Goal: Task Accomplishment & Management: Complete application form

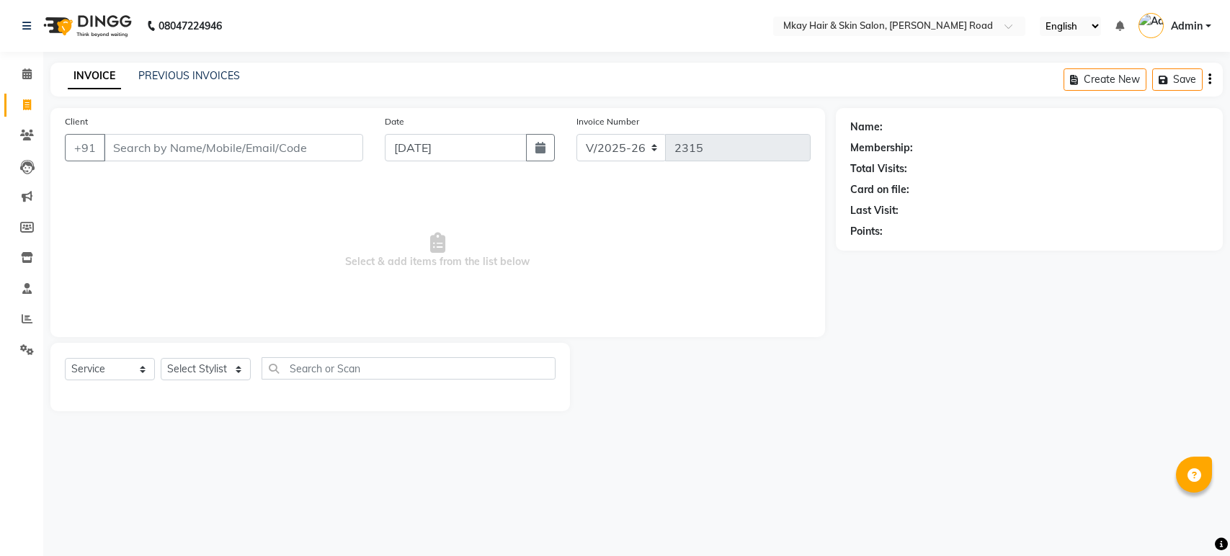
select select "5258"
select select "service"
click at [158, 141] on input "Client" at bounding box center [233, 147] width 259 height 27
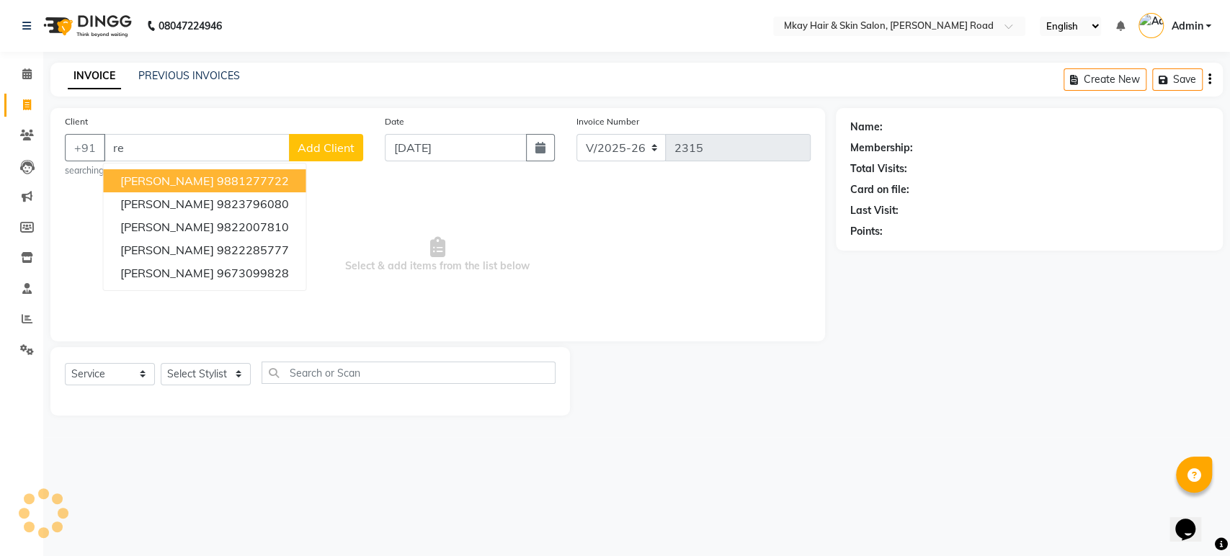
type input "r"
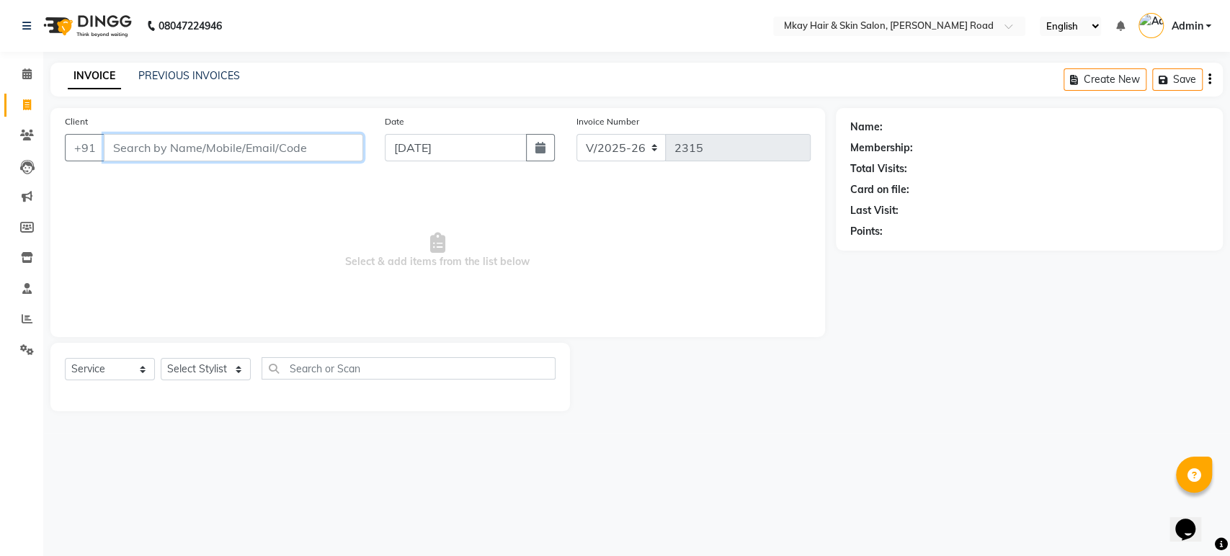
click at [238, 150] on input "Client" at bounding box center [233, 147] width 259 height 27
type input "m"
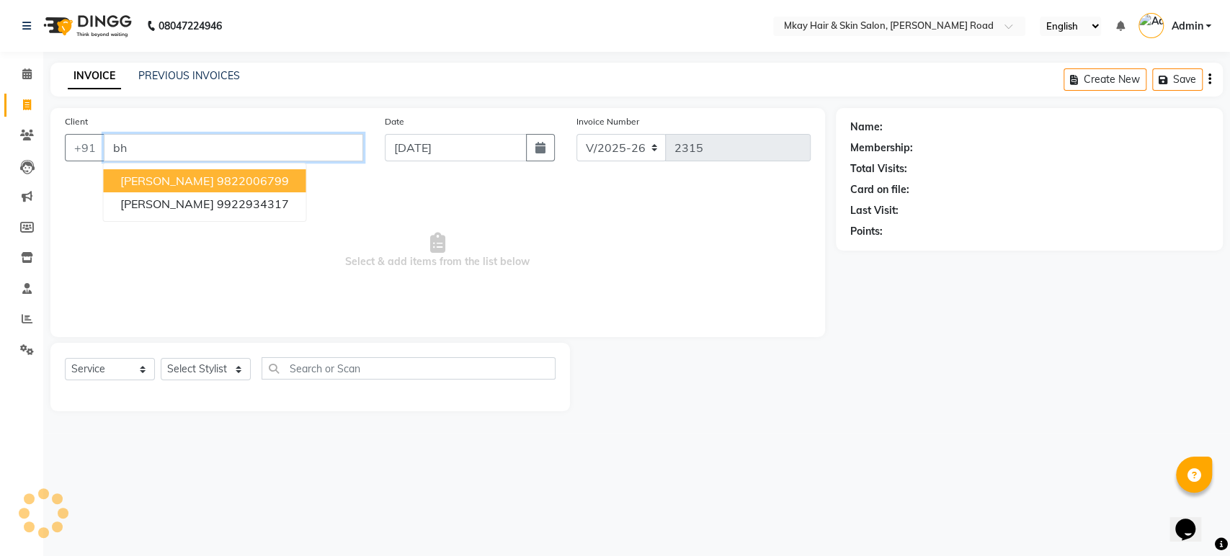
type input "b"
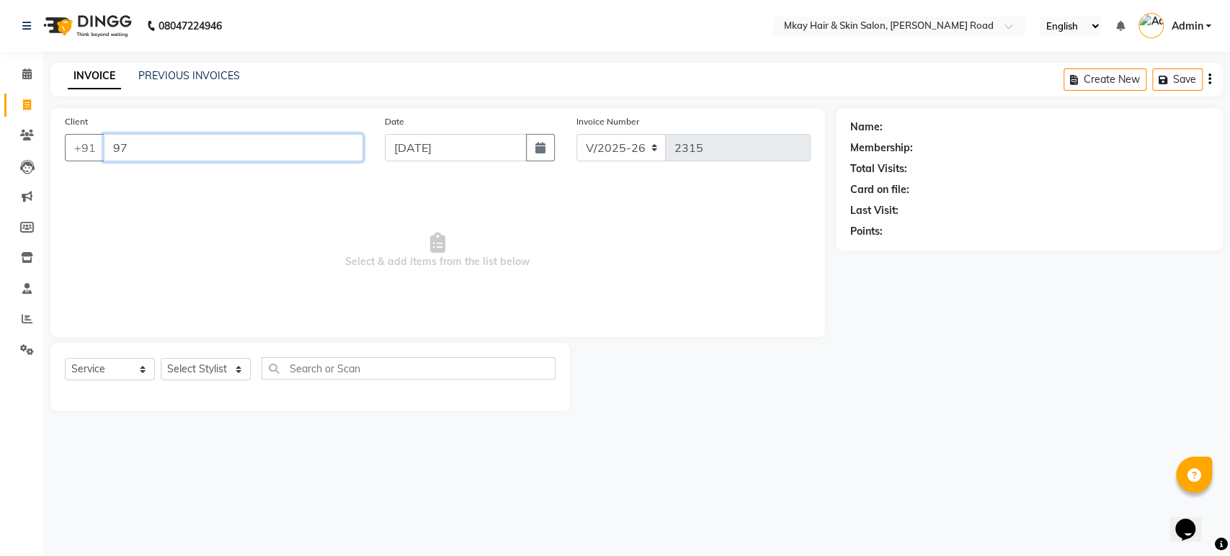
type input "9"
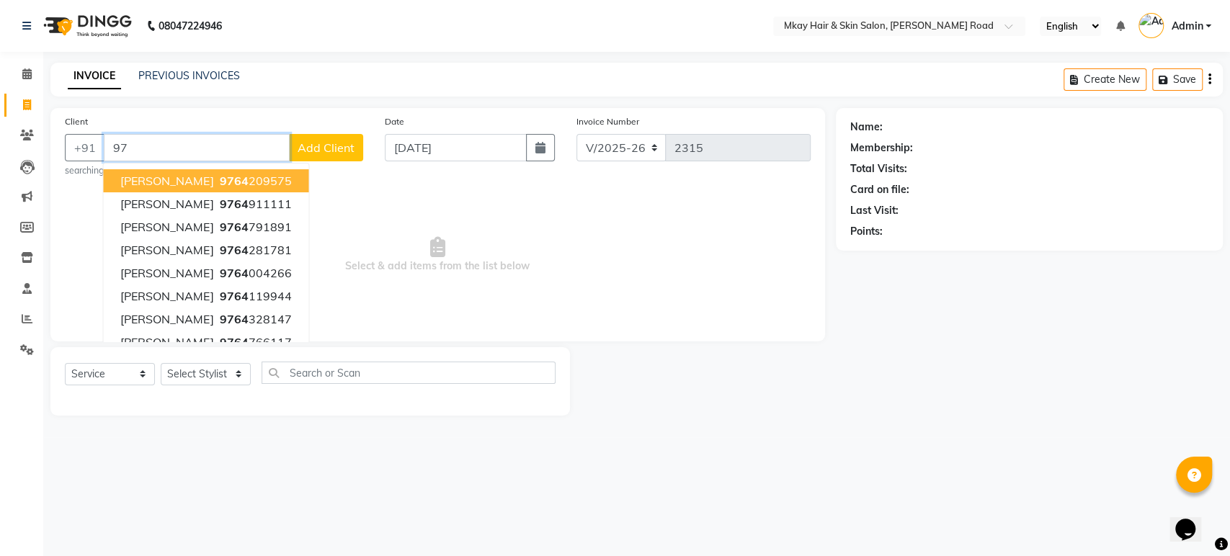
type input "9"
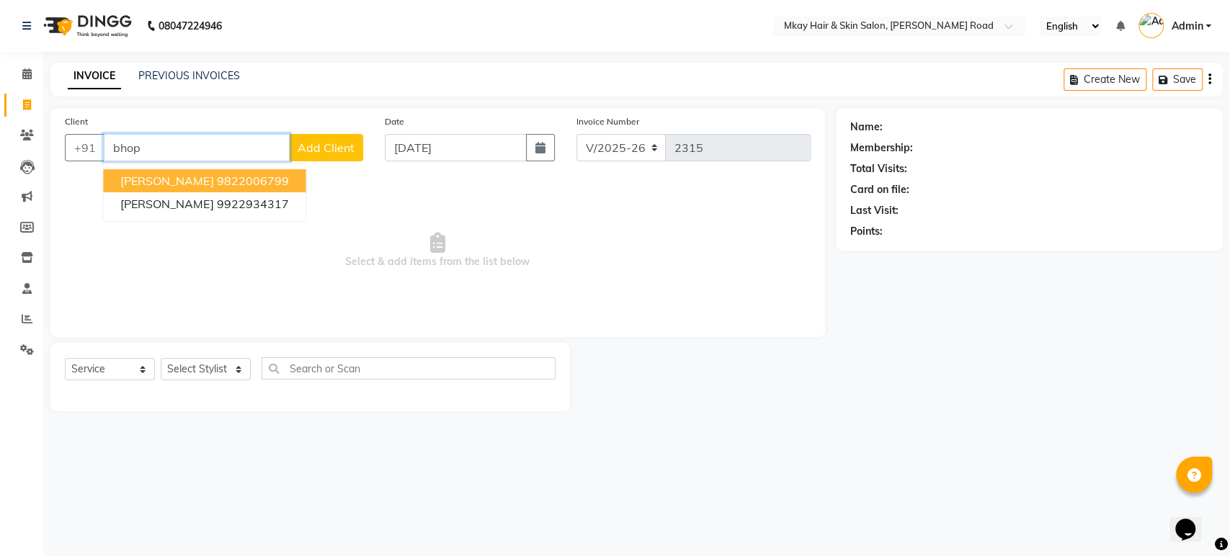
click at [177, 176] on span "[PERSON_NAME]" at bounding box center [166, 181] width 93 height 14
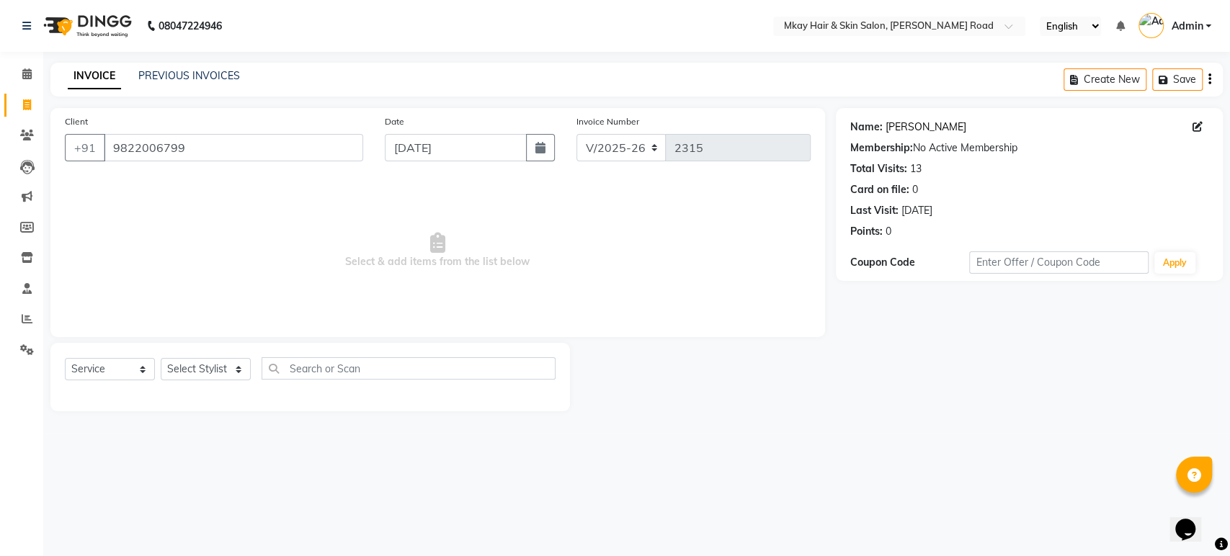
click at [911, 120] on link "[PERSON_NAME]" at bounding box center [925, 127] width 81 height 15
click at [290, 156] on input "9822006799" at bounding box center [233, 147] width 259 height 27
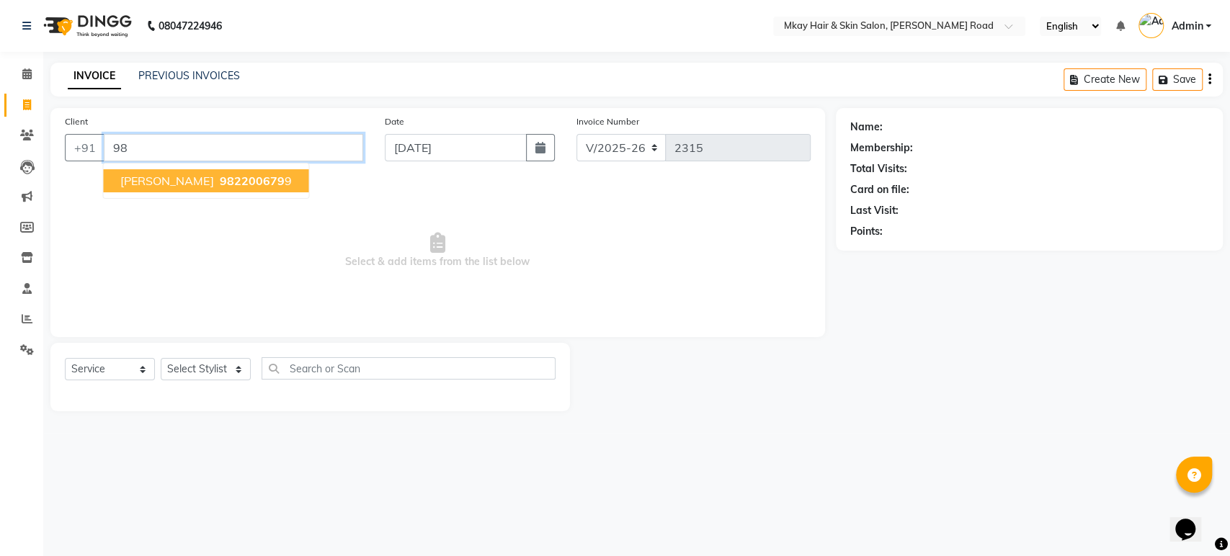
type input "9"
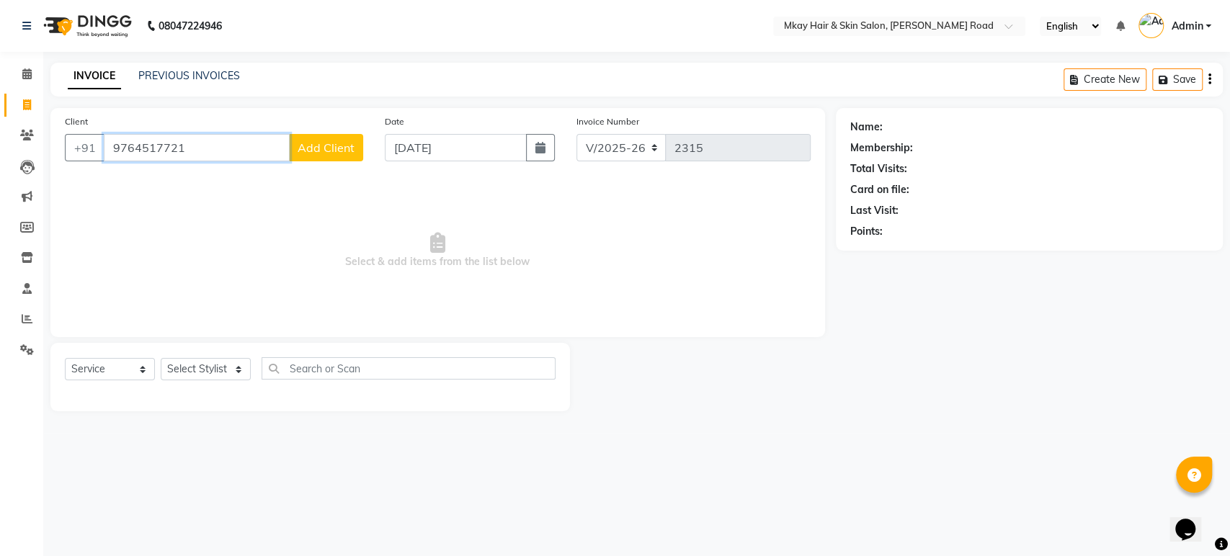
type input "9764517721"
click at [330, 137] on button "Add Client" at bounding box center [326, 147] width 74 height 27
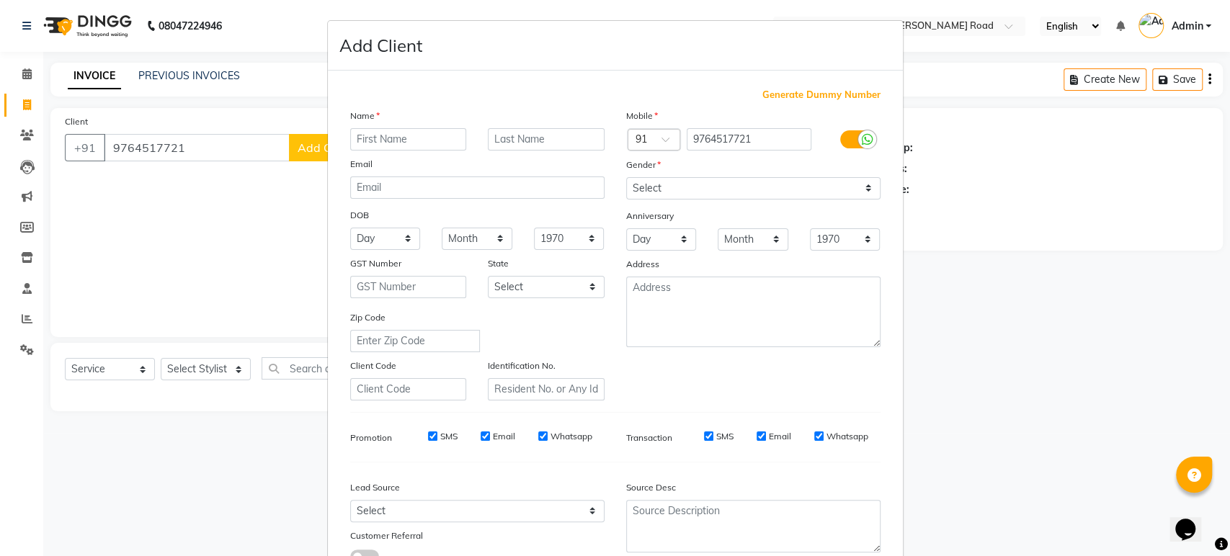
click at [354, 133] on input "text" at bounding box center [408, 139] width 117 height 22
type input "m"
click at [921, 416] on ngb-modal-window "Add Client Generate Dummy Number Name Email DOB Day 01 02 03 04 05 06 07 08 09 …" at bounding box center [615, 278] width 1230 height 556
click at [223, 138] on ngb-modal-window "Add Client Generate Dummy Number Name Email DOB Day 01 02 03 04 05 06 07 08 09 …" at bounding box center [615, 278] width 1230 height 556
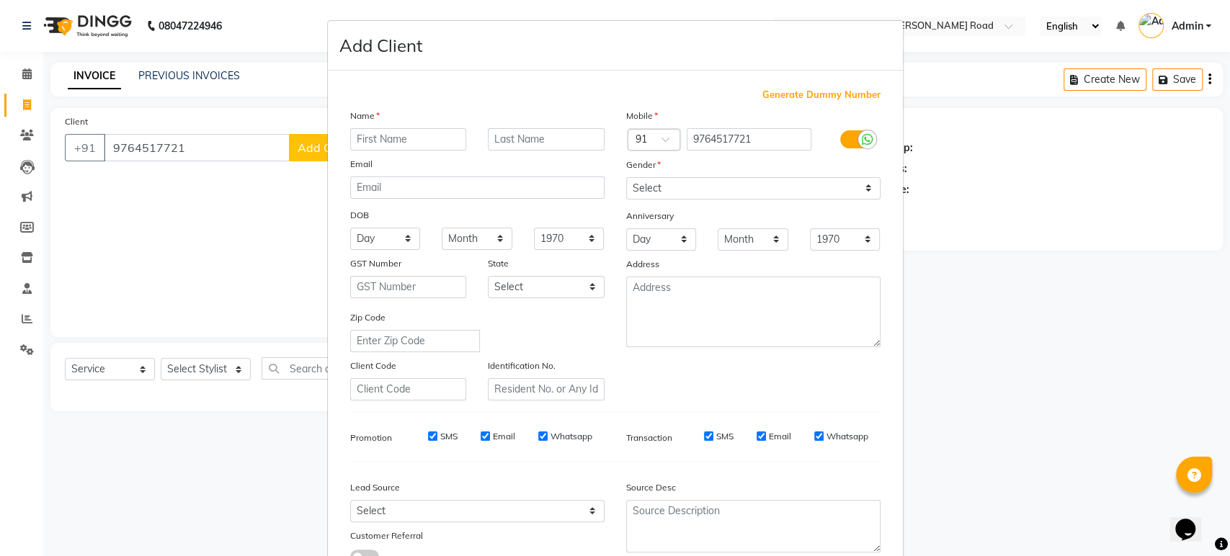
scroll to position [105, 0]
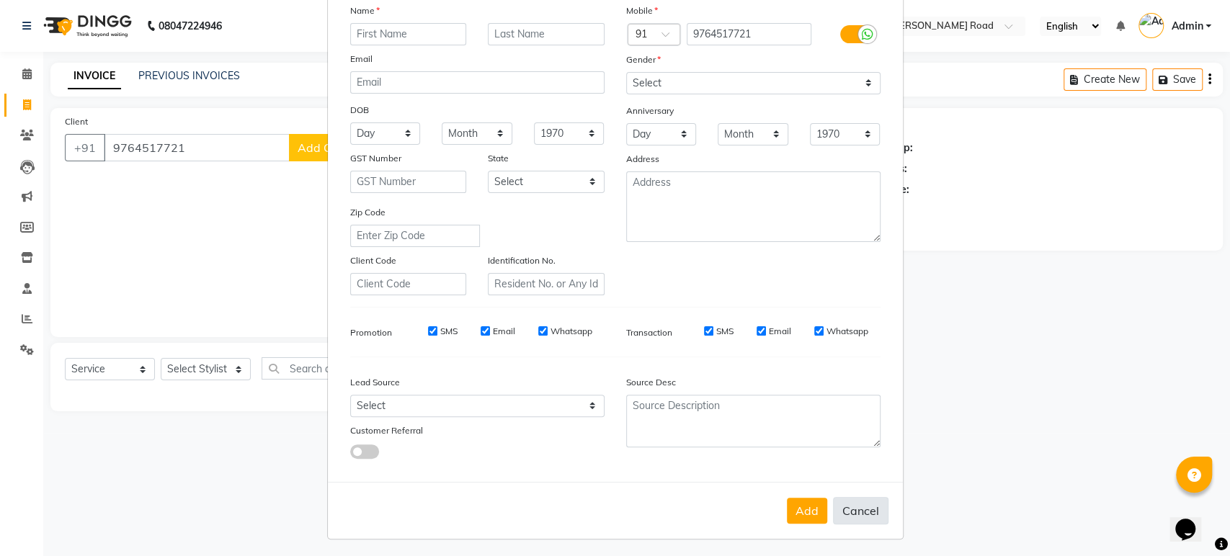
click at [870, 497] on button "Cancel" at bounding box center [860, 510] width 55 height 27
select select
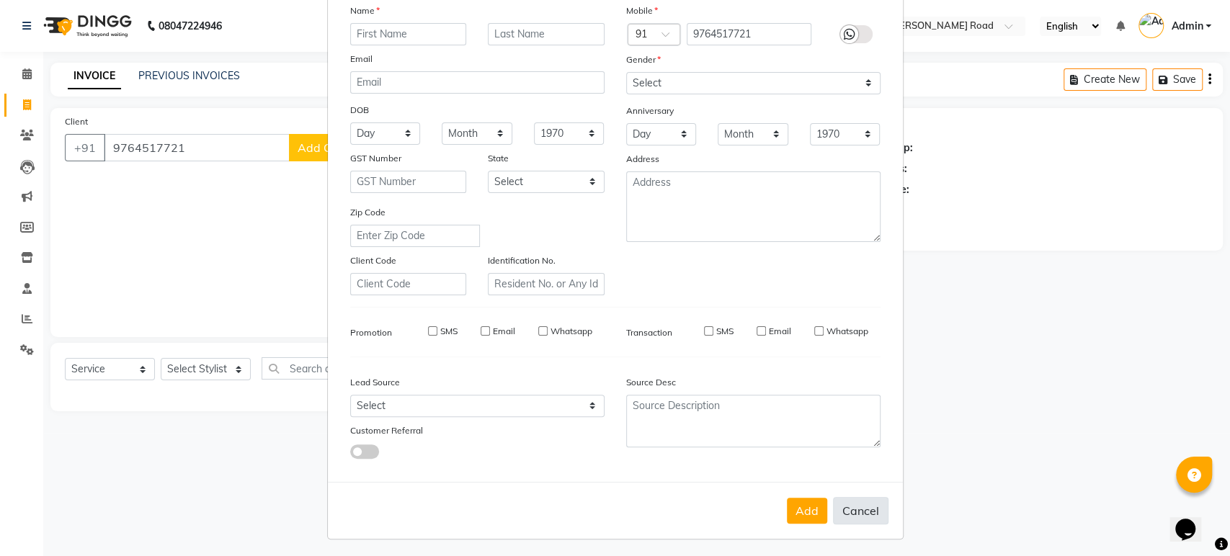
select select
checkbox input "false"
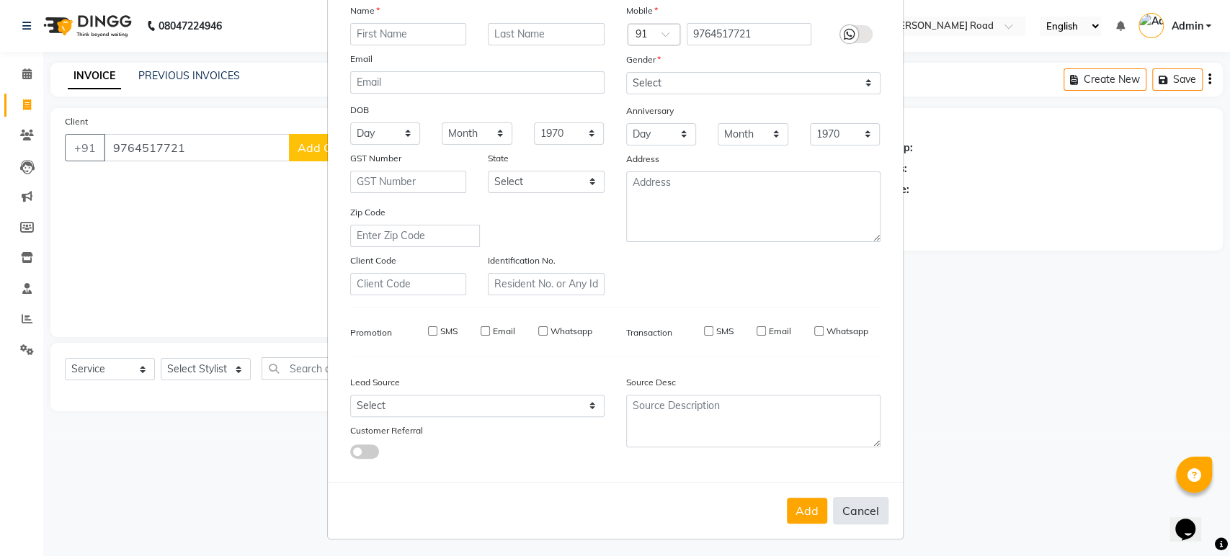
checkbox input "false"
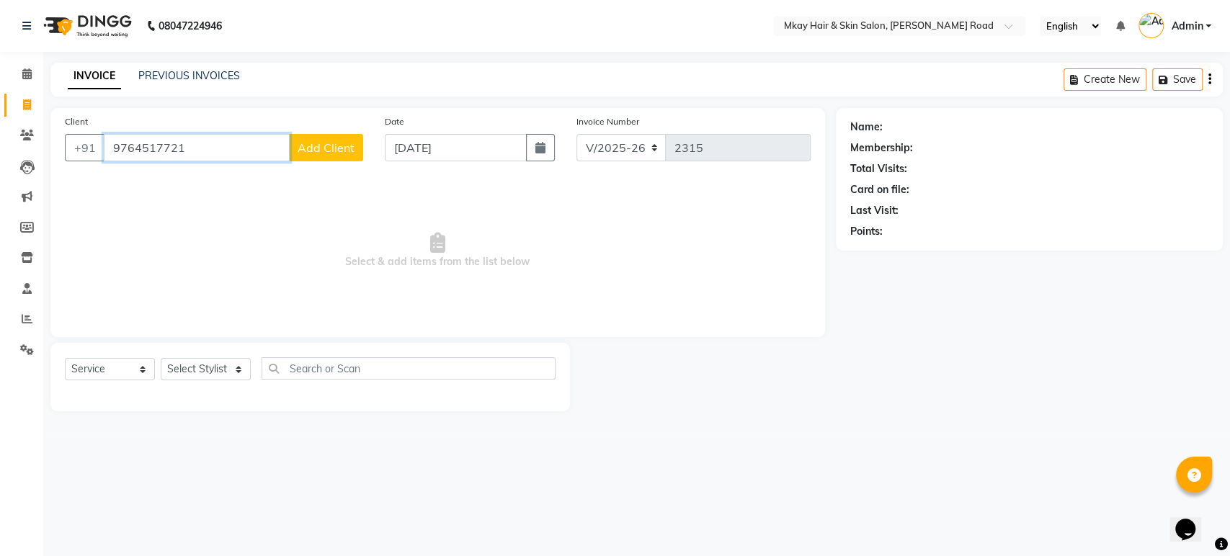
click at [189, 150] on input "9764517721" at bounding box center [197, 147] width 186 height 27
type input "9"
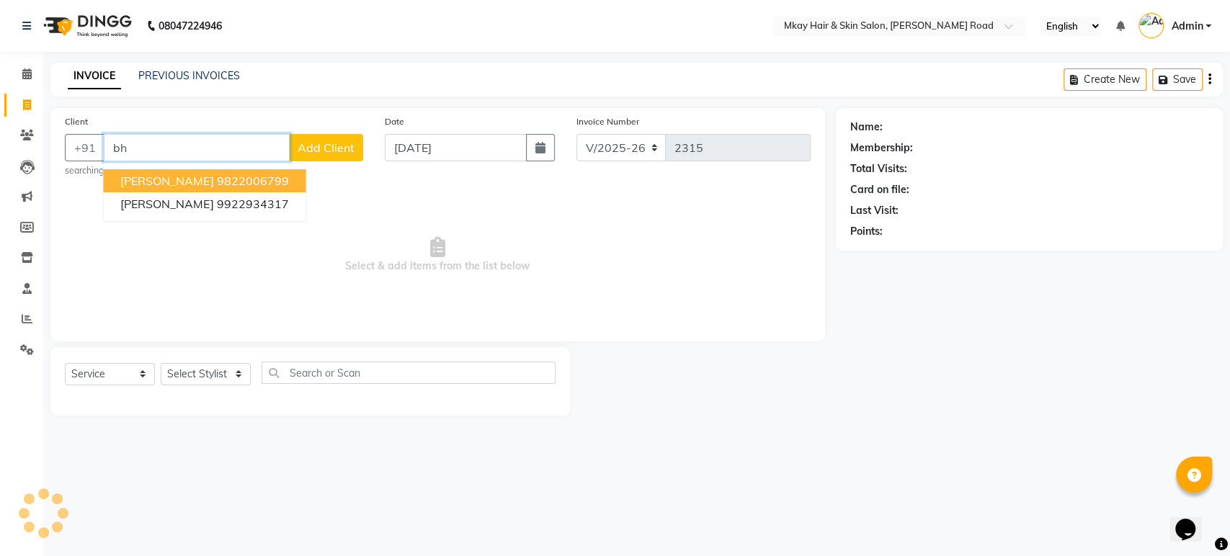
type input "b"
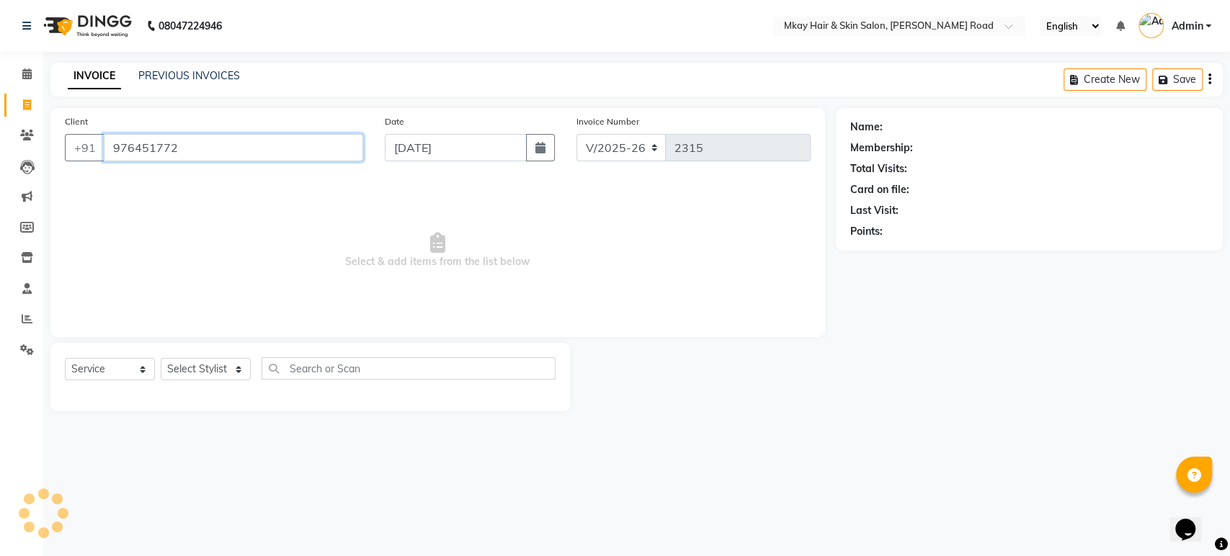
type input "9764517721"
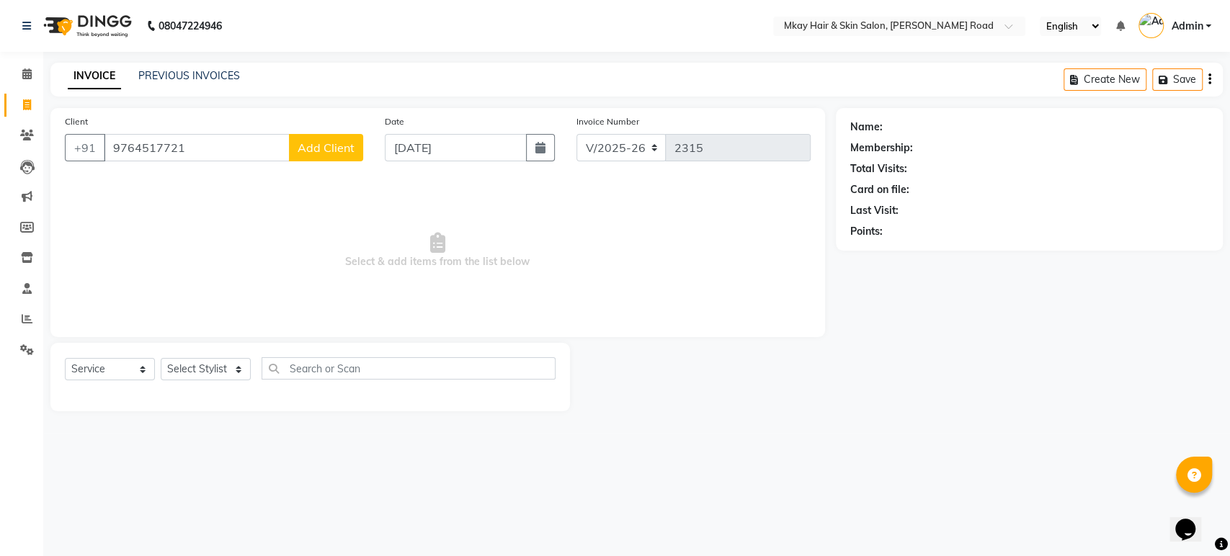
click at [317, 146] on span "Add Client" at bounding box center [326, 147] width 57 height 14
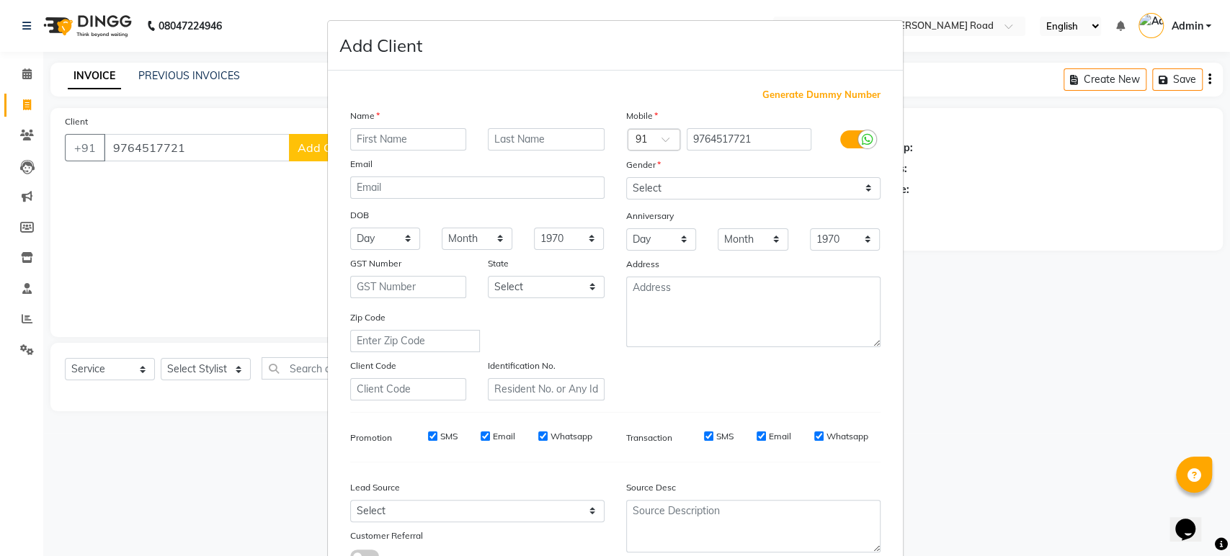
click at [393, 142] on input "text" at bounding box center [408, 139] width 117 height 22
type input "[PERSON_NAME]"
click at [502, 137] on input "text" at bounding box center [546, 139] width 117 height 22
type input "b"
click at [388, 135] on input "[PERSON_NAME]" at bounding box center [408, 139] width 117 height 22
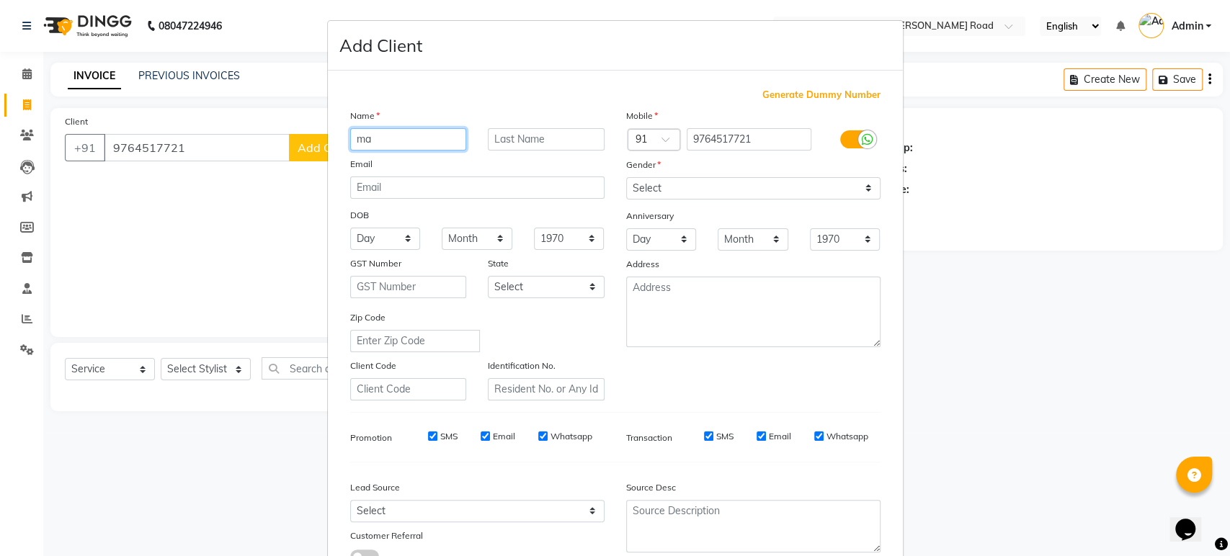
type input "m"
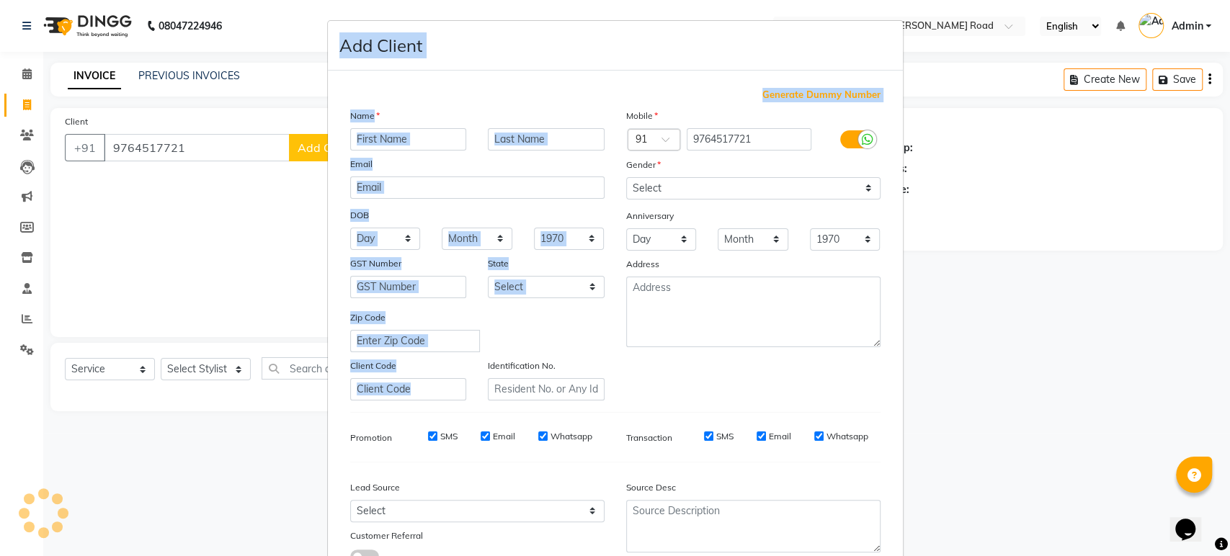
drag, startPoint x: 251, startPoint y: 132, endPoint x: 591, endPoint y: 408, distance: 438.5
click at [591, 408] on ngb-modal-window "Add Client Generate Dummy Number Name Email DOB Day 01 02 03 04 05 06 07 08 09 …" at bounding box center [615, 278] width 1230 height 556
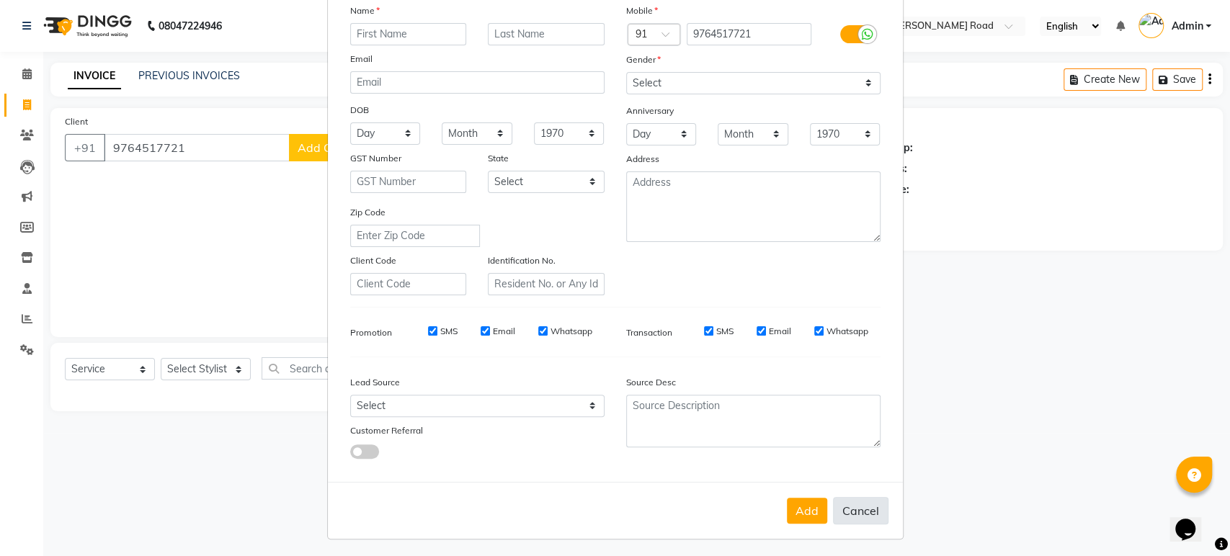
click at [847, 503] on button "Cancel" at bounding box center [860, 510] width 55 height 27
select select
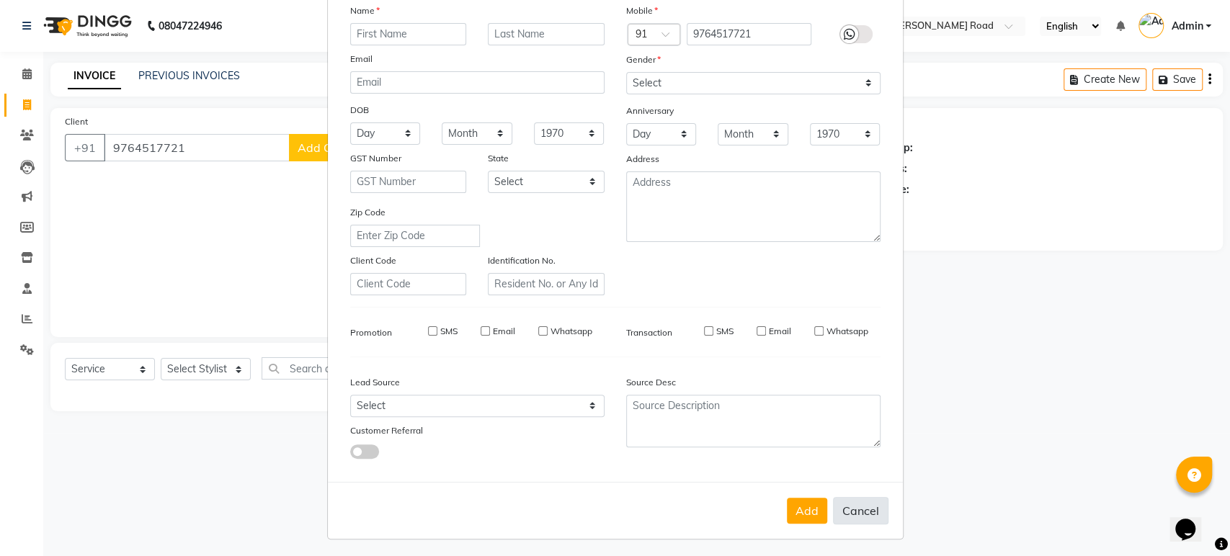
select select
checkbox input "false"
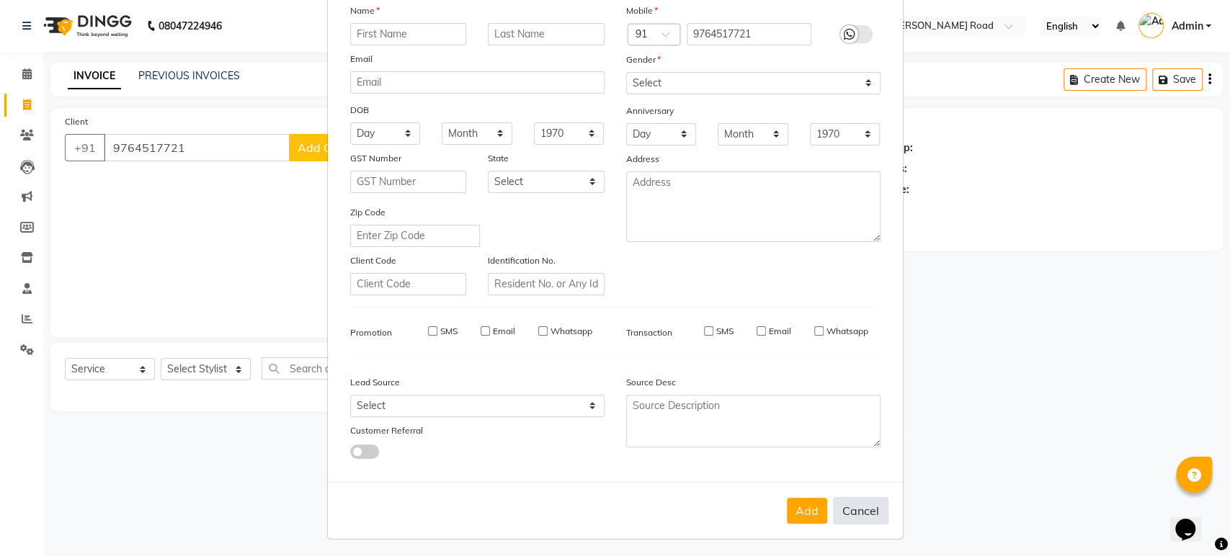
checkbox input "false"
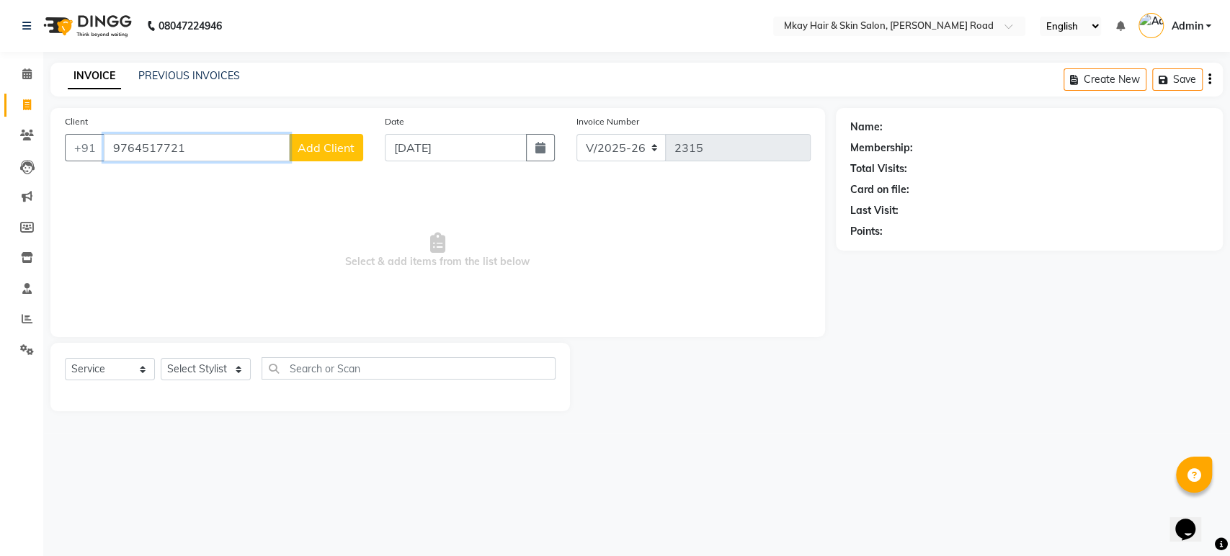
click at [193, 155] on input "9764517721" at bounding box center [197, 147] width 186 height 27
type input "9"
type input "b"
type input "9764517721"
click at [339, 140] on span "Add Client" at bounding box center [326, 147] width 57 height 14
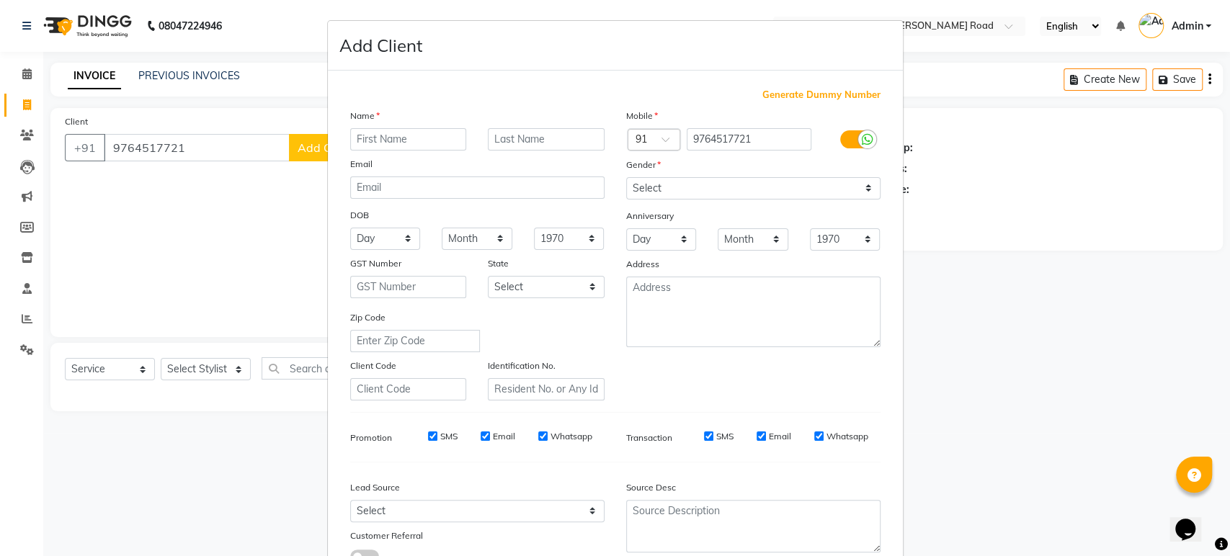
click at [375, 135] on input "text" at bounding box center [408, 139] width 117 height 22
type input "[PERSON_NAME]"
click at [493, 133] on input "text" at bounding box center [546, 139] width 117 height 22
type input "[PERSON_NAME]"
click at [658, 189] on select "Select [DEMOGRAPHIC_DATA] [DEMOGRAPHIC_DATA] Other Prefer Not To Say" at bounding box center [753, 188] width 254 height 22
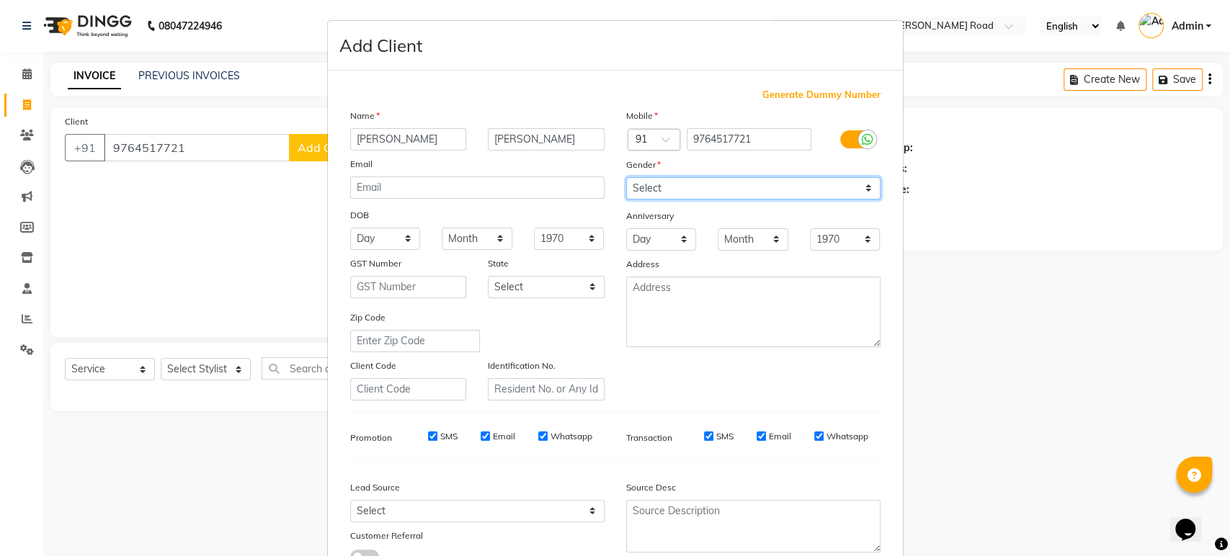
select select "[DEMOGRAPHIC_DATA]"
click at [626, 177] on select "Select [DEMOGRAPHIC_DATA] [DEMOGRAPHIC_DATA] Other Prefer Not To Say" at bounding box center [753, 188] width 254 height 22
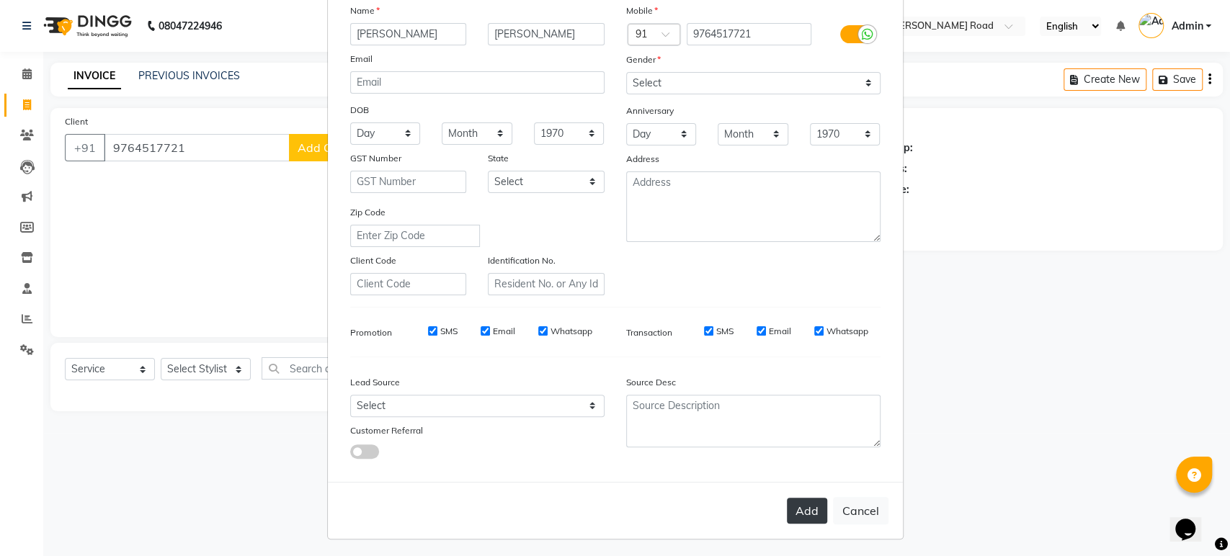
click at [793, 500] on button "Add" at bounding box center [807, 511] width 40 height 26
select select
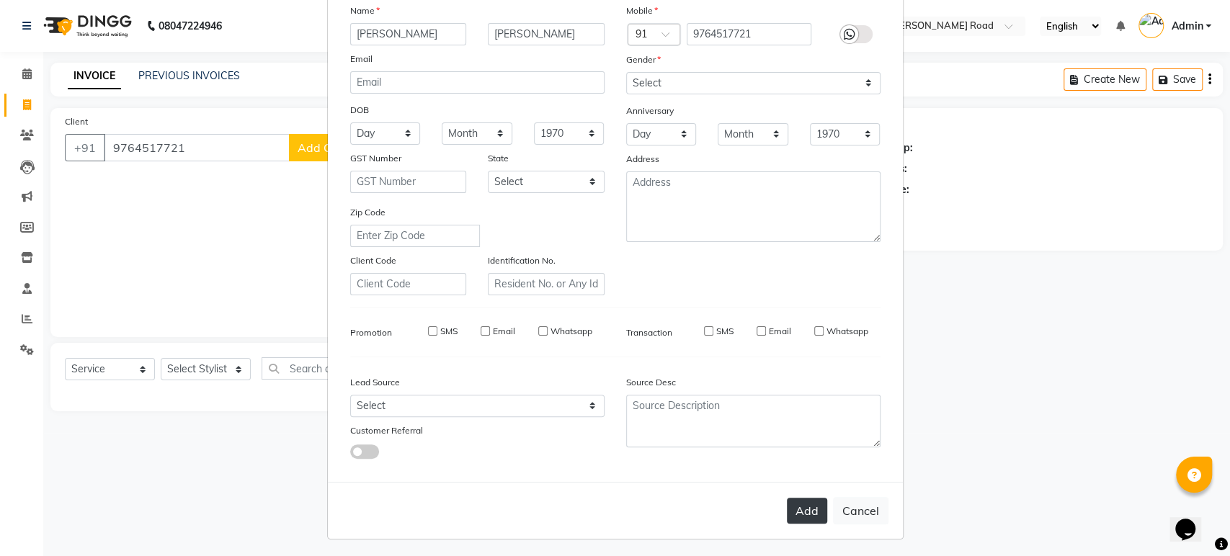
select select
checkbox input "false"
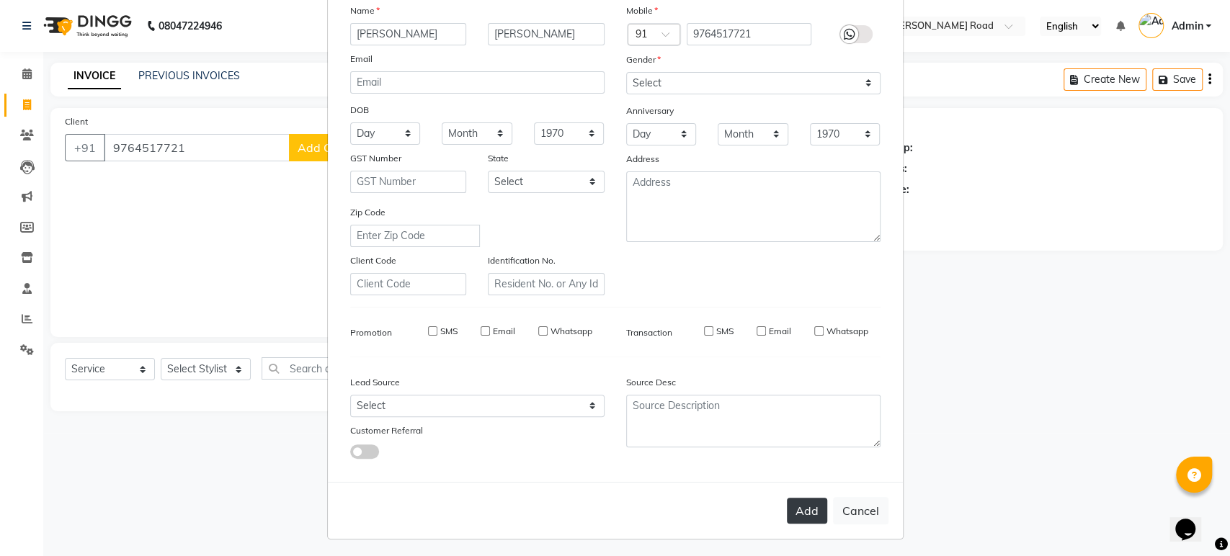
checkbox input "false"
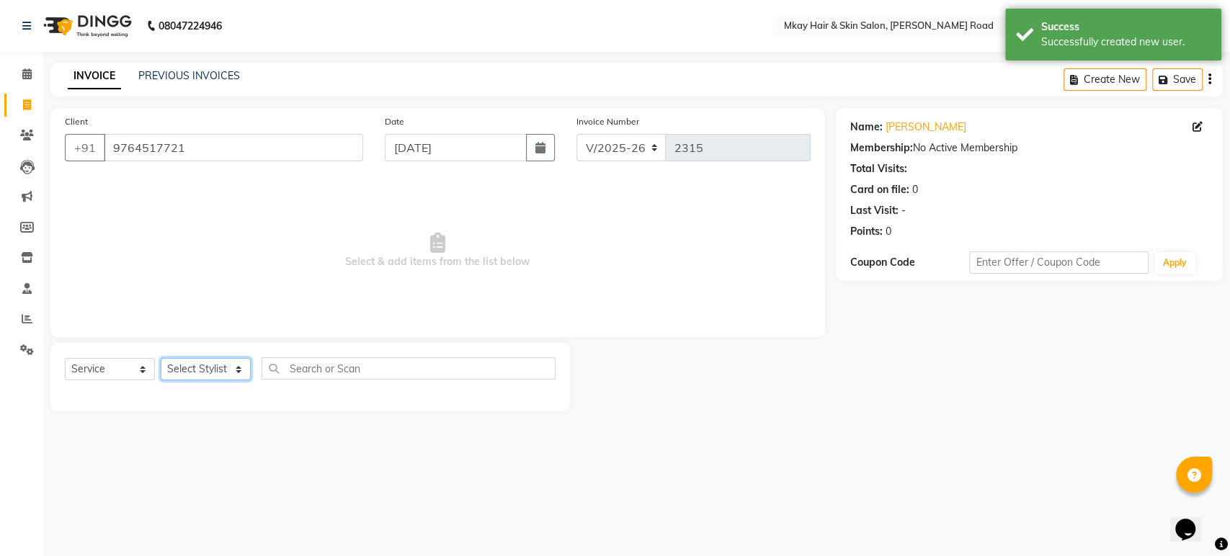
click at [199, 363] on select "Select Stylist [PERSON_NAME] Isha [PERSON_NAME] [PERSON_NAME] Shyam [PERSON_NAM…" at bounding box center [206, 369] width 90 height 22
select select "38226"
click at [161, 358] on select "Select Stylist [PERSON_NAME] Isha [PERSON_NAME] [PERSON_NAME] Shyam [PERSON_NAM…" at bounding box center [206, 369] width 90 height 22
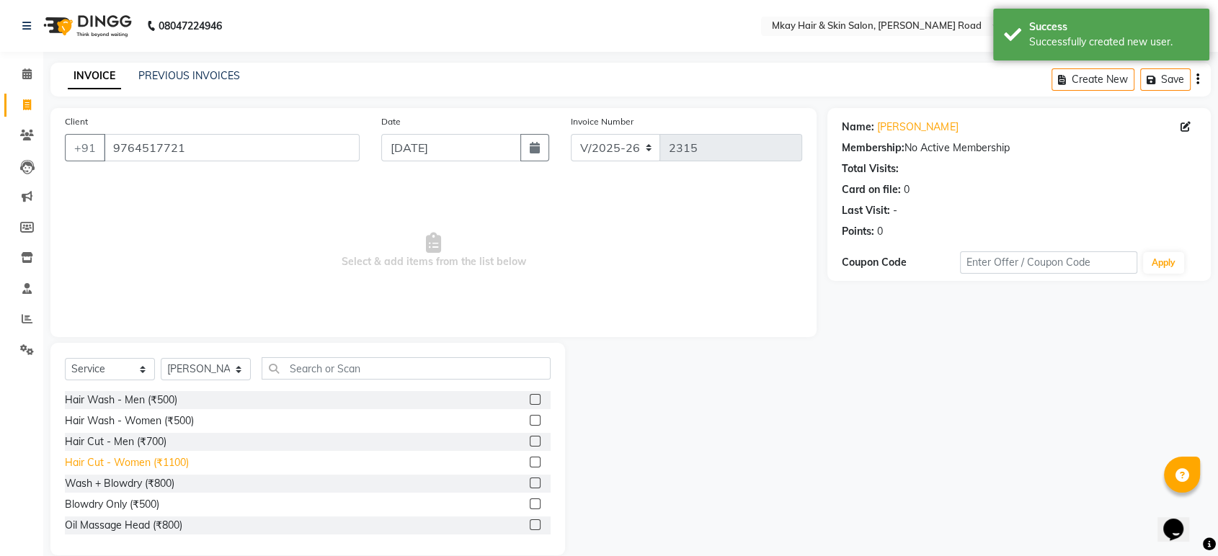
click at [144, 461] on div "Hair Cut - Women (₹1100)" at bounding box center [127, 462] width 124 height 15
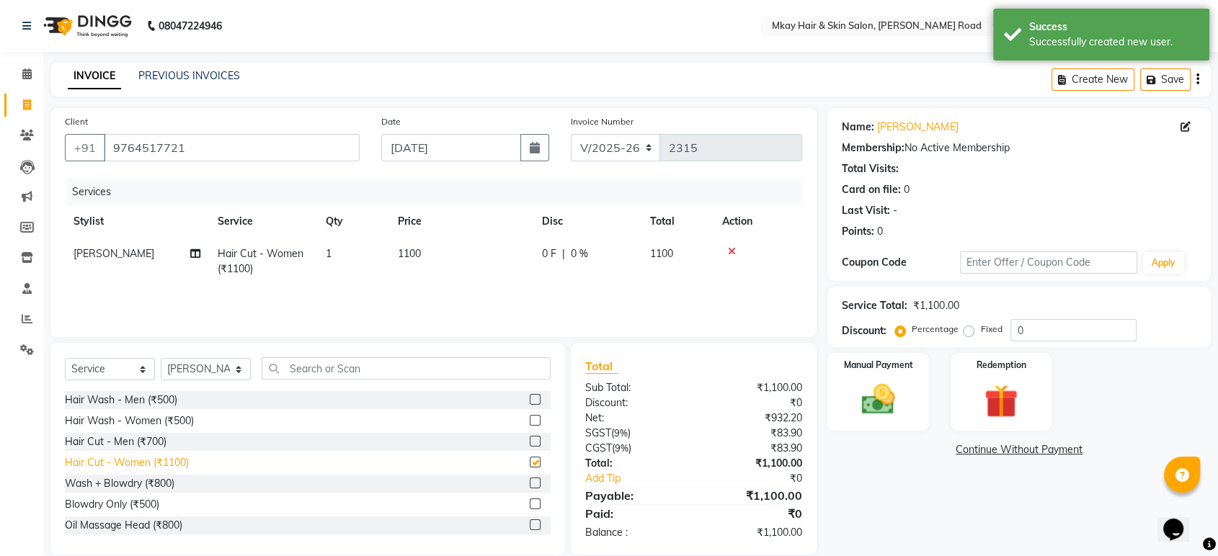
checkbox input "false"
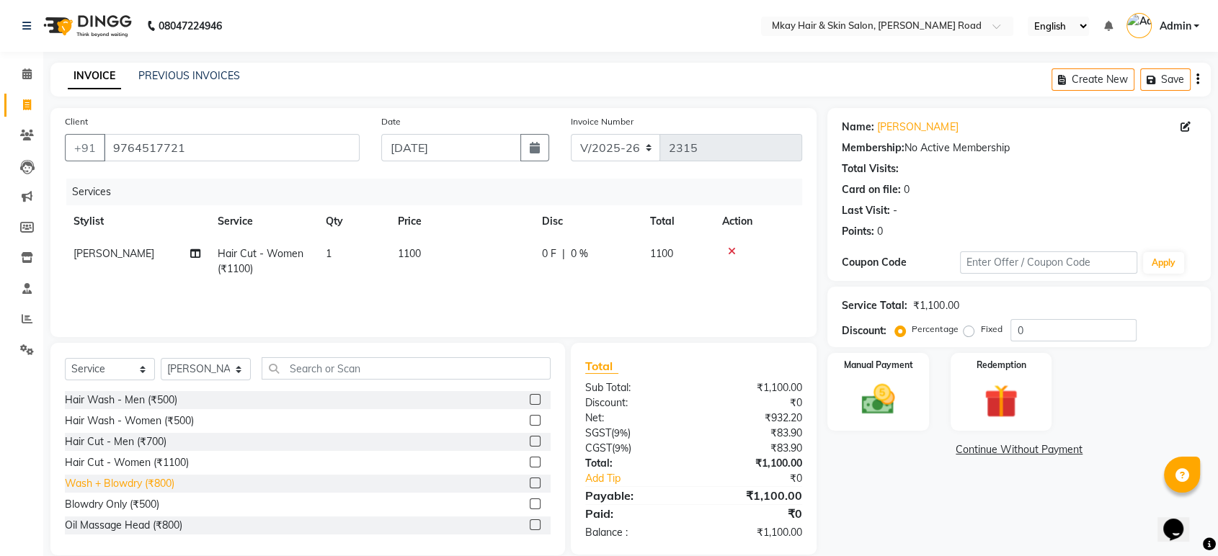
click at [138, 478] on div "Wash + Blowdry (₹800)" at bounding box center [120, 483] width 110 height 15
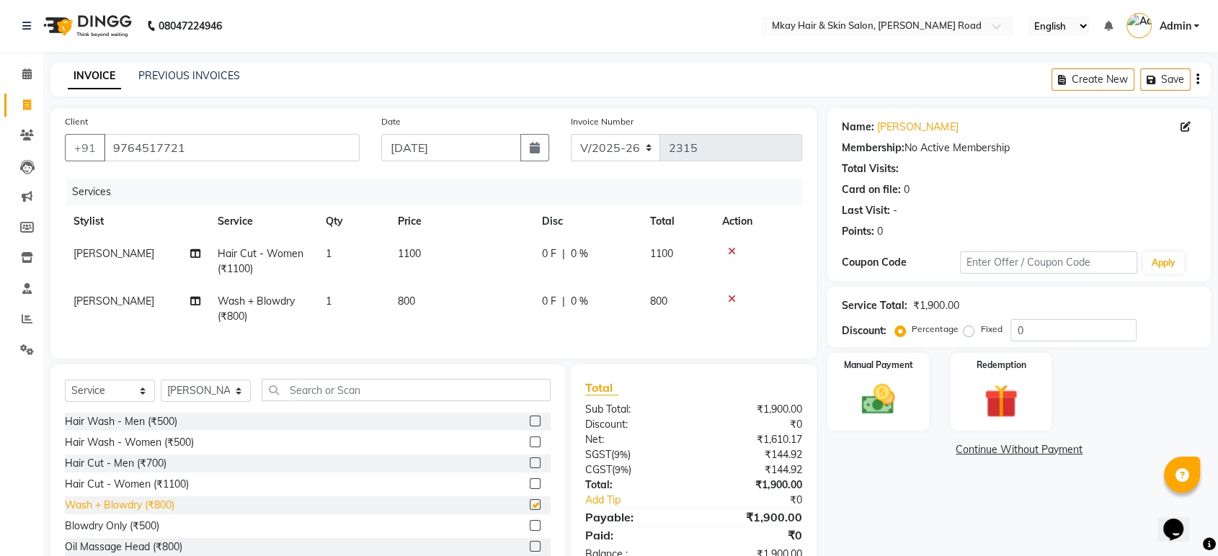
checkbox input "false"
click at [853, 385] on img at bounding box center [877, 400] width 56 height 40
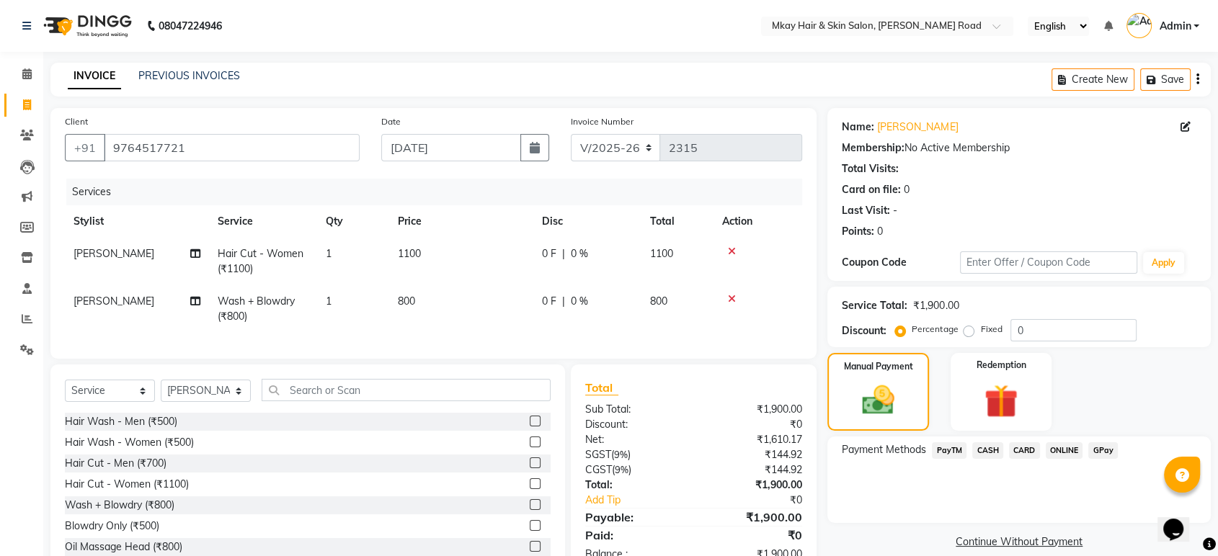
click at [1092, 452] on span "GPay" at bounding box center [1103, 450] width 30 height 17
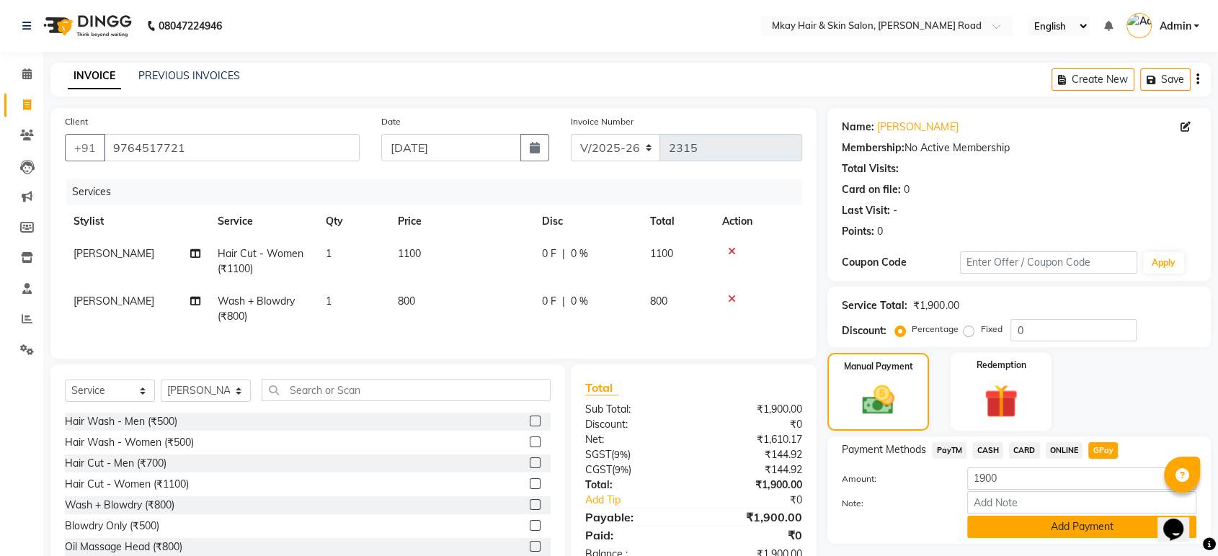
click at [1102, 521] on button "Add Payment" at bounding box center [1081, 527] width 229 height 22
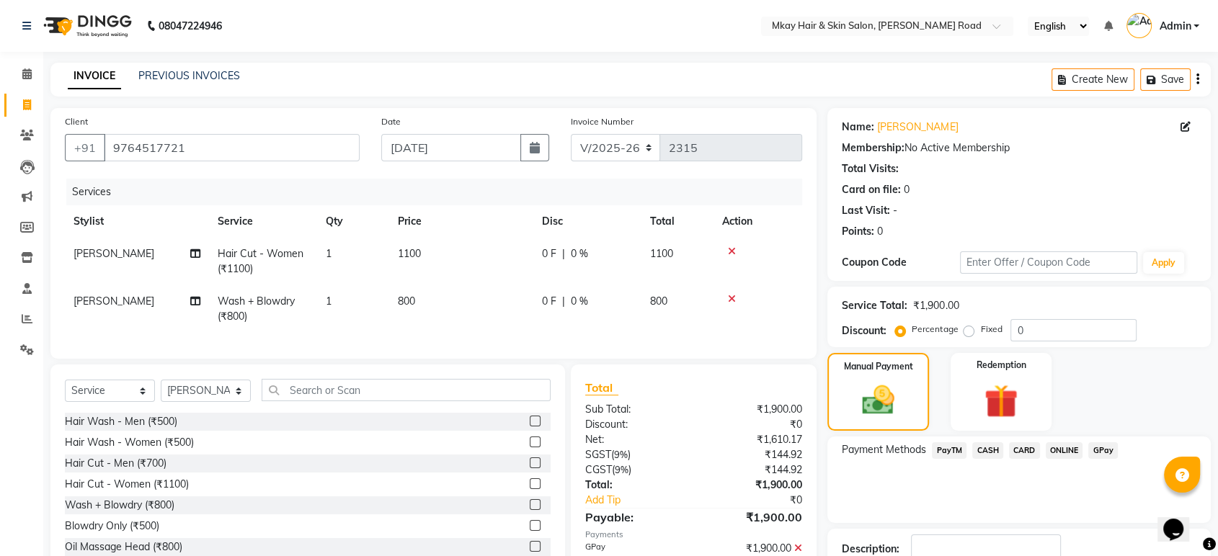
scroll to position [98, 0]
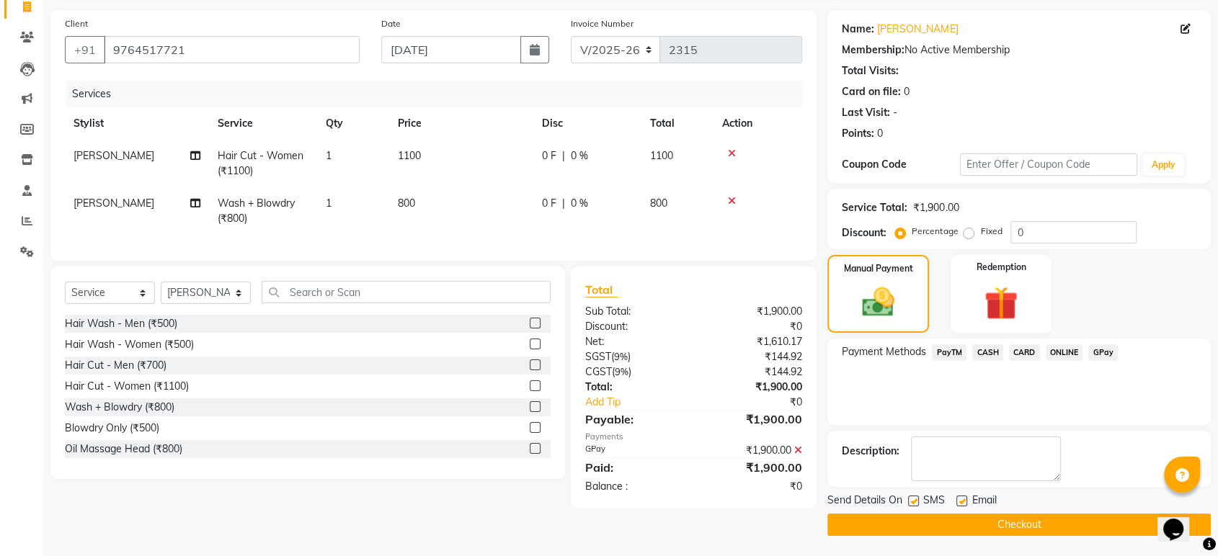
click at [960, 498] on label at bounding box center [961, 501] width 11 height 11
click at [960, 498] on input "checkbox" at bounding box center [960, 501] width 9 height 9
checkbox input "false"
click at [912, 500] on label at bounding box center [913, 501] width 11 height 11
click at [912, 500] on input "checkbox" at bounding box center [912, 501] width 9 height 9
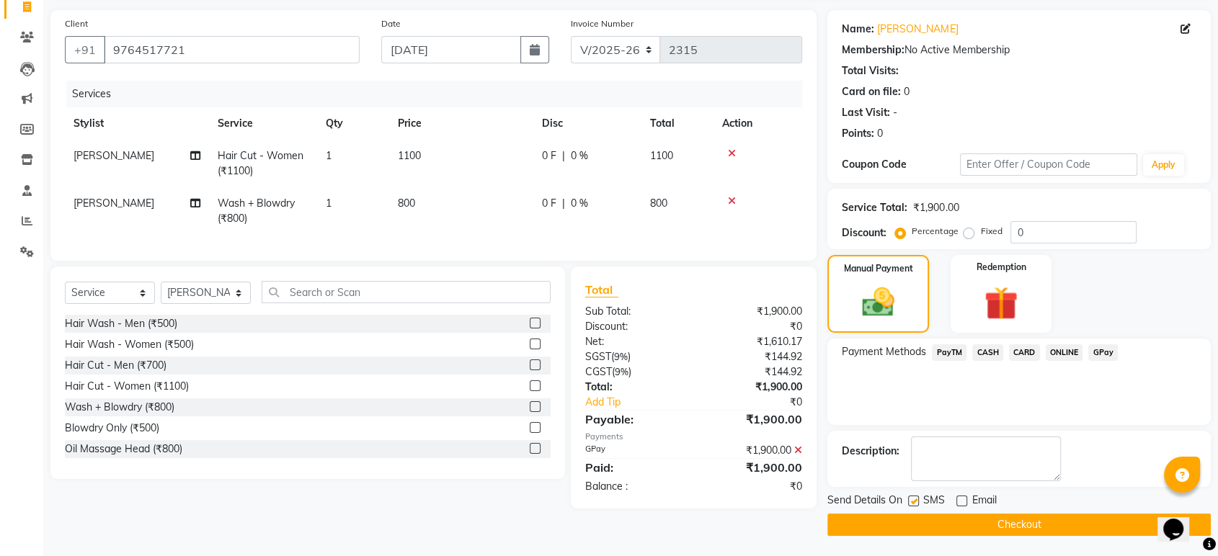
checkbox input "false"
click at [919, 521] on button "Checkout" at bounding box center [1018, 525] width 383 height 22
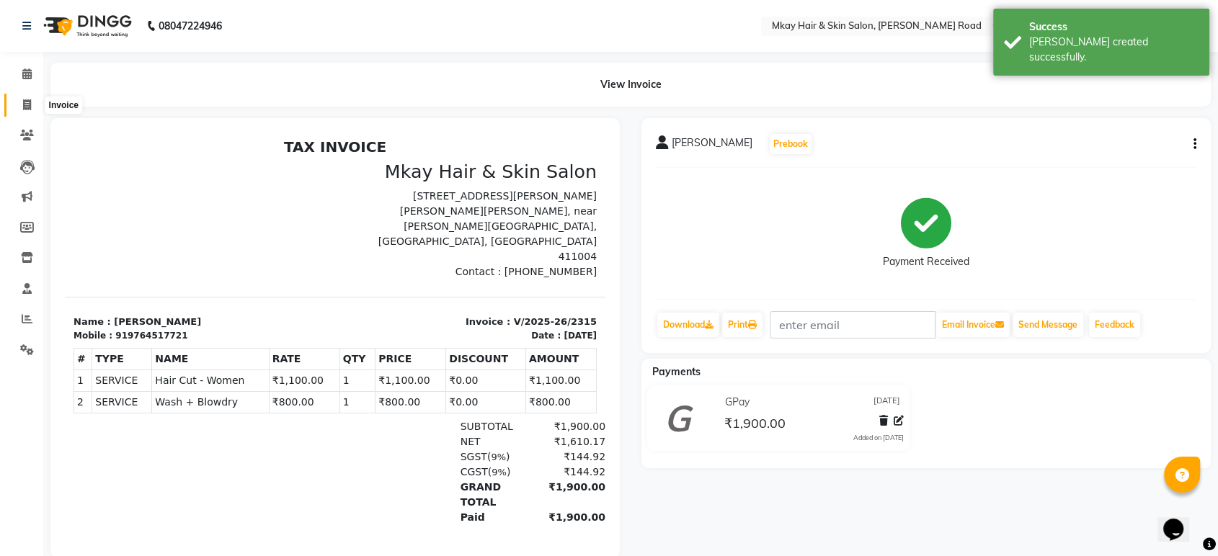
click at [25, 98] on span at bounding box center [26, 105] width 25 height 17
select select "service"
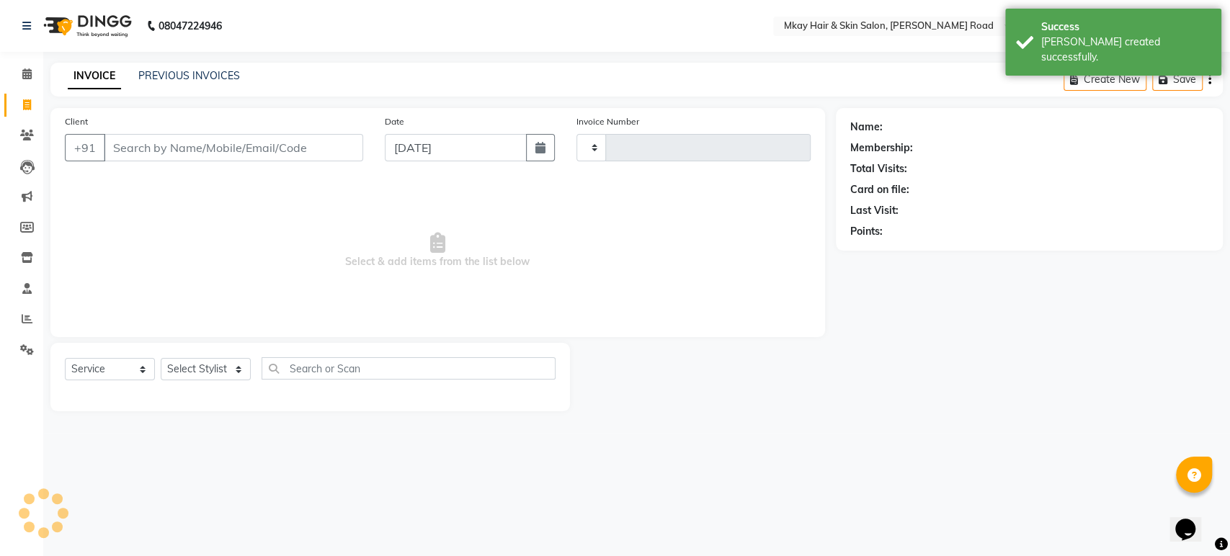
type input "2316"
select select "5258"
click at [233, 70] on link "PREVIOUS INVOICES" at bounding box center [189, 75] width 102 height 13
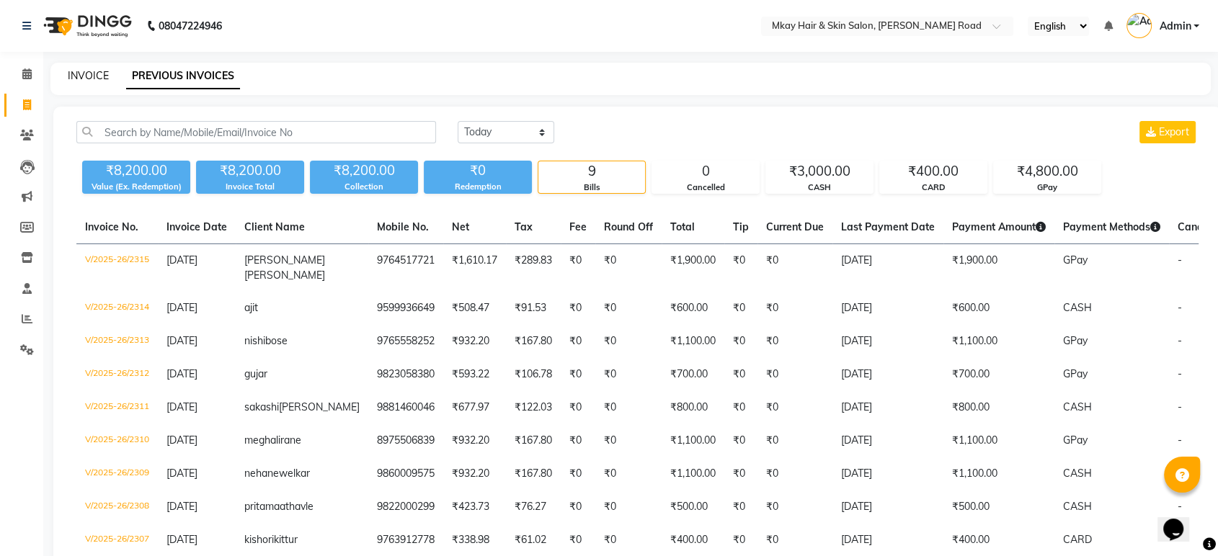
click at [76, 79] on link "INVOICE" at bounding box center [88, 75] width 41 height 13
select select "service"
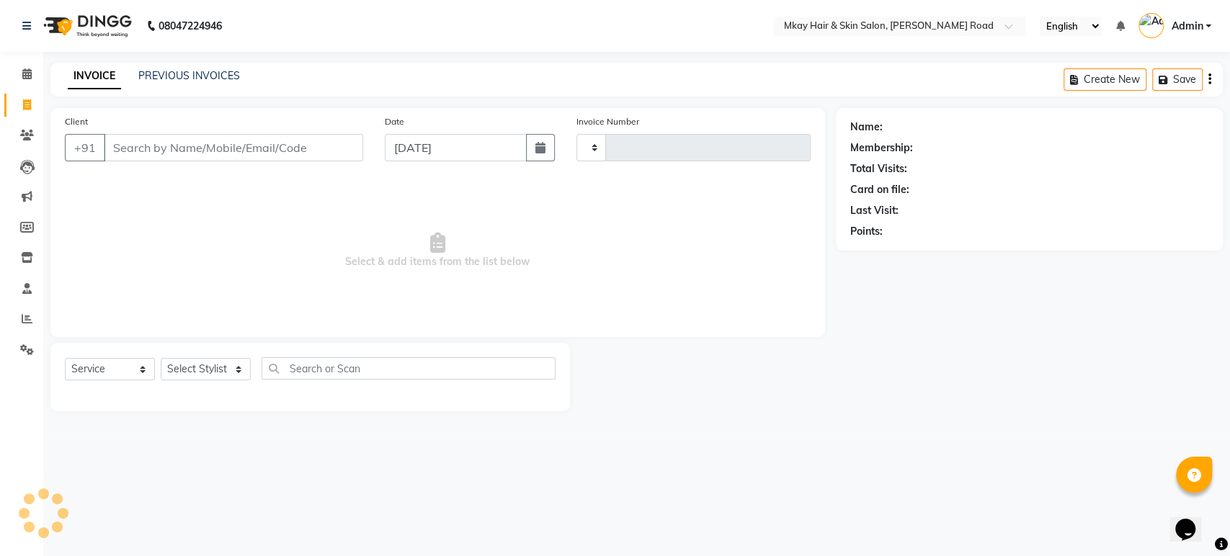
type input "2316"
select select "5258"
click at [182, 142] on input "Client" at bounding box center [233, 147] width 259 height 27
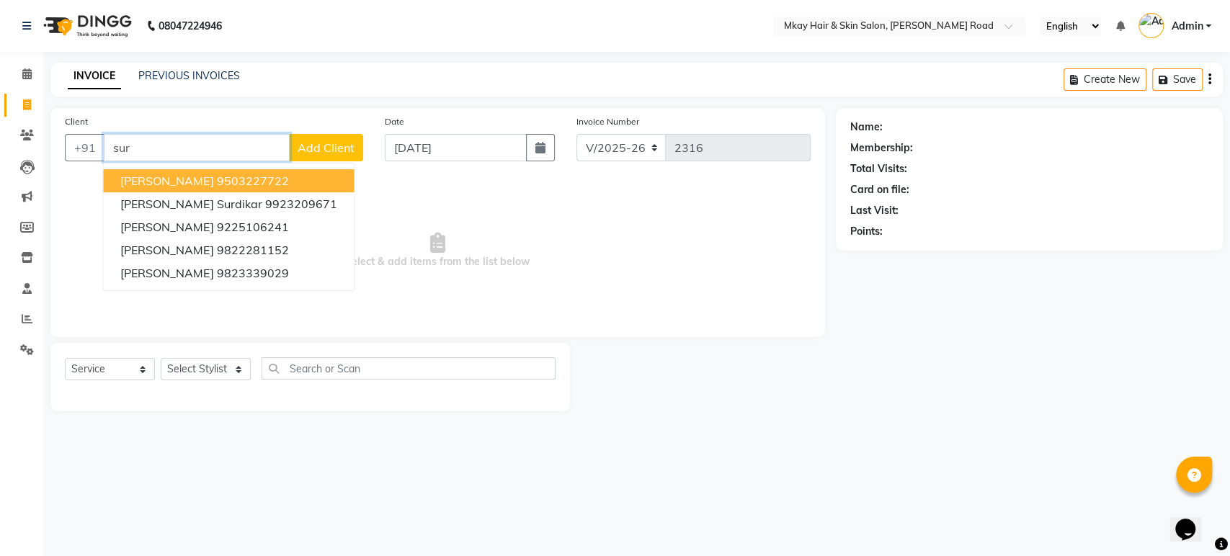
click at [189, 184] on span "[PERSON_NAME]" at bounding box center [166, 181] width 93 height 14
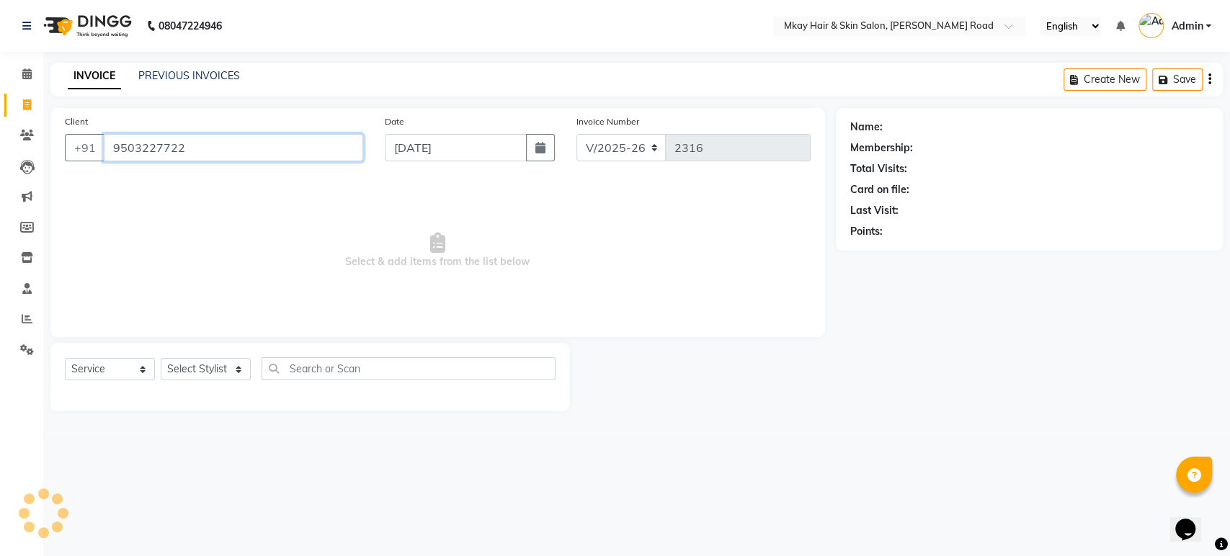
type input "9503227722"
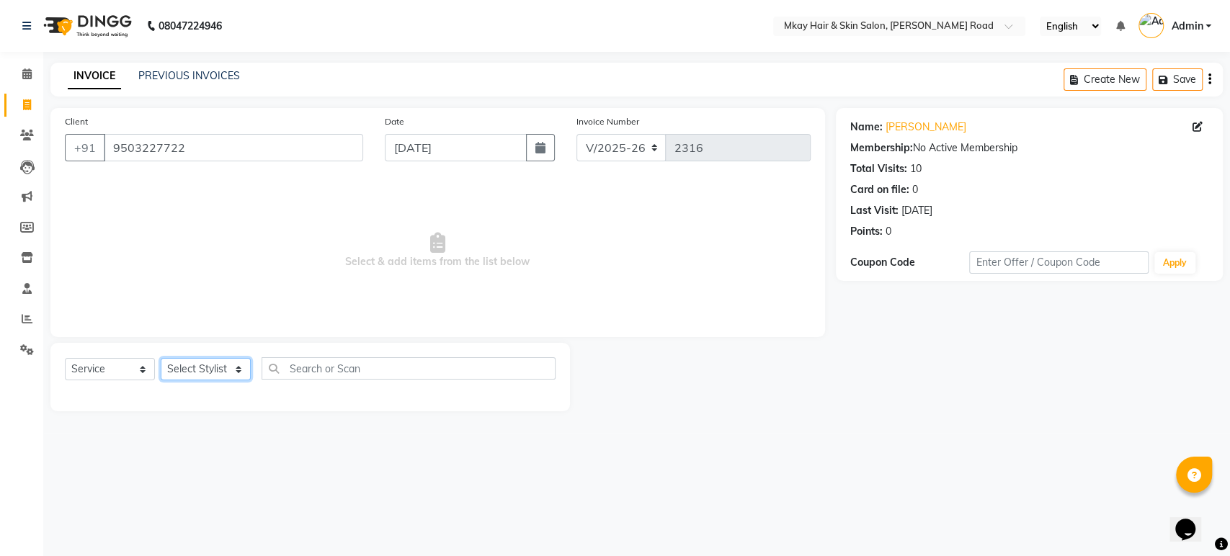
click at [211, 366] on select "Select Stylist [PERSON_NAME] Isha [PERSON_NAME] [PERSON_NAME] Shyam [PERSON_NAM…" at bounding box center [206, 369] width 90 height 22
select select "38228"
click at [161, 358] on select "Select Stylist [PERSON_NAME] Isha [PERSON_NAME] [PERSON_NAME] Shyam [PERSON_NAM…" at bounding box center [206, 369] width 90 height 22
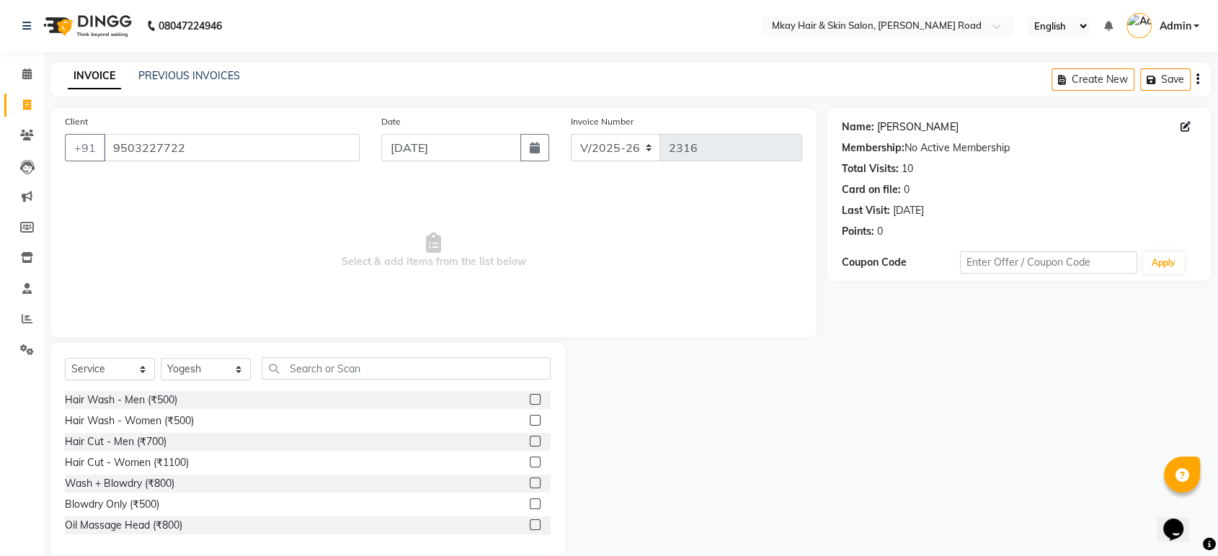
click at [900, 125] on link "[PERSON_NAME]" at bounding box center [917, 127] width 81 height 15
click at [530, 421] on label at bounding box center [535, 420] width 11 height 11
click at [530, 421] on input "checkbox" at bounding box center [534, 420] width 9 height 9
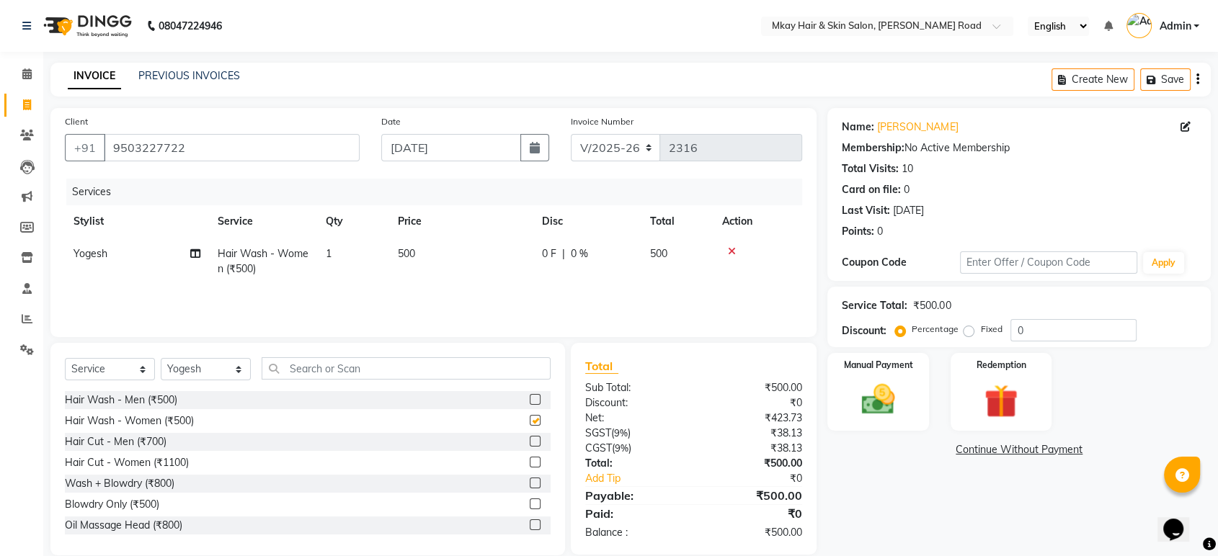
checkbox input "false"
click at [872, 385] on img at bounding box center [877, 400] width 56 height 40
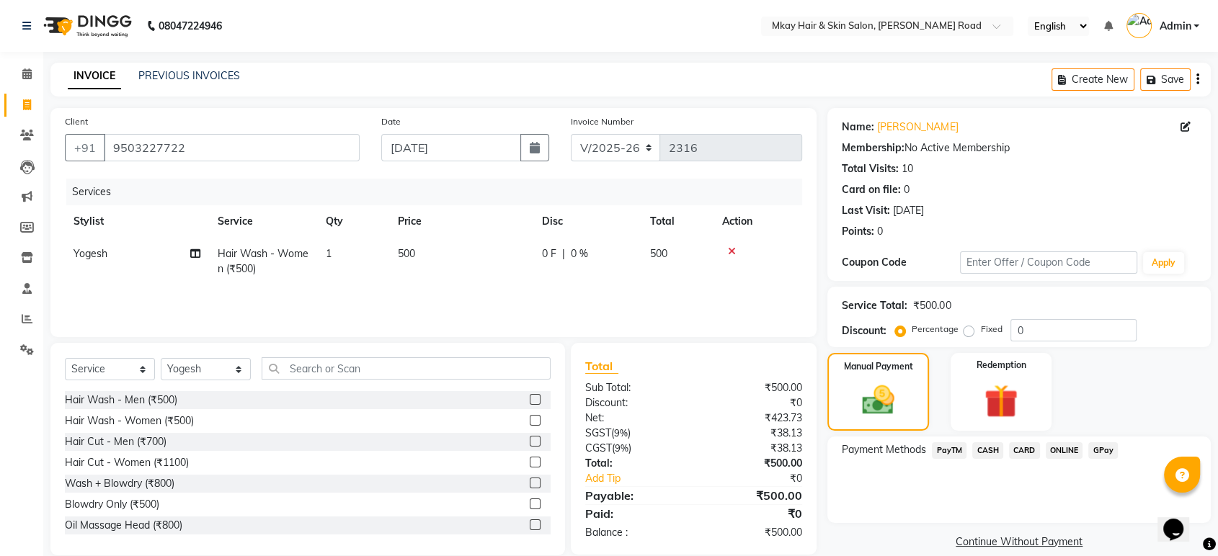
click at [1104, 452] on span "GPay" at bounding box center [1103, 450] width 30 height 17
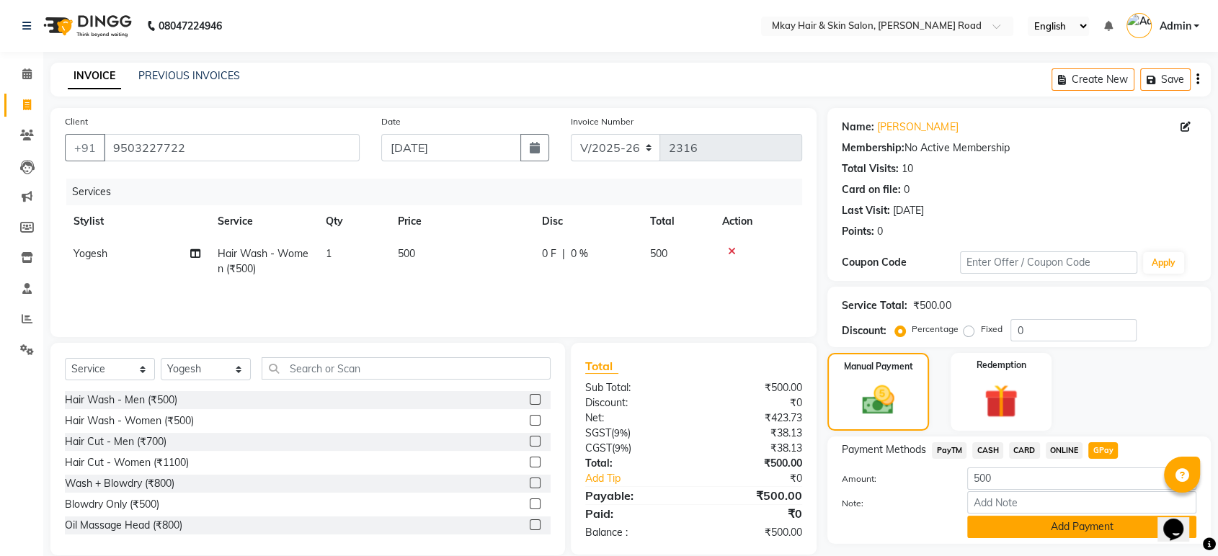
click at [1076, 529] on button "Add Payment" at bounding box center [1081, 527] width 229 height 22
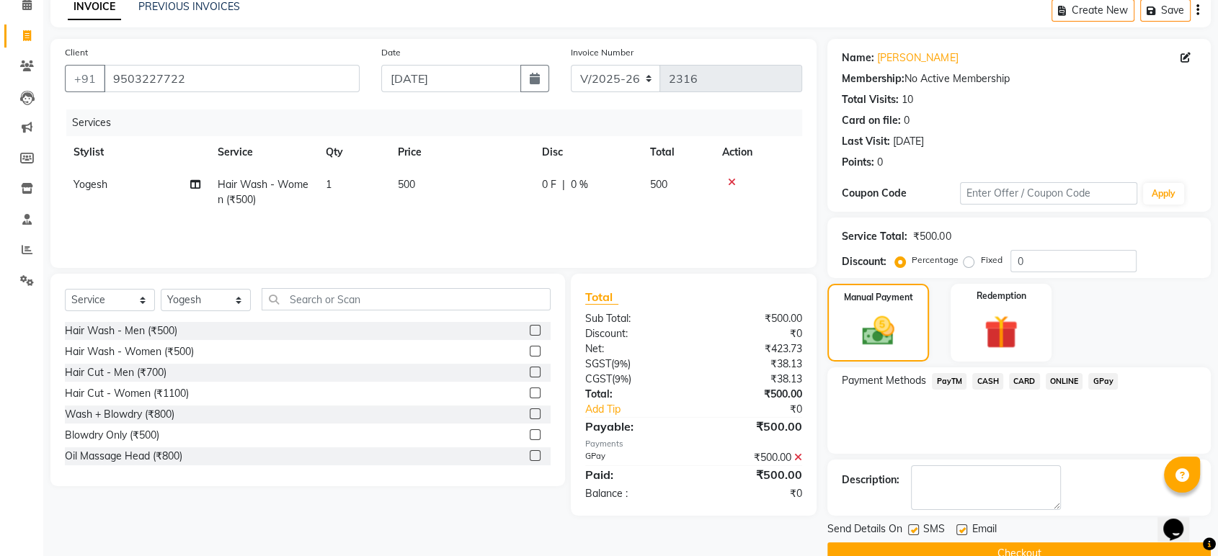
scroll to position [98, 0]
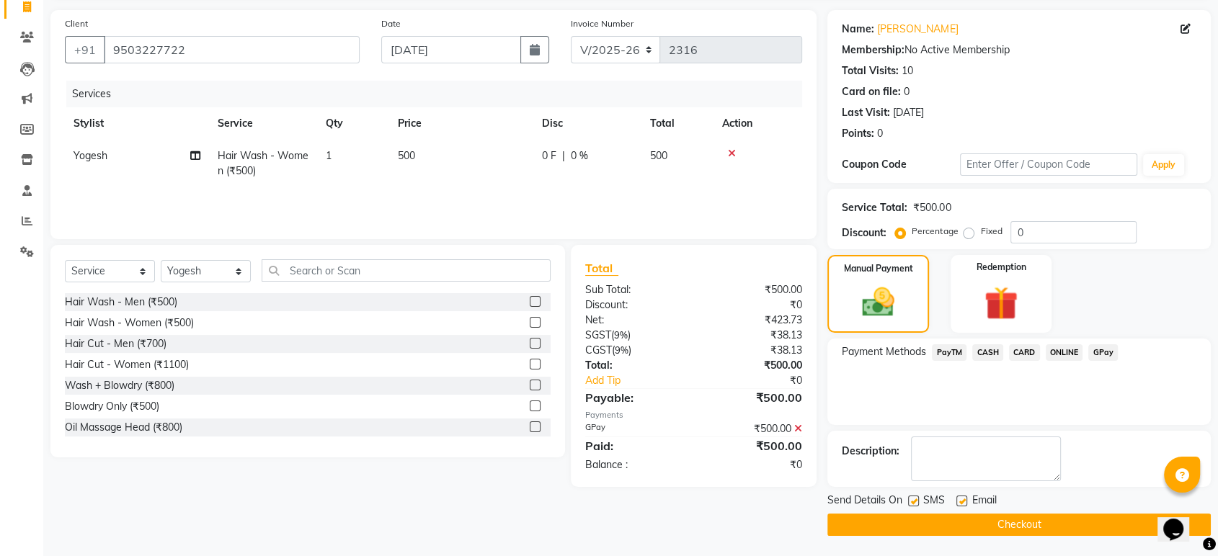
click at [910, 500] on label at bounding box center [913, 501] width 11 height 11
click at [910, 500] on input "checkbox" at bounding box center [912, 501] width 9 height 9
checkbox input "false"
click at [965, 500] on label at bounding box center [961, 501] width 11 height 11
click at [965, 500] on input "checkbox" at bounding box center [960, 501] width 9 height 9
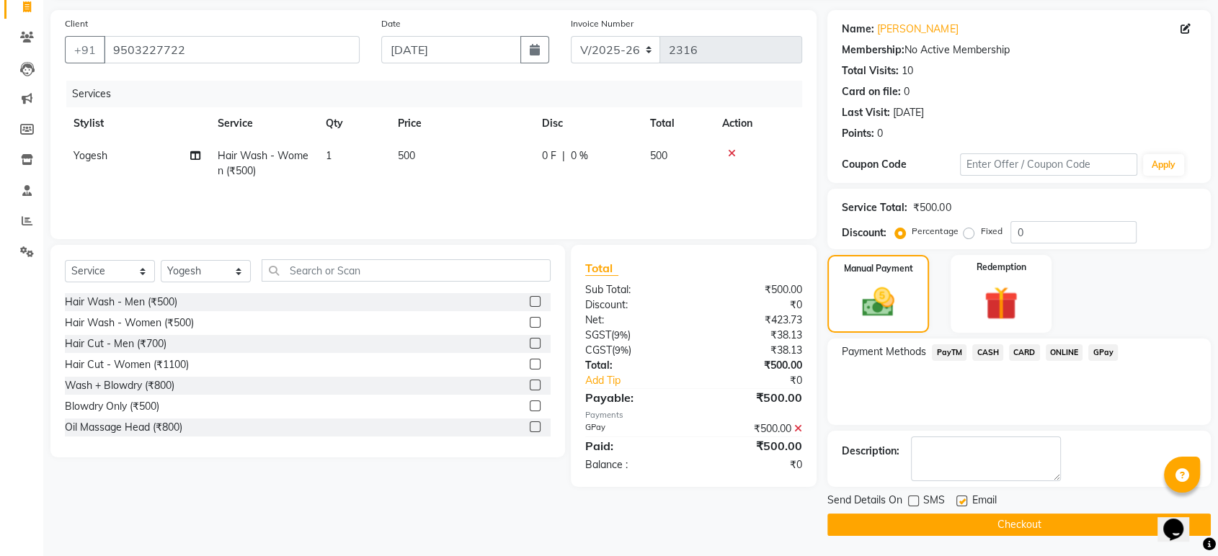
checkbox input "false"
click at [971, 518] on button "Checkout" at bounding box center [1018, 525] width 383 height 22
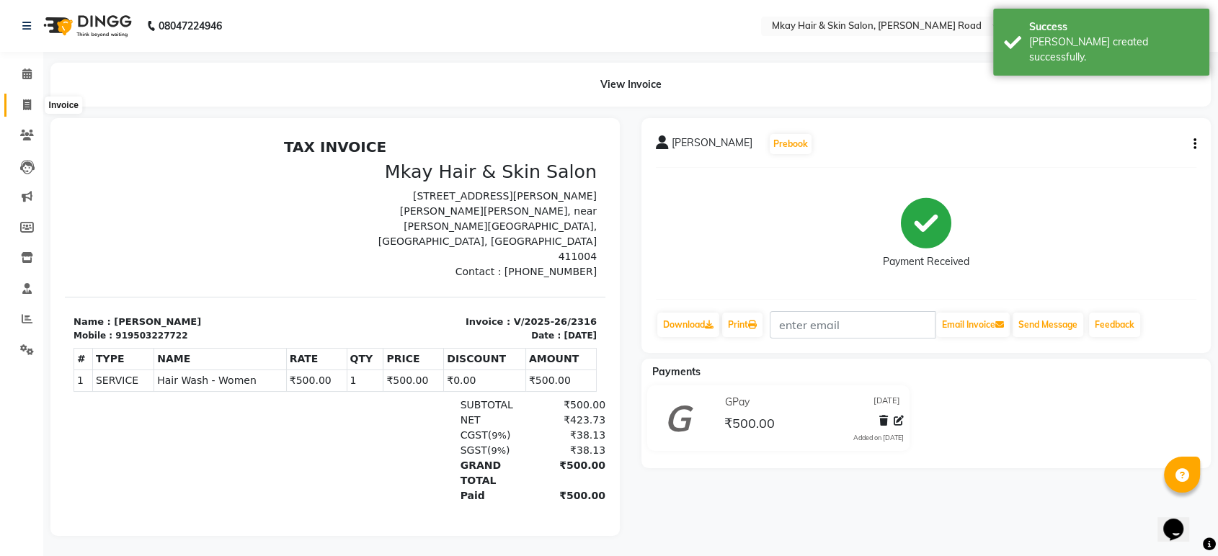
click at [27, 105] on icon at bounding box center [27, 104] width 8 height 11
select select "service"
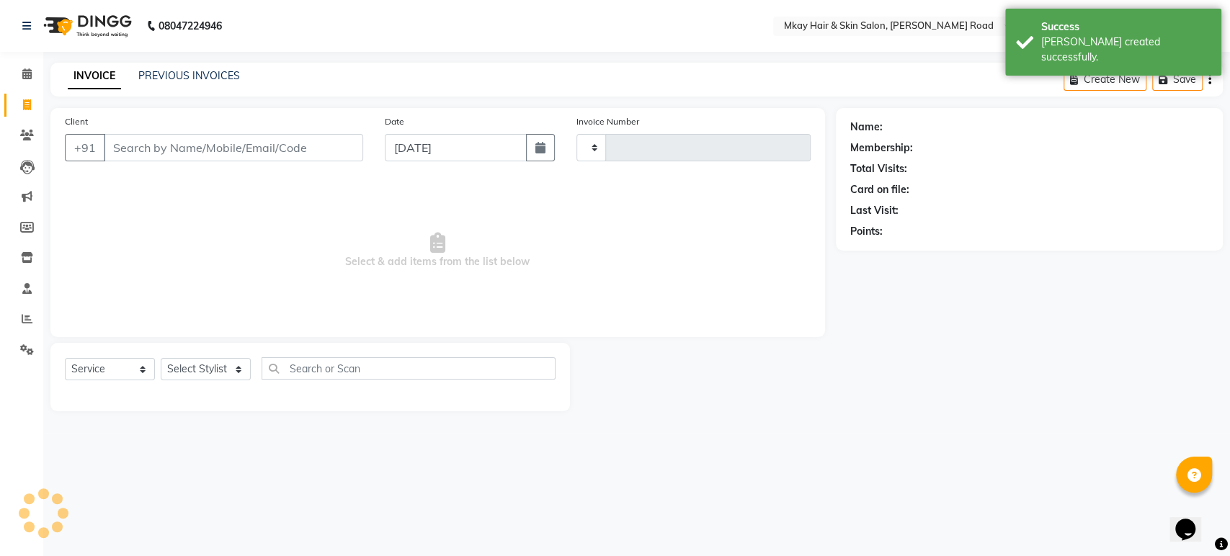
type input "2317"
select select "5258"
click at [126, 153] on input "Client" at bounding box center [233, 147] width 259 height 27
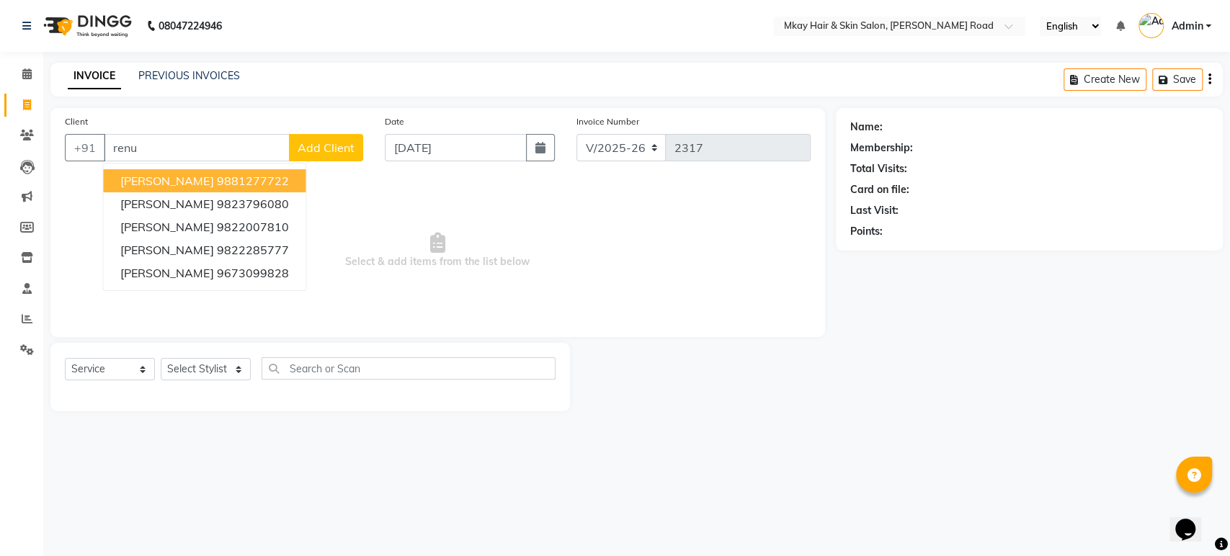
click at [148, 177] on span "[PERSON_NAME]" at bounding box center [166, 181] width 93 height 14
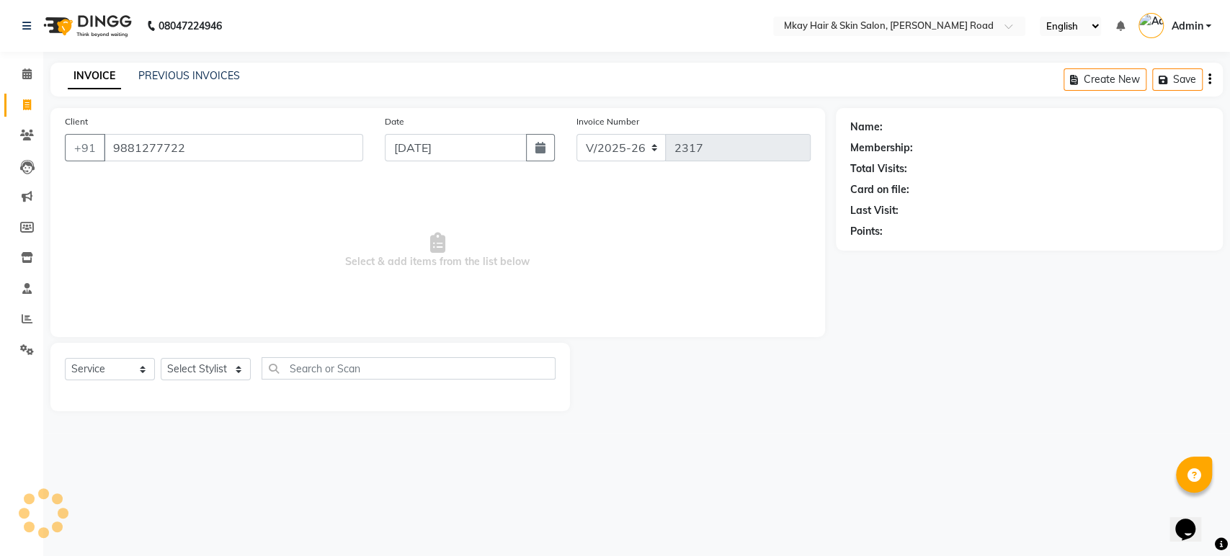
type input "9881277722"
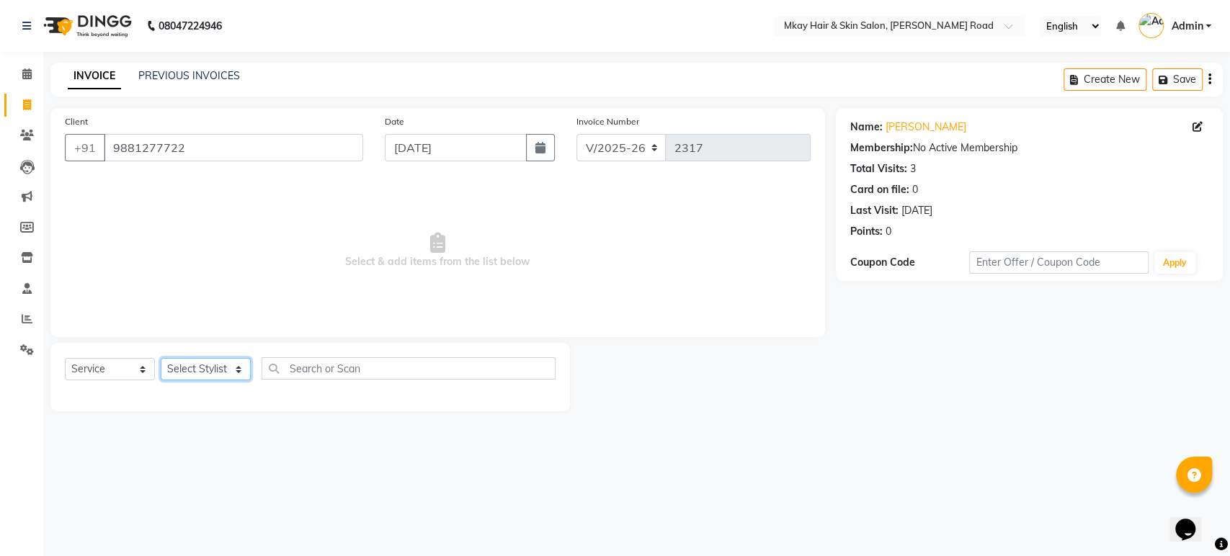
click at [238, 366] on select "Select Stylist [PERSON_NAME] Isha [PERSON_NAME] [PERSON_NAME] Shyam [PERSON_NAM…" at bounding box center [206, 369] width 90 height 22
select select "38226"
click at [161, 358] on select "Select Stylist [PERSON_NAME] Isha [PERSON_NAME] [PERSON_NAME] Shyam [PERSON_NAM…" at bounding box center [206, 369] width 90 height 22
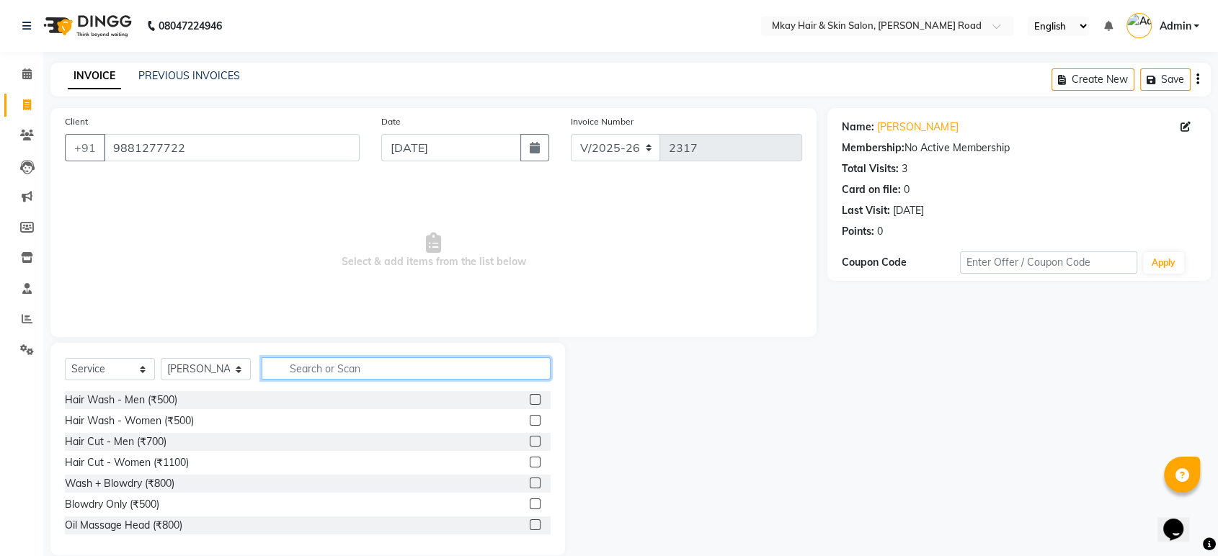
click at [291, 367] on input "text" at bounding box center [406, 368] width 289 height 22
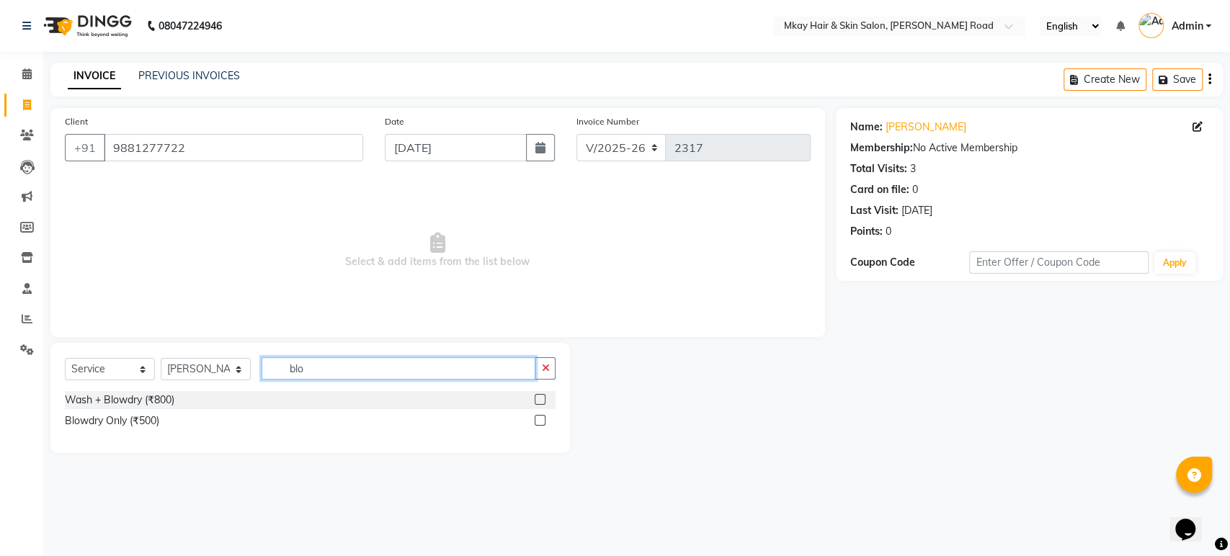
type input "blo"
click at [539, 418] on label at bounding box center [540, 420] width 11 height 11
click at [539, 418] on input "checkbox" at bounding box center [539, 420] width 9 height 9
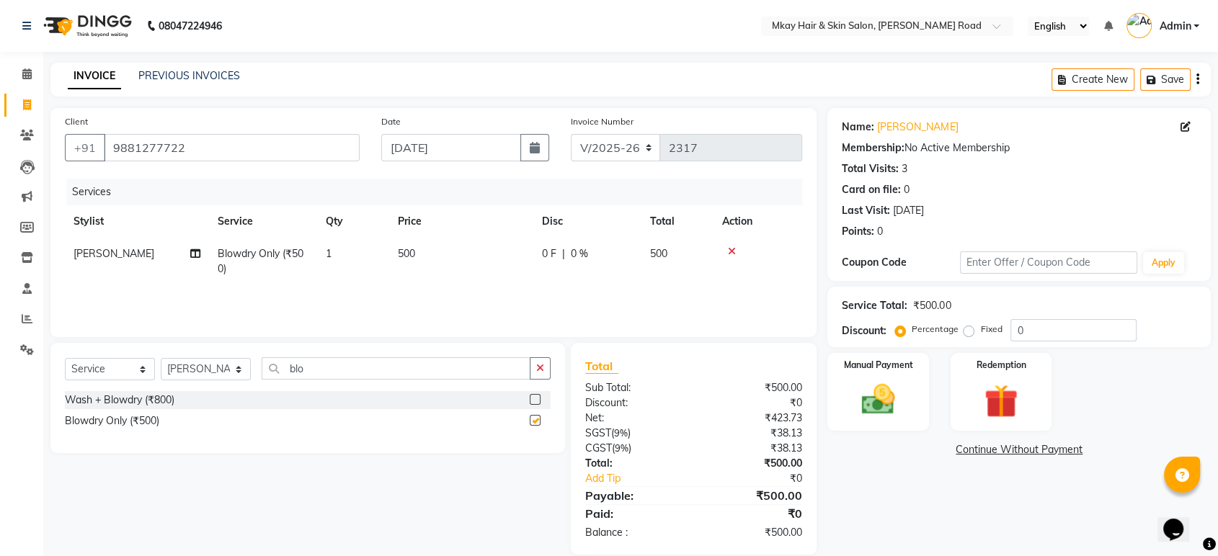
checkbox input "false"
click at [225, 367] on select "Select Stylist [PERSON_NAME] Isha [PERSON_NAME] [PERSON_NAME] Shyam [PERSON_NAM…" at bounding box center [206, 369] width 90 height 22
select select "38228"
click at [161, 358] on select "Select Stylist [PERSON_NAME] Isha [PERSON_NAME] [PERSON_NAME] Shyam [PERSON_NAM…" at bounding box center [206, 369] width 90 height 22
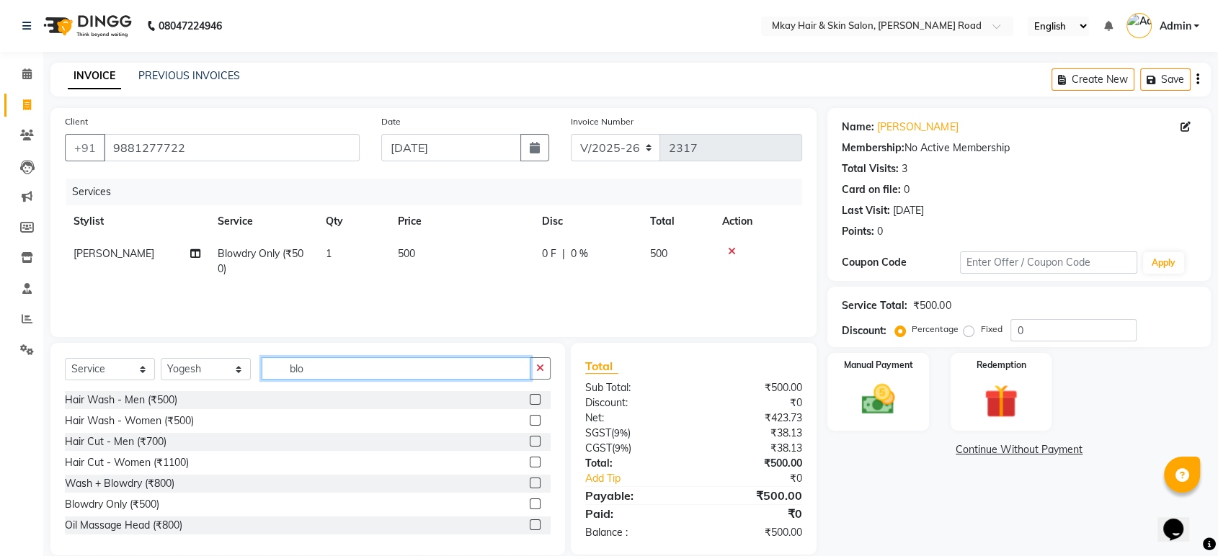
click at [349, 375] on input "blo" at bounding box center [396, 368] width 269 height 22
type input "b"
type input "2000"
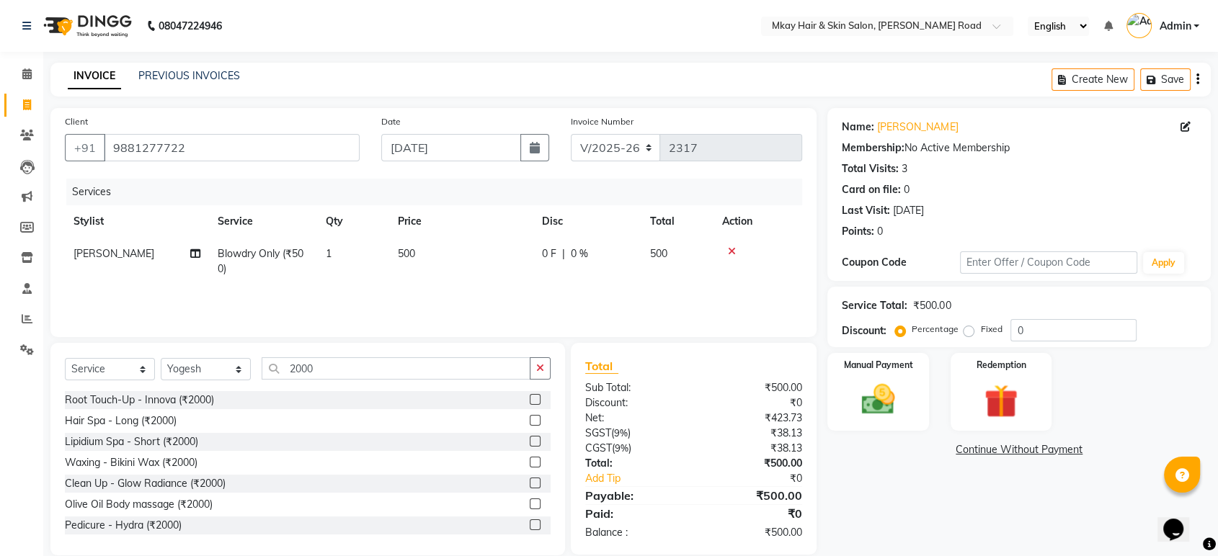
click at [530, 440] on label at bounding box center [535, 441] width 11 height 11
click at [530, 440] on input "checkbox" at bounding box center [534, 441] width 9 height 9
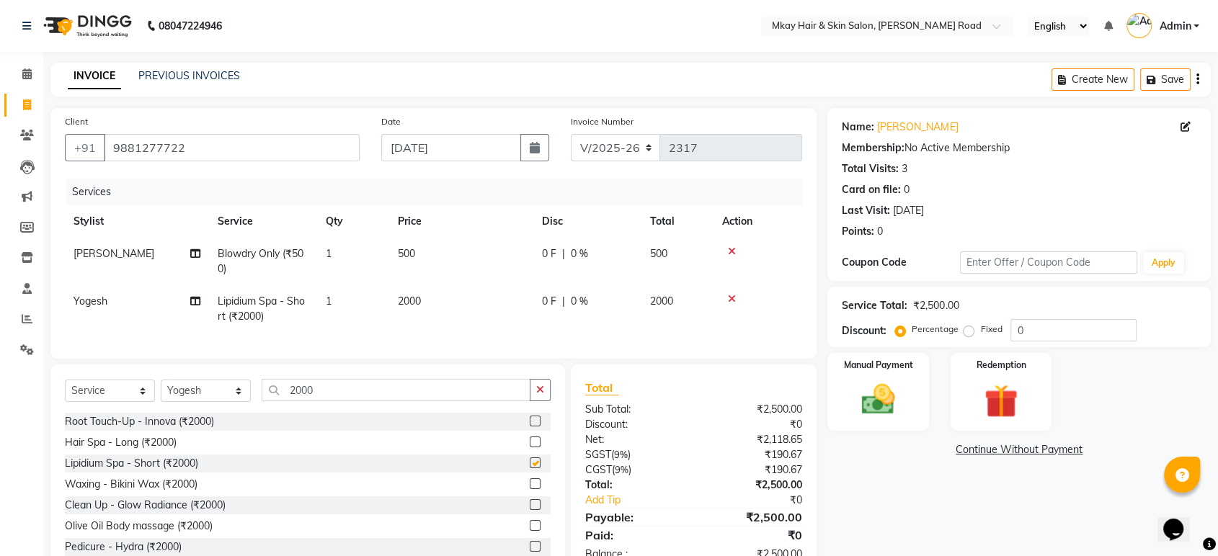
checkbox input "false"
click at [236, 402] on select "Select Stylist [PERSON_NAME] Isha [PERSON_NAME] [PERSON_NAME] Shyam [PERSON_NAM…" at bounding box center [206, 391] width 90 height 22
select select "82666"
click at [161, 392] on select "Select Stylist [PERSON_NAME] Isha [PERSON_NAME] [PERSON_NAME] Shyam [PERSON_NAM…" at bounding box center [206, 391] width 90 height 22
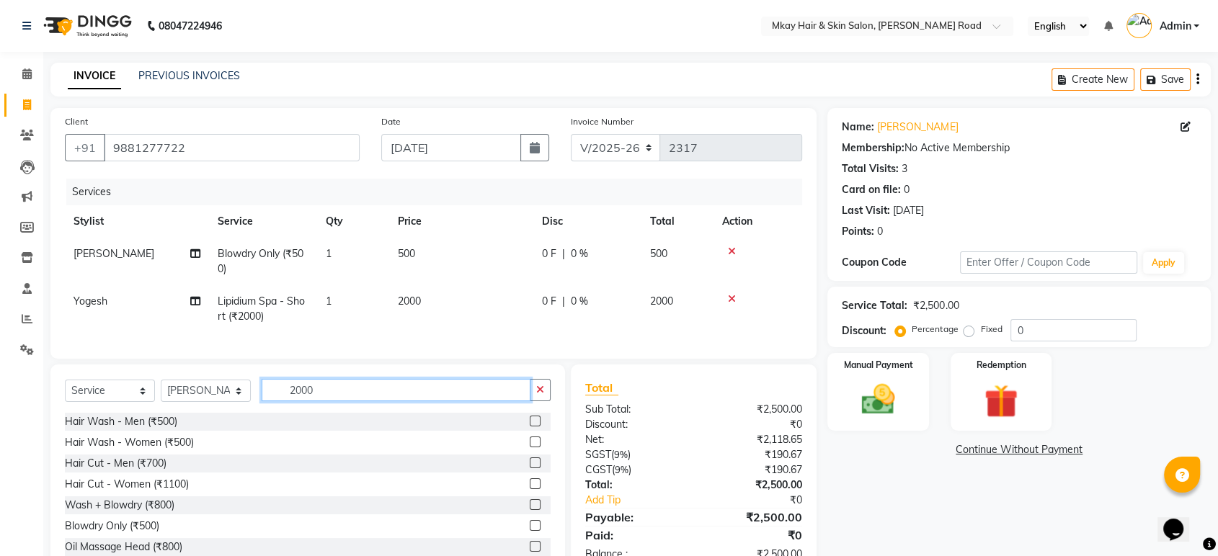
click at [329, 401] on input "2000" at bounding box center [396, 390] width 269 height 22
type input "2"
type input "5"
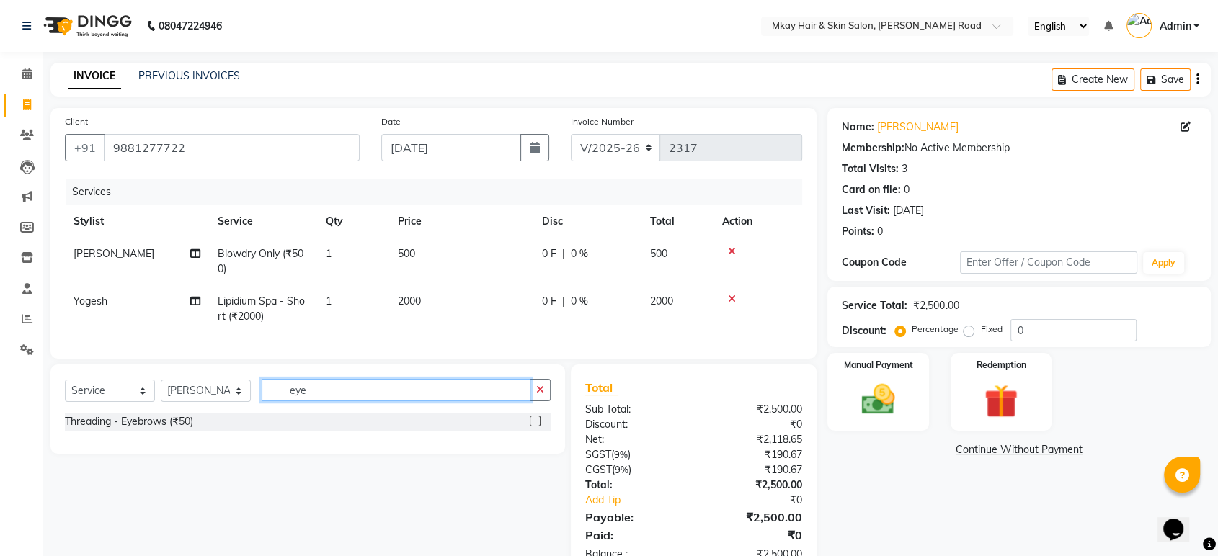
type input "eye"
click at [533, 426] on label at bounding box center [535, 421] width 11 height 11
click at [533, 426] on input "checkbox" at bounding box center [534, 421] width 9 height 9
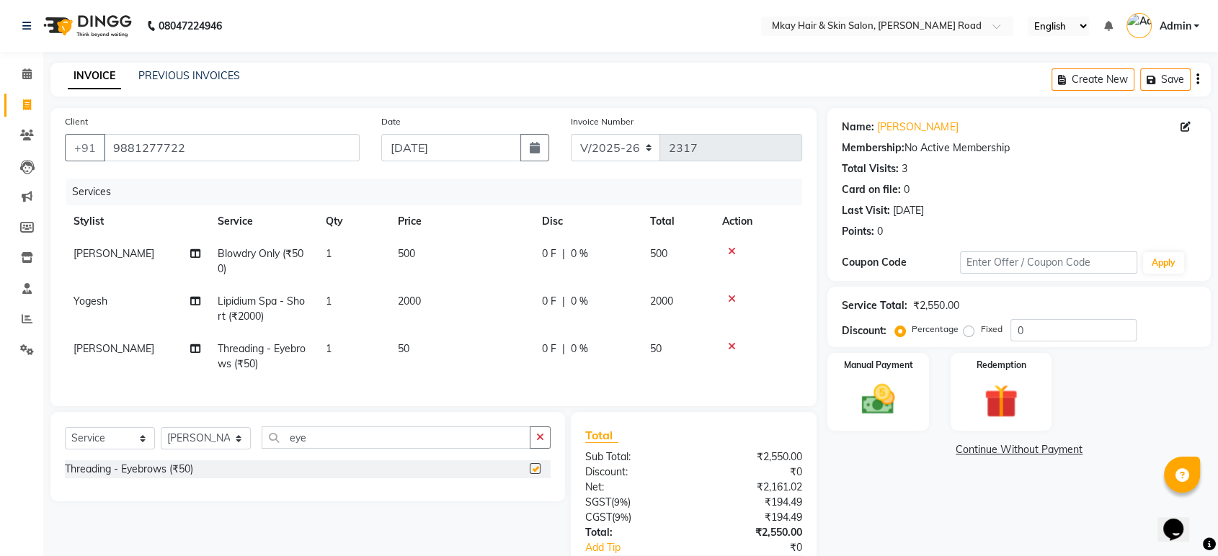
checkbox input "false"
click at [875, 380] on img at bounding box center [877, 400] width 56 height 40
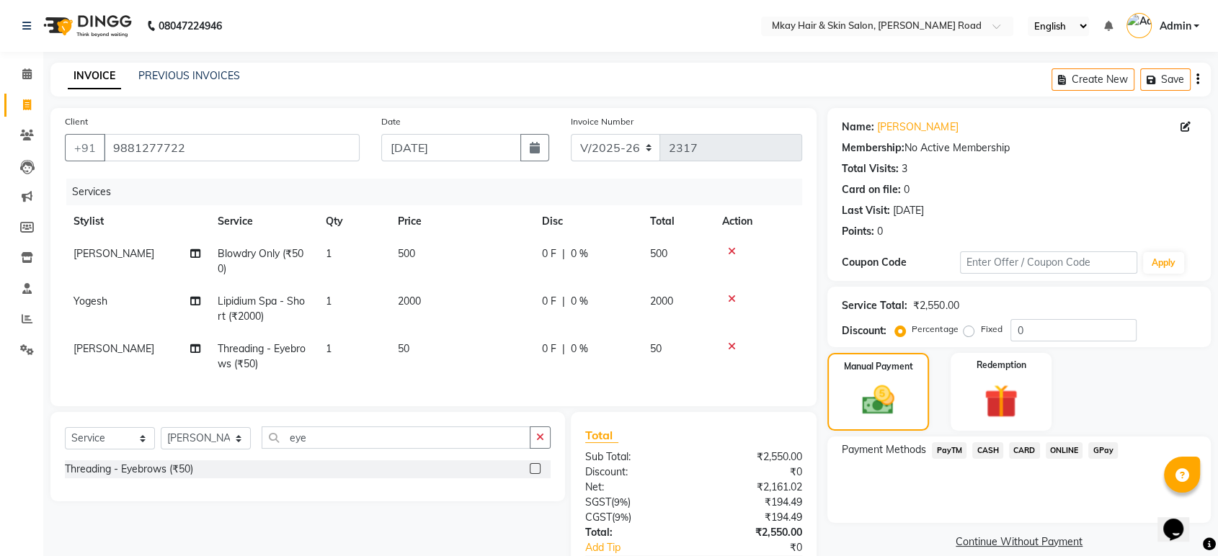
click at [989, 448] on span "CASH" at bounding box center [987, 450] width 31 height 17
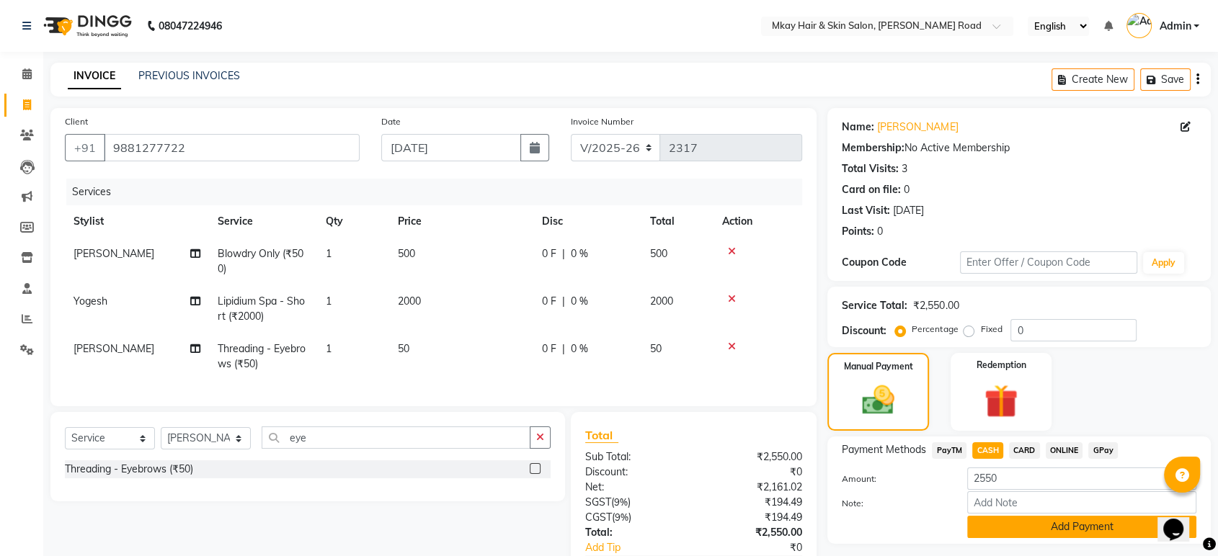
click at [1023, 520] on button "Add Payment" at bounding box center [1081, 527] width 229 height 22
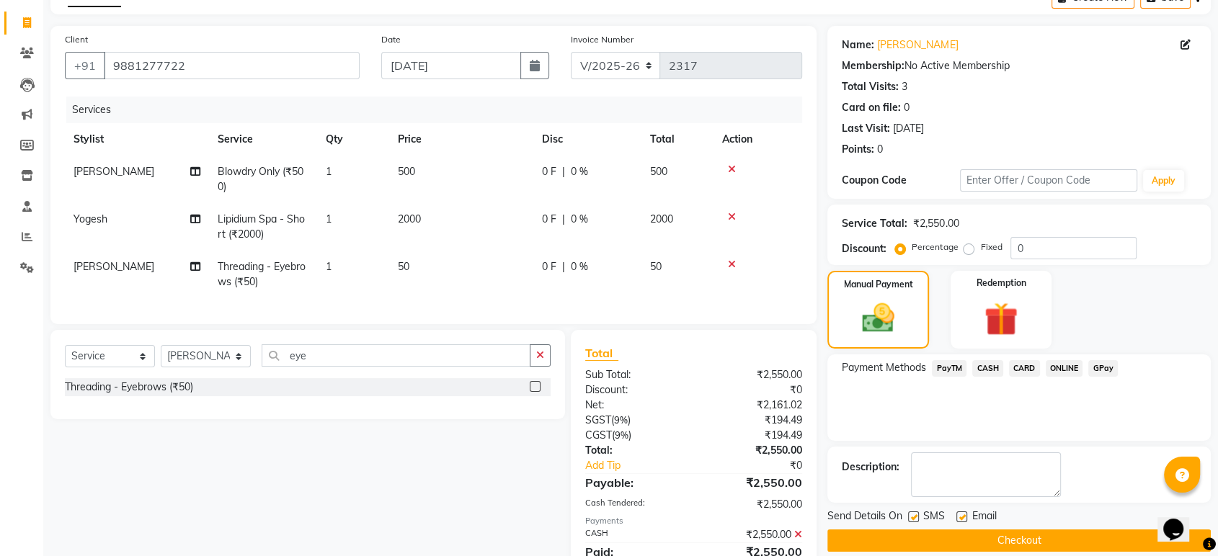
scroll to position [151, 0]
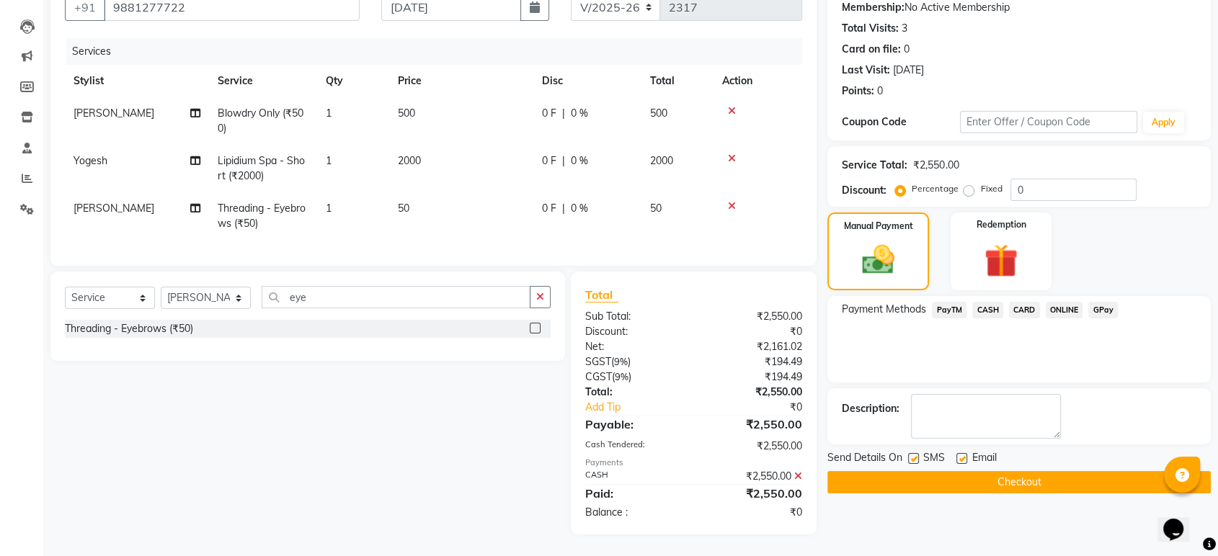
click at [915, 453] on label at bounding box center [913, 458] width 11 height 11
click at [915, 455] on input "checkbox" at bounding box center [912, 459] width 9 height 9
checkbox input "false"
click at [963, 453] on label at bounding box center [961, 458] width 11 height 11
click at [963, 455] on input "checkbox" at bounding box center [960, 459] width 9 height 9
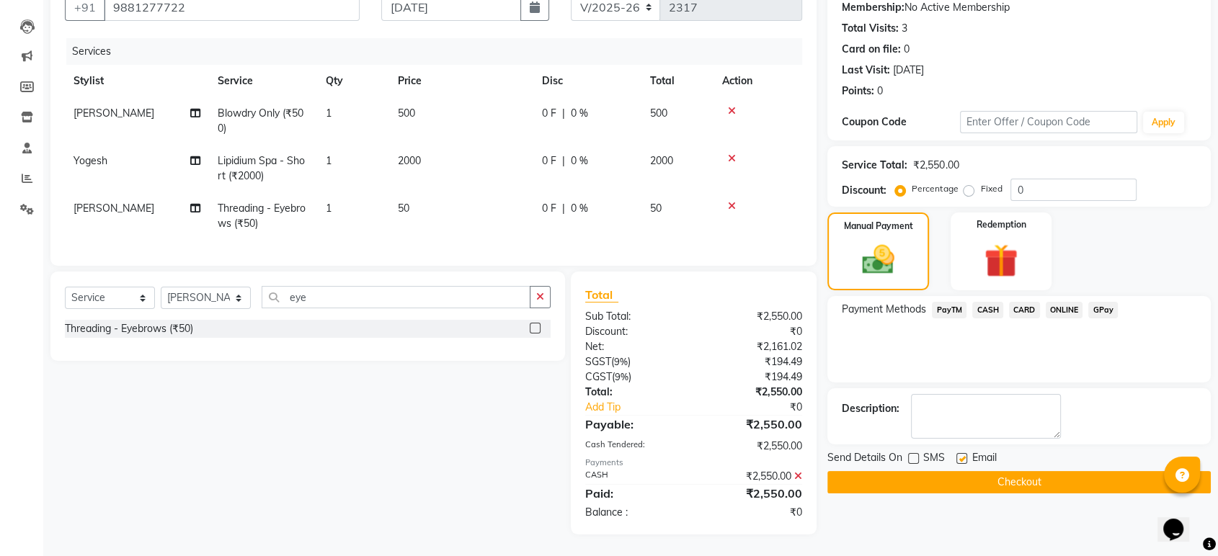
checkbox input "false"
click at [978, 471] on button "Checkout" at bounding box center [1018, 482] width 383 height 22
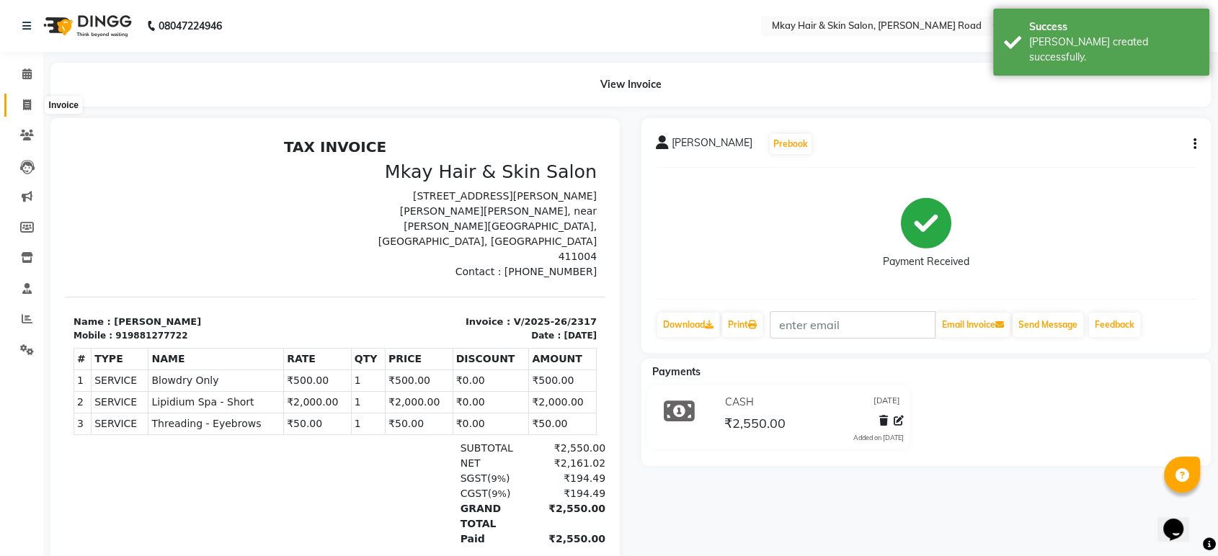
click at [23, 101] on icon at bounding box center [27, 104] width 8 height 11
select select "service"
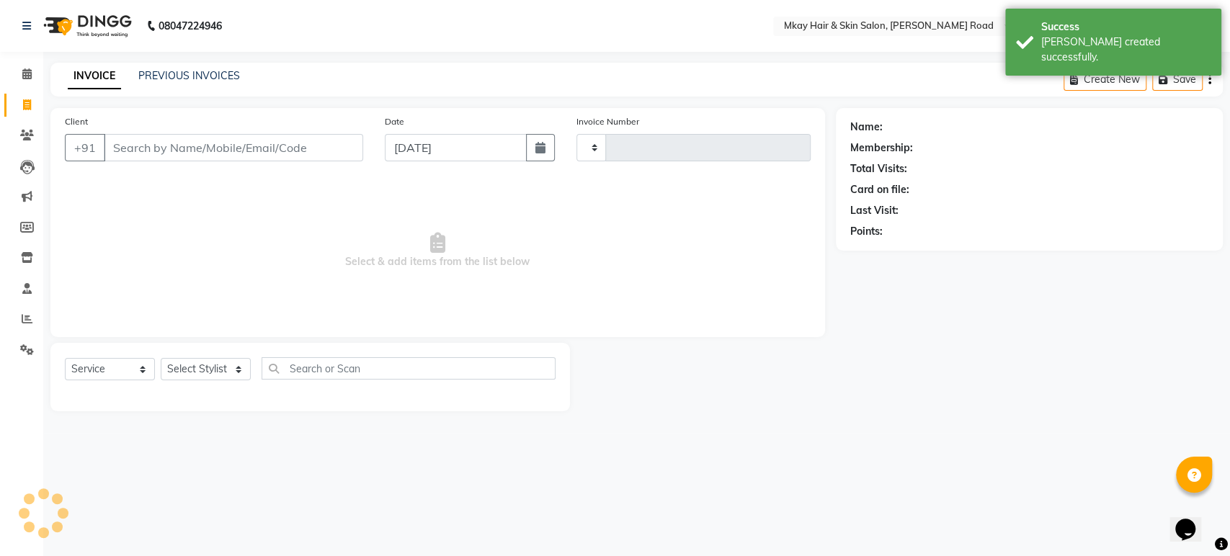
type input "2318"
select select "5258"
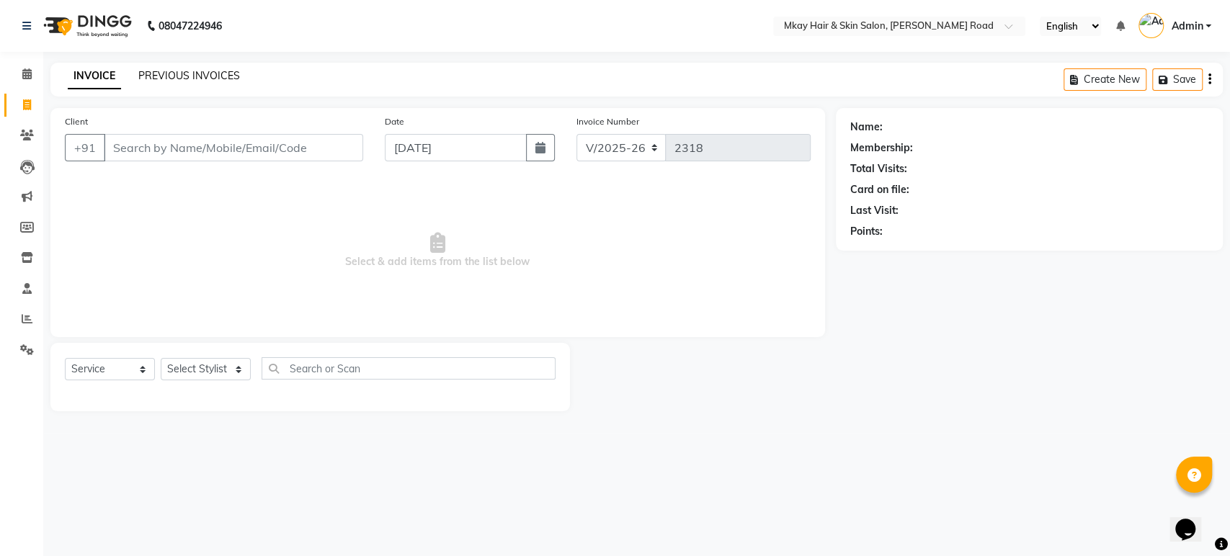
click at [207, 76] on link "PREVIOUS INVOICES" at bounding box center [189, 75] width 102 height 13
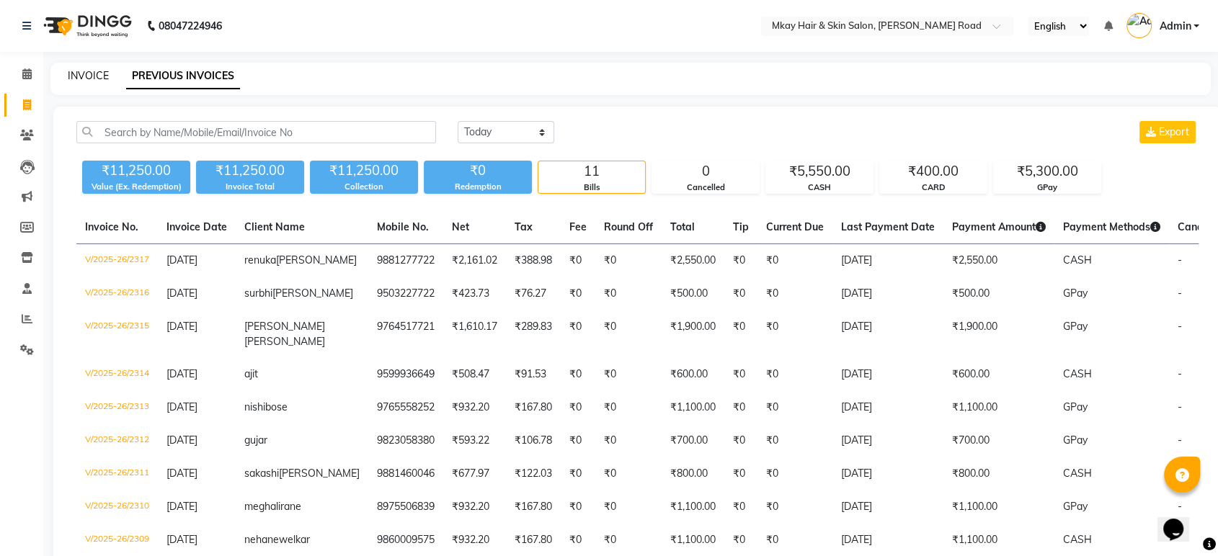
click at [89, 77] on link "INVOICE" at bounding box center [88, 75] width 41 height 13
select select "service"
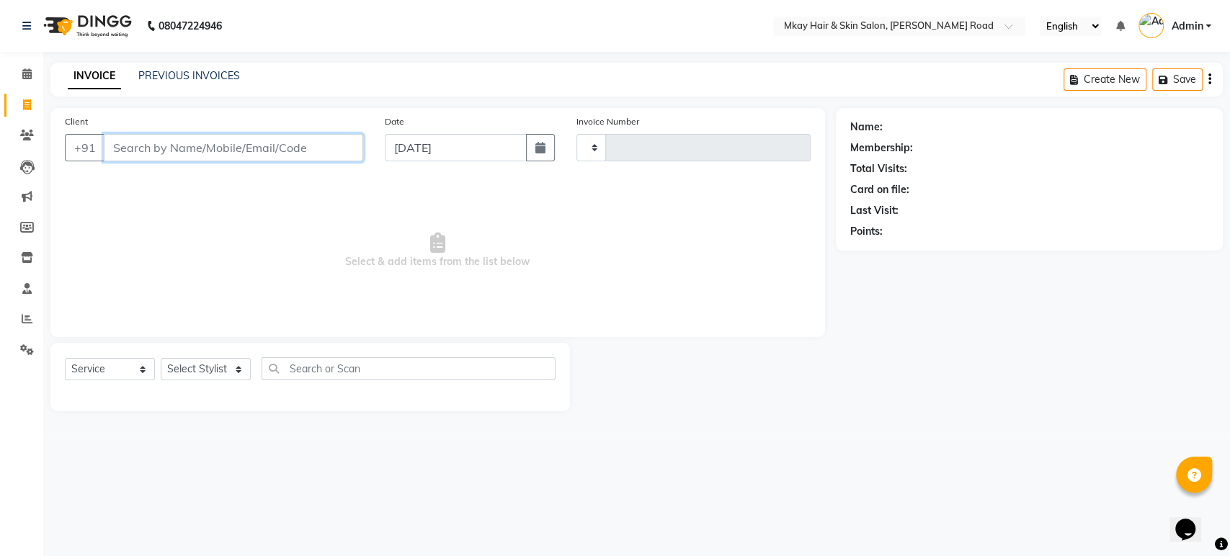
click at [128, 143] on input "Client" at bounding box center [233, 147] width 259 height 27
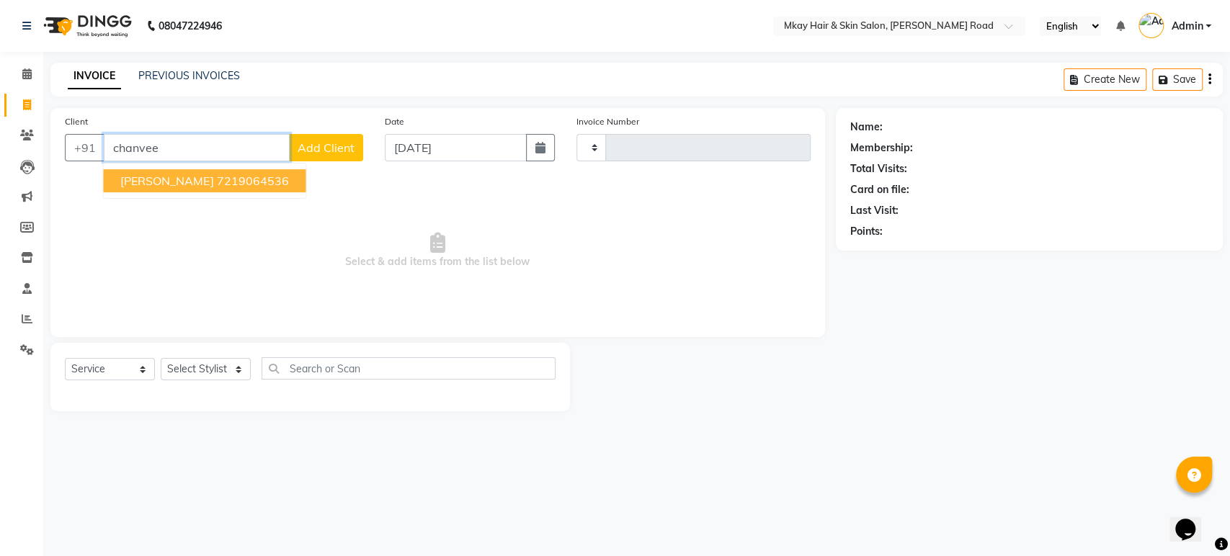
click at [153, 184] on span "[PERSON_NAME]" at bounding box center [166, 181] width 93 height 14
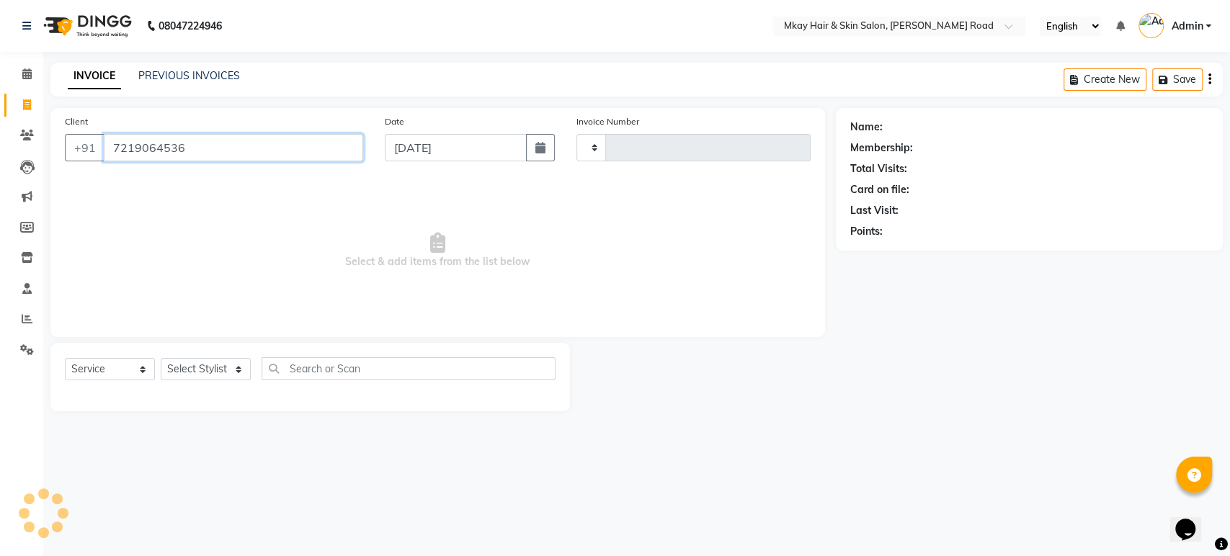
type input "7219064536"
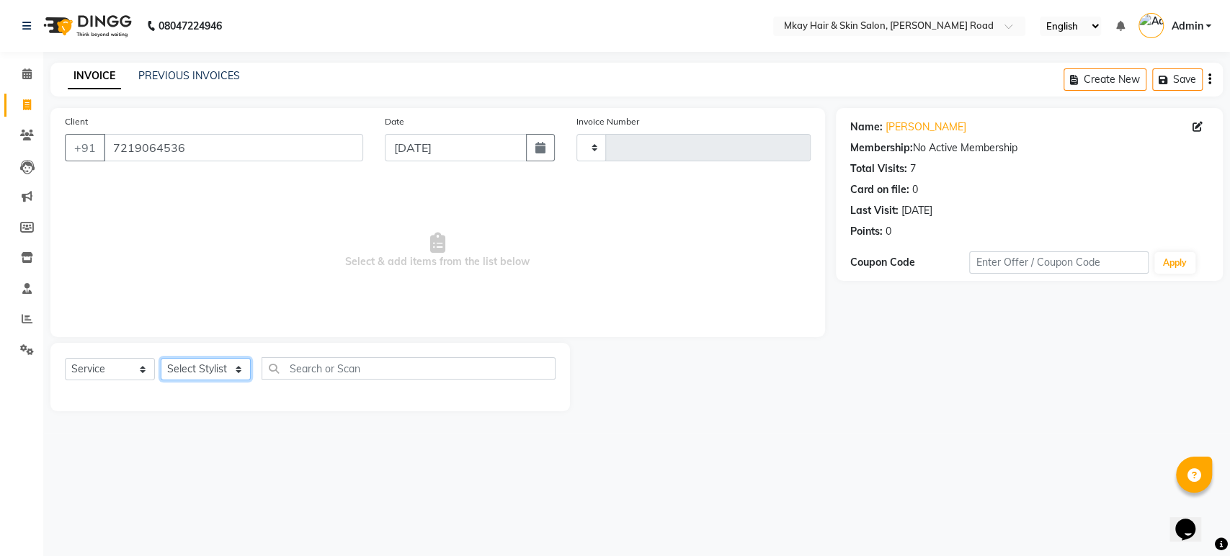
click at [205, 366] on select "Select Stylist [PERSON_NAME] Isha [PERSON_NAME] [PERSON_NAME] Shyam [PERSON_NAM…" at bounding box center [206, 369] width 90 height 22
select select "38228"
click at [161, 358] on select "Select Stylist [PERSON_NAME] Isha [PERSON_NAME] [PERSON_NAME] Shyam [PERSON_NAM…" at bounding box center [206, 369] width 90 height 22
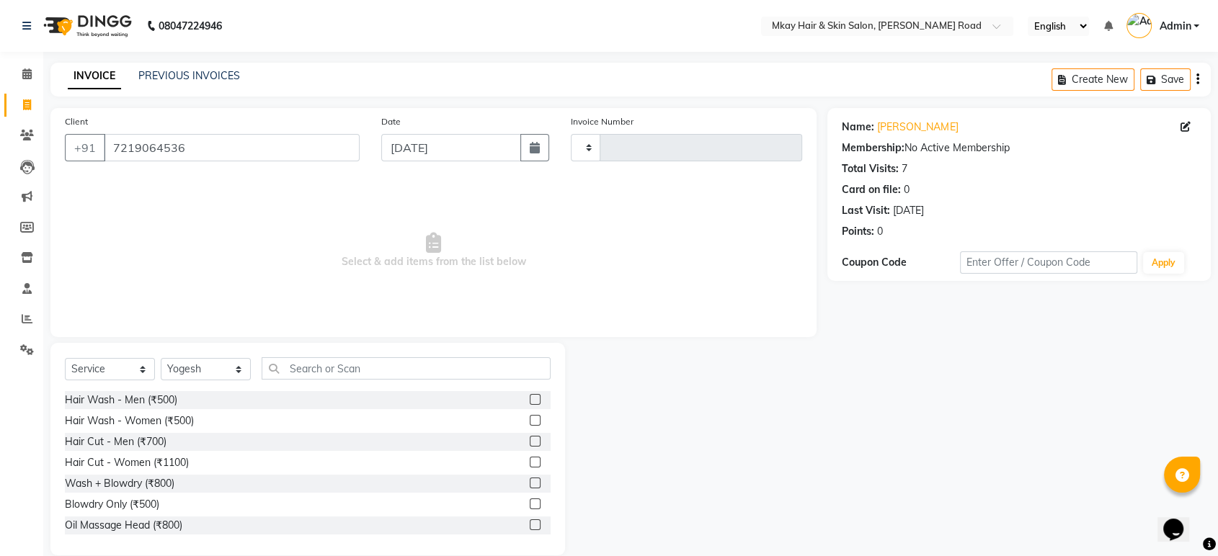
click at [530, 400] on label at bounding box center [535, 399] width 11 height 11
click at [530, 400] on input "checkbox" at bounding box center [534, 400] width 9 height 9
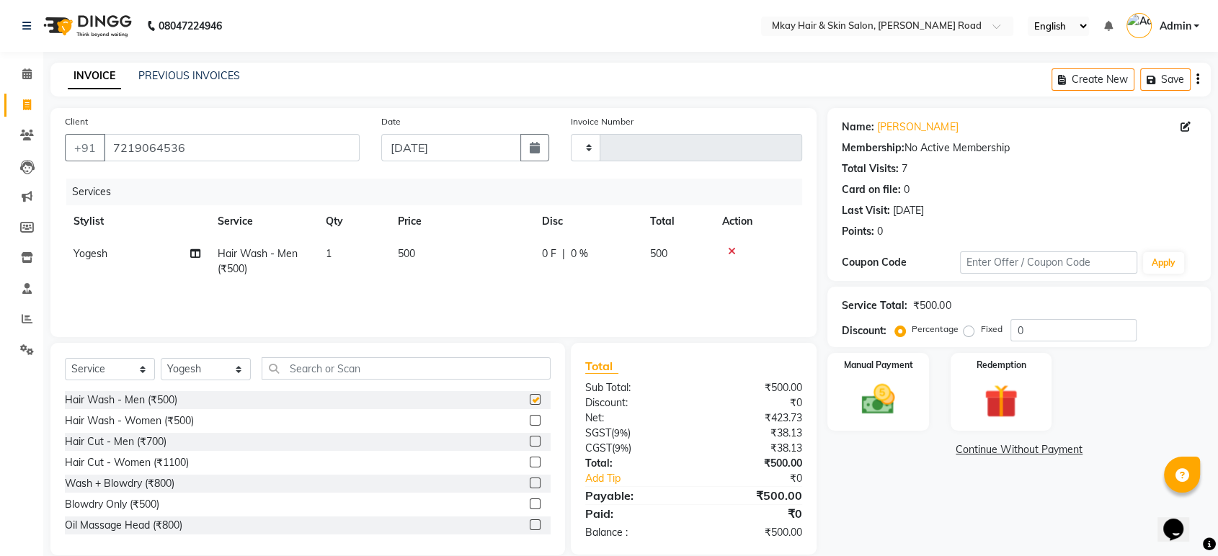
checkbox input "false"
click at [883, 393] on img at bounding box center [877, 400] width 56 height 40
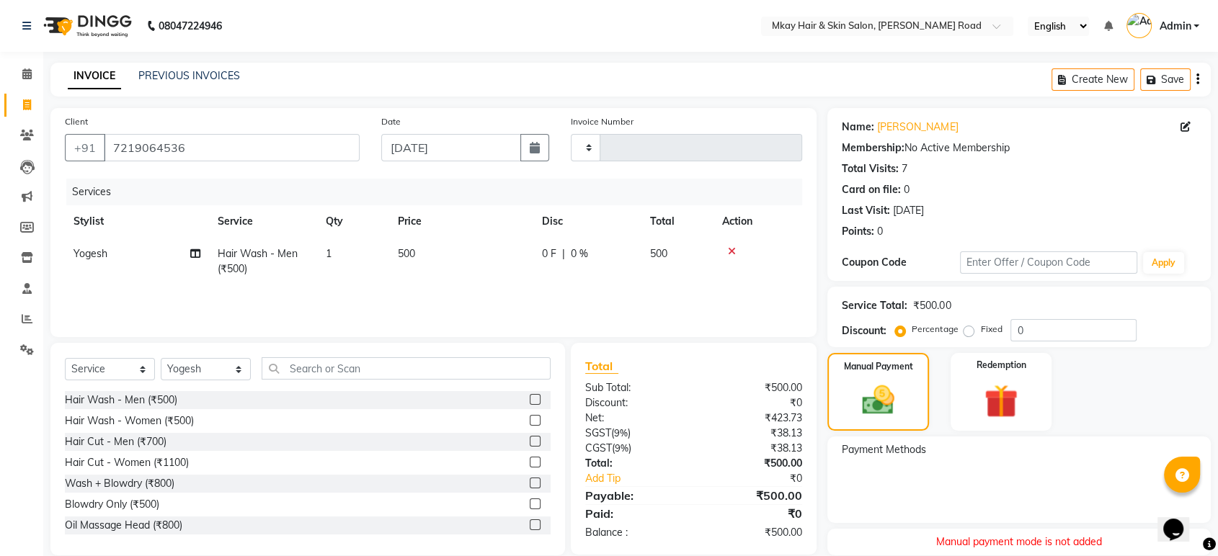
click at [774, 286] on div "Services Stylist Service Qty Price Disc Total Action Yogesh Hair Wash - Men (₹5…" at bounding box center [433, 251] width 737 height 144
click at [732, 249] on icon at bounding box center [732, 251] width 8 height 10
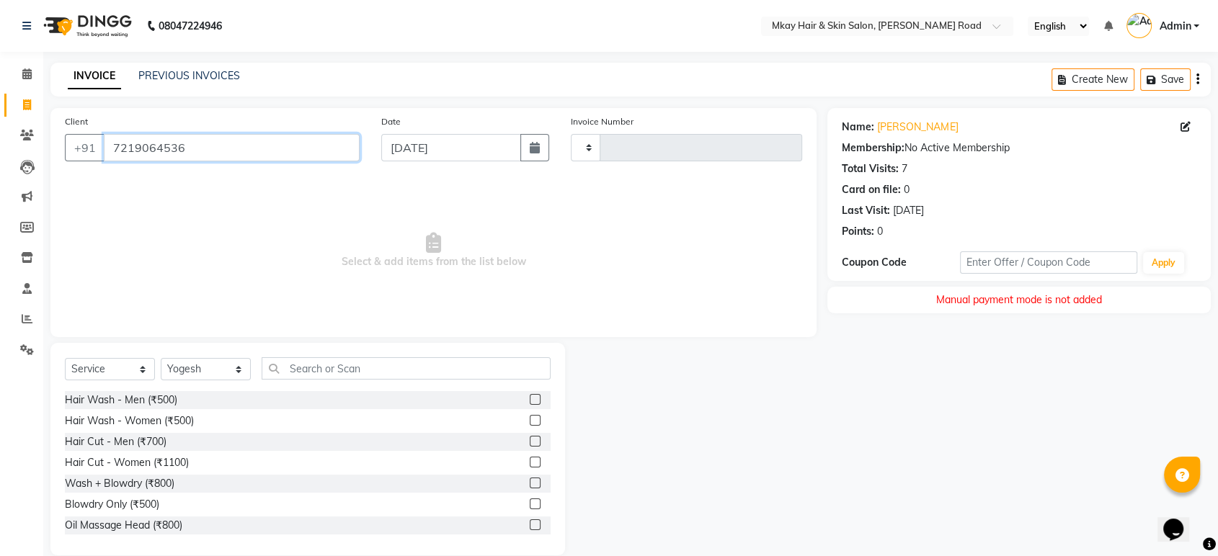
click at [196, 145] on input "7219064536" at bounding box center [232, 147] width 256 height 27
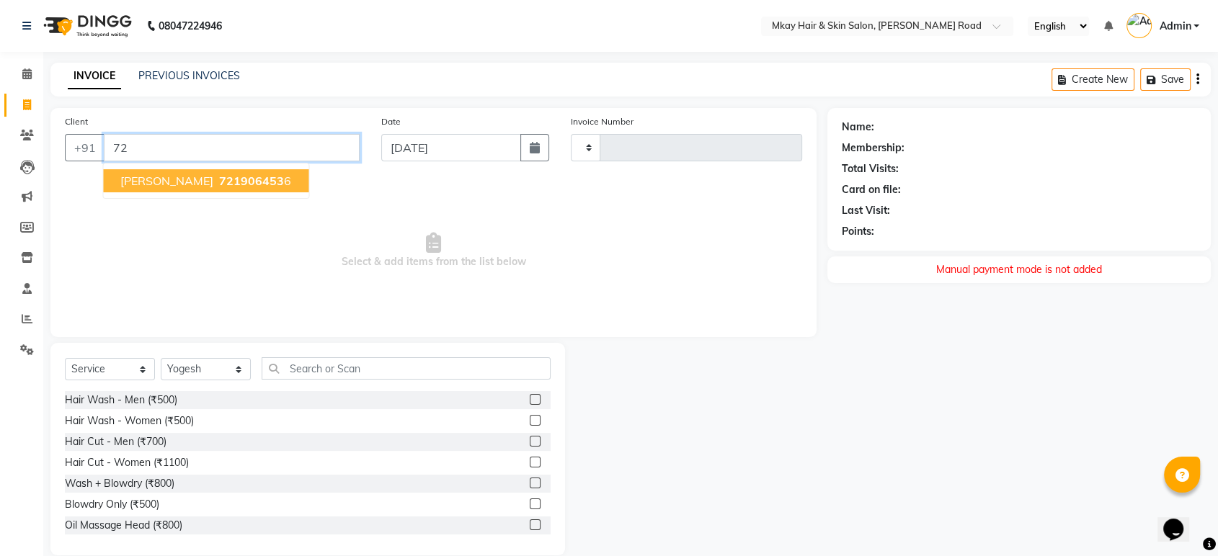
type input "7"
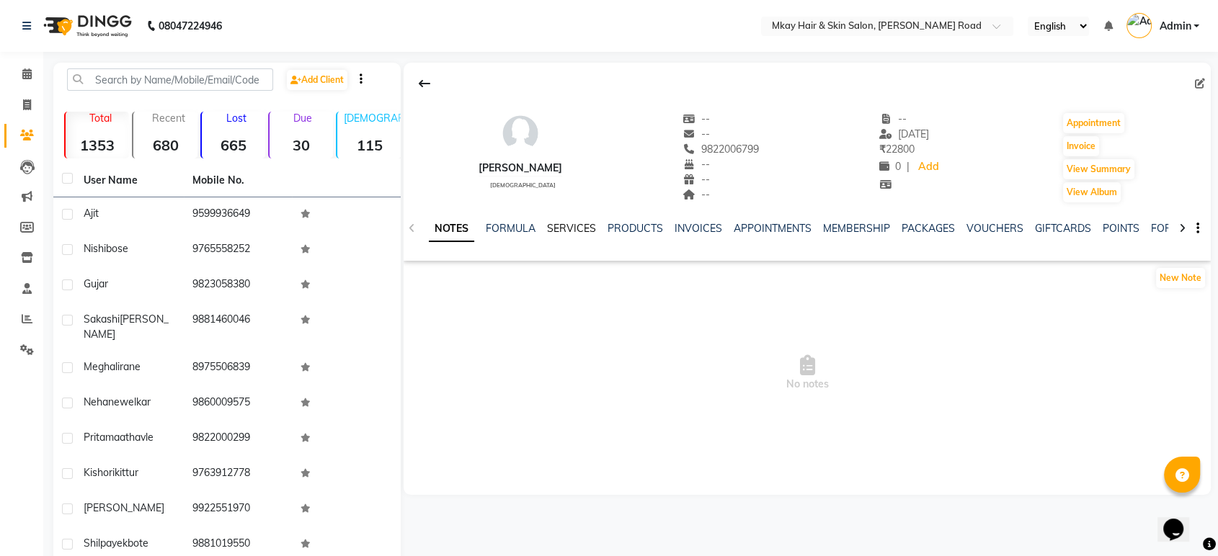
click at [576, 225] on link "SERVICES" at bounding box center [571, 228] width 49 height 13
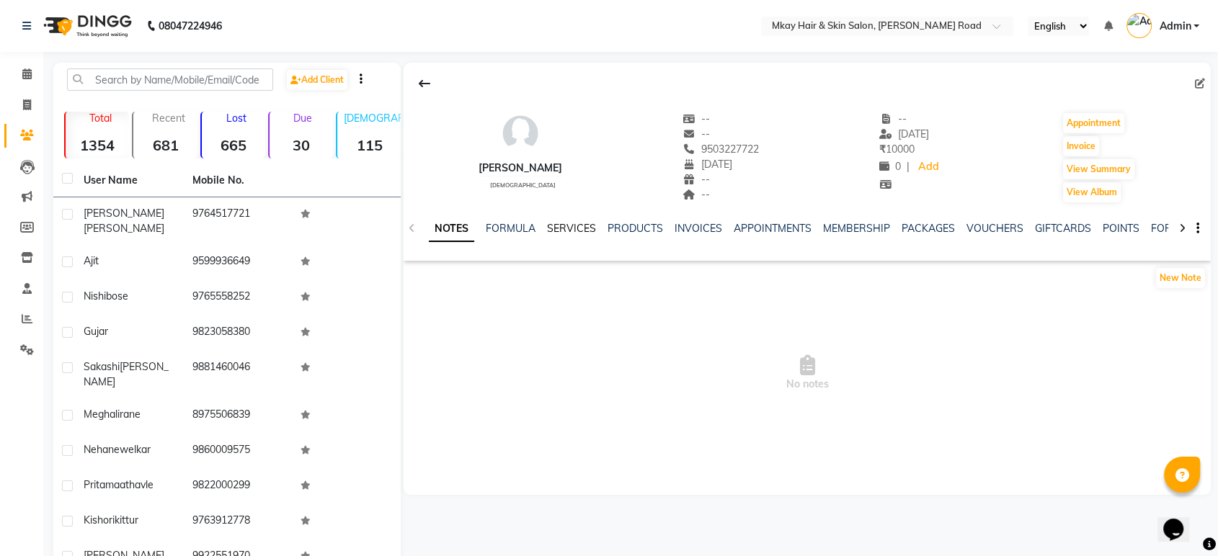
click at [568, 223] on link "SERVICES" at bounding box center [571, 228] width 49 height 13
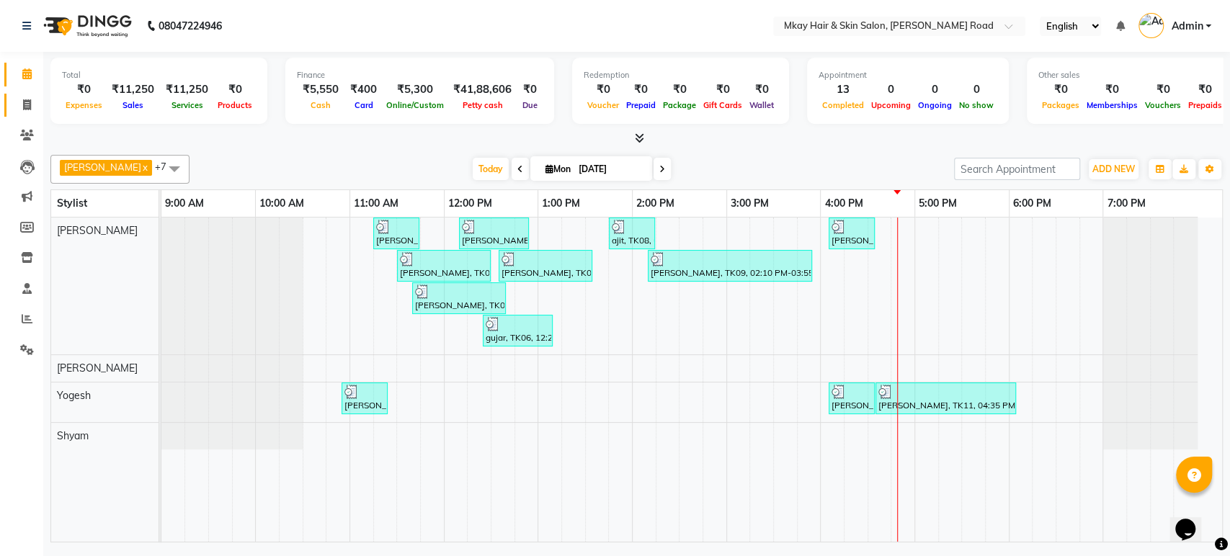
click at [24, 104] on icon at bounding box center [27, 104] width 8 height 11
select select "5258"
select select "service"
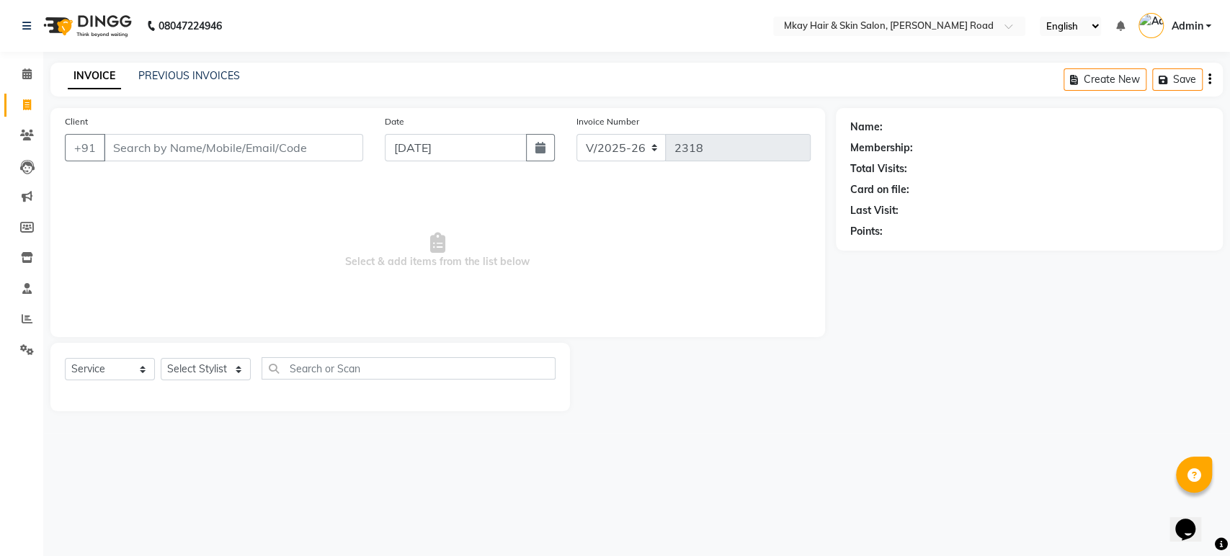
click at [162, 151] on input "Client" at bounding box center [233, 147] width 259 height 27
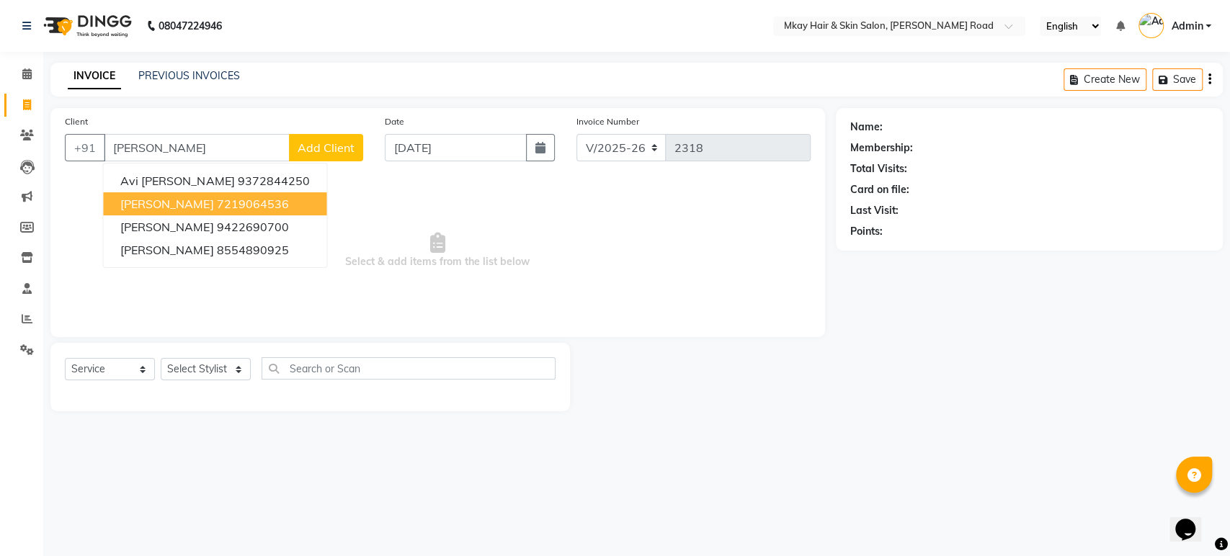
click at [173, 200] on span "[PERSON_NAME]" at bounding box center [166, 204] width 93 height 14
type input "7219064536"
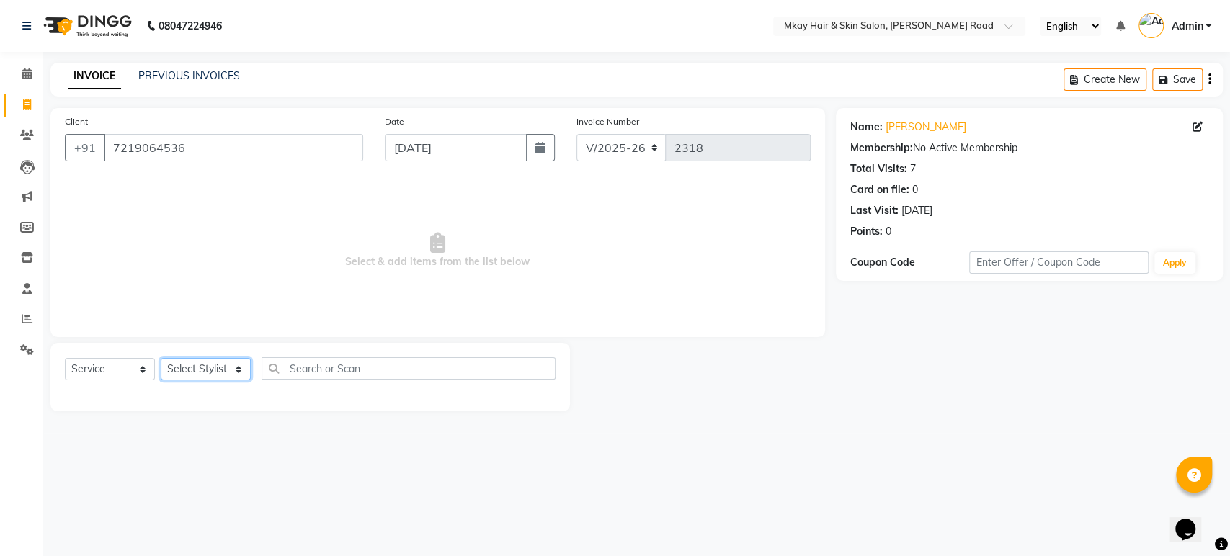
click at [203, 370] on select "Select Stylist [PERSON_NAME] Isha [PERSON_NAME] [PERSON_NAME] Shyam [PERSON_NAM…" at bounding box center [206, 369] width 90 height 22
select select "38228"
click at [161, 358] on select "Select Stylist [PERSON_NAME] Isha [PERSON_NAME] [PERSON_NAME] Shyam [PERSON_NAM…" at bounding box center [206, 369] width 90 height 22
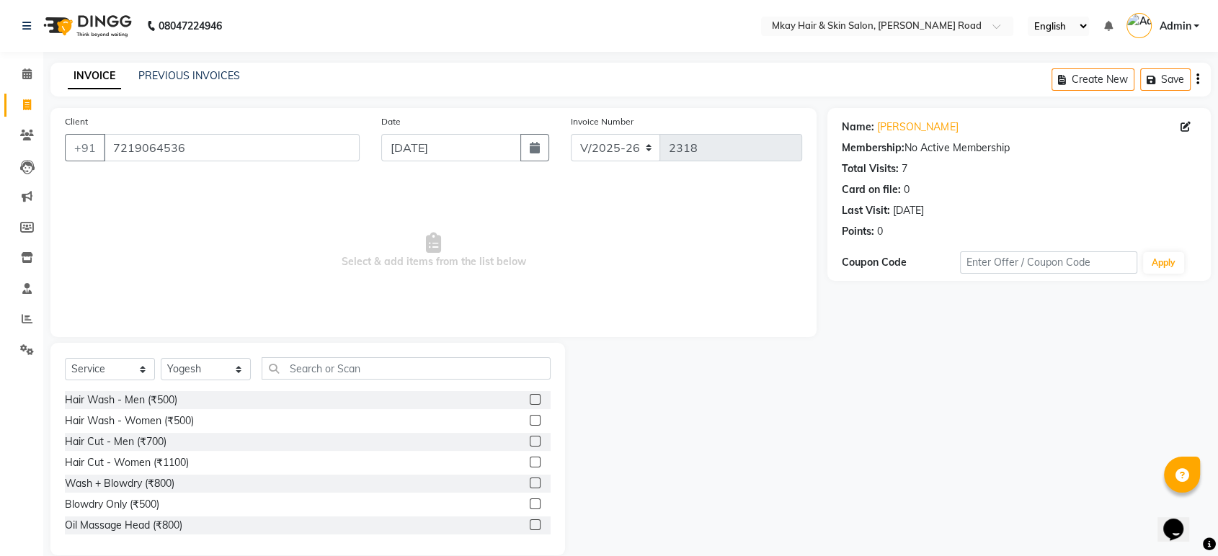
click at [530, 401] on label at bounding box center [535, 399] width 11 height 11
click at [530, 401] on input "checkbox" at bounding box center [534, 400] width 9 height 9
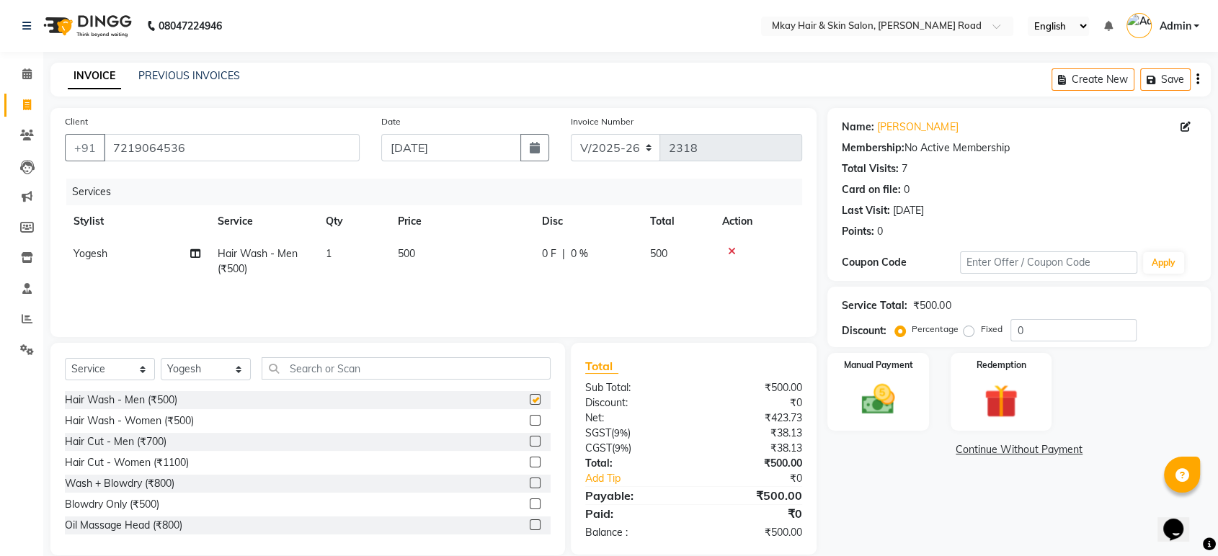
checkbox input "false"
click at [874, 390] on img at bounding box center [877, 400] width 56 height 40
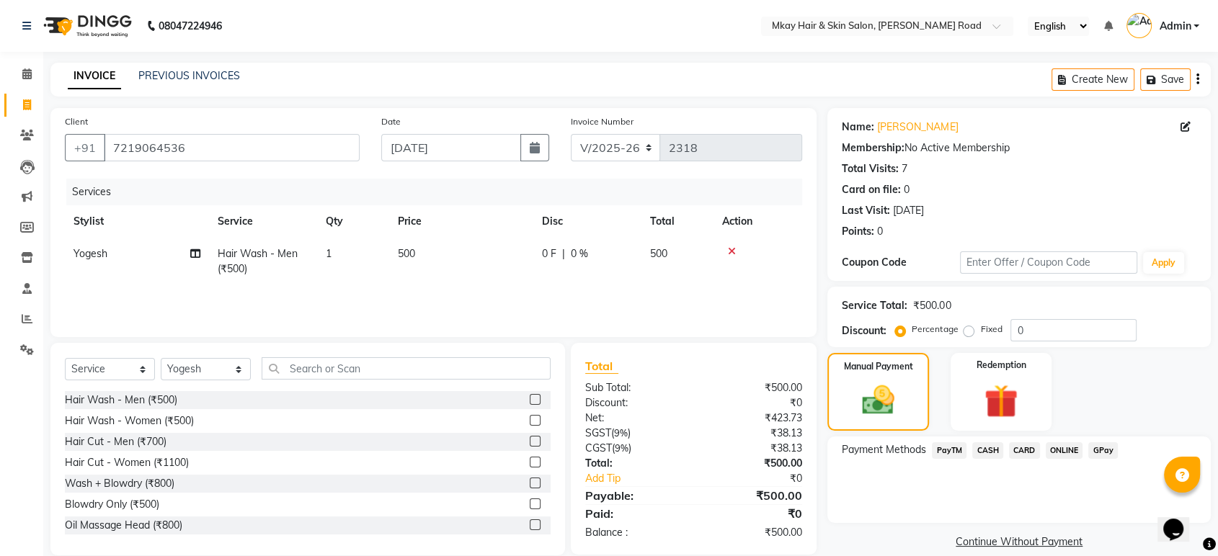
click at [988, 448] on span "CASH" at bounding box center [987, 450] width 31 height 17
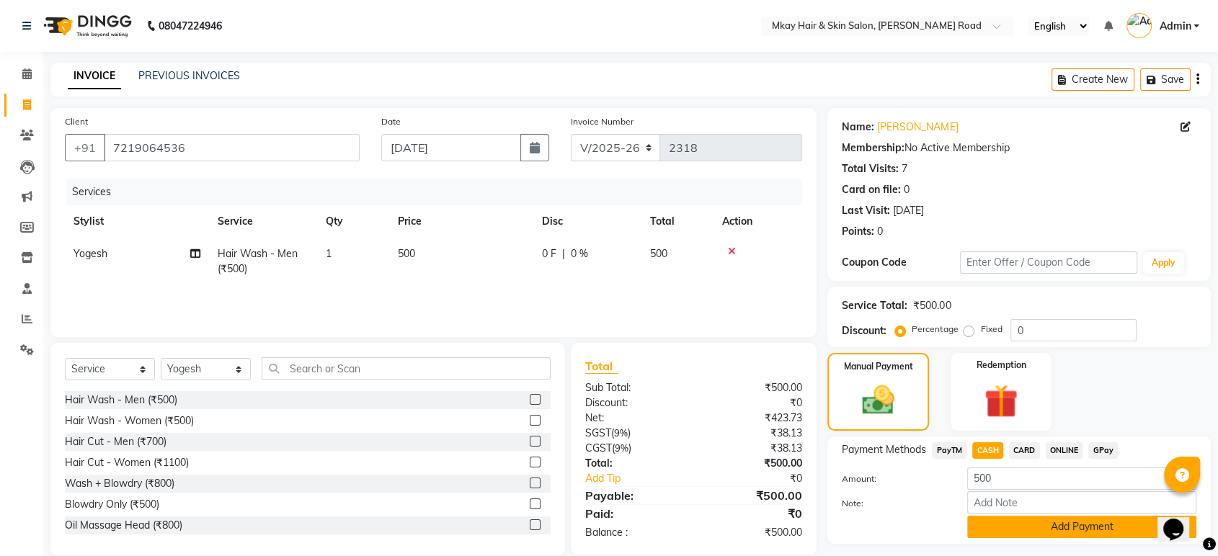
click at [1049, 528] on button "Add Payment" at bounding box center [1081, 527] width 229 height 22
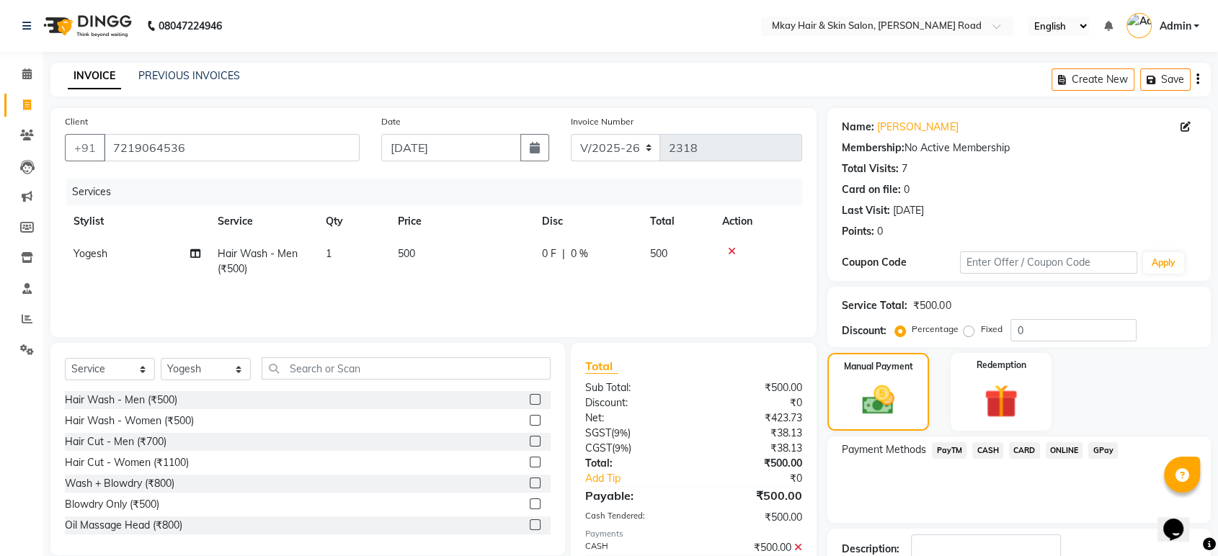
scroll to position [98, 0]
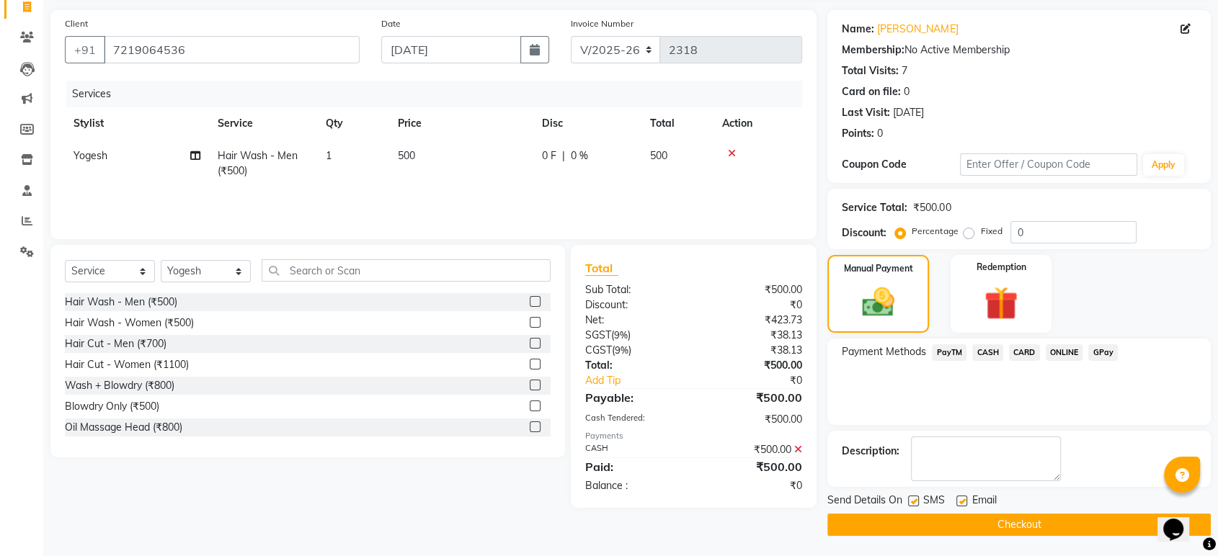
click at [912, 502] on label at bounding box center [913, 501] width 11 height 11
click at [912, 502] on input "checkbox" at bounding box center [912, 501] width 9 height 9
checkbox input "false"
click at [962, 500] on label at bounding box center [961, 501] width 11 height 11
click at [962, 500] on input "checkbox" at bounding box center [960, 501] width 9 height 9
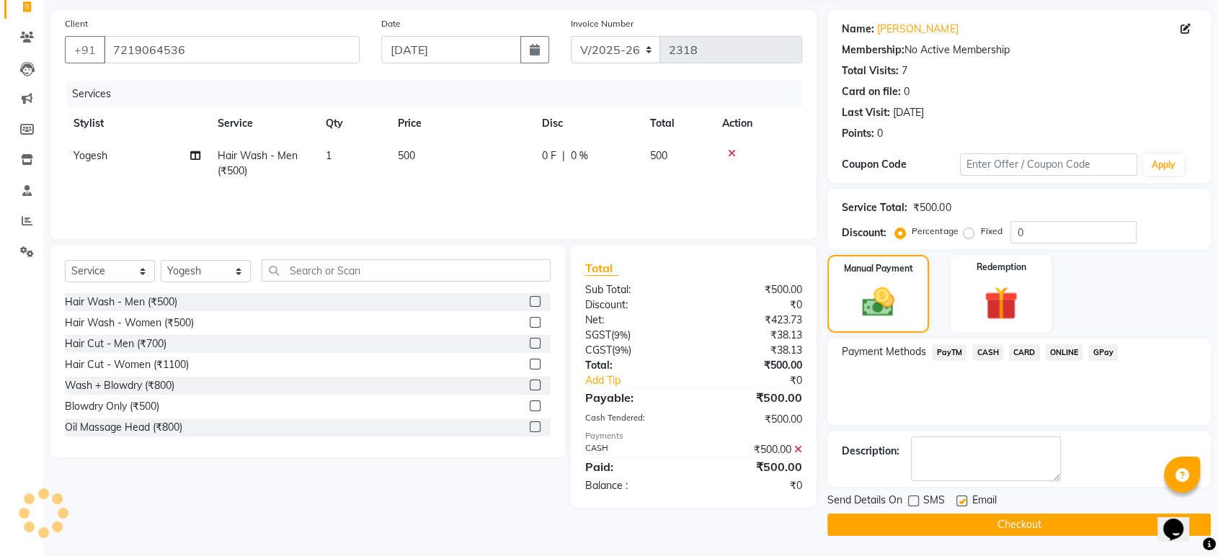
checkbox input "false"
click at [968, 523] on button "Checkout" at bounding box center [1018, 525] width 383 height 22
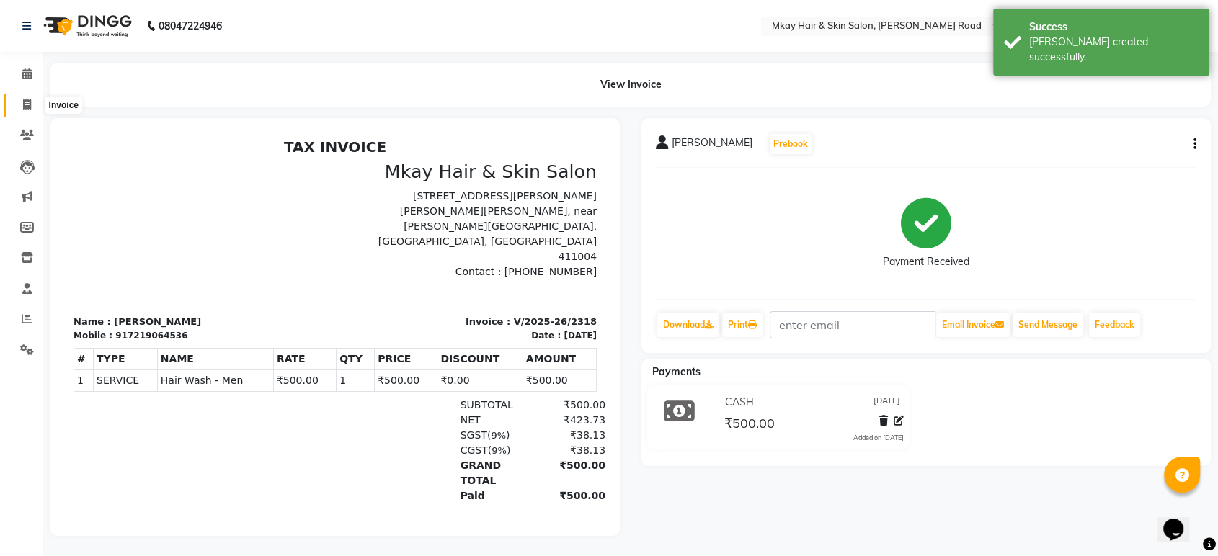
click at [23, 101] on icon at bounding box center [27, 104] width 8 height 11
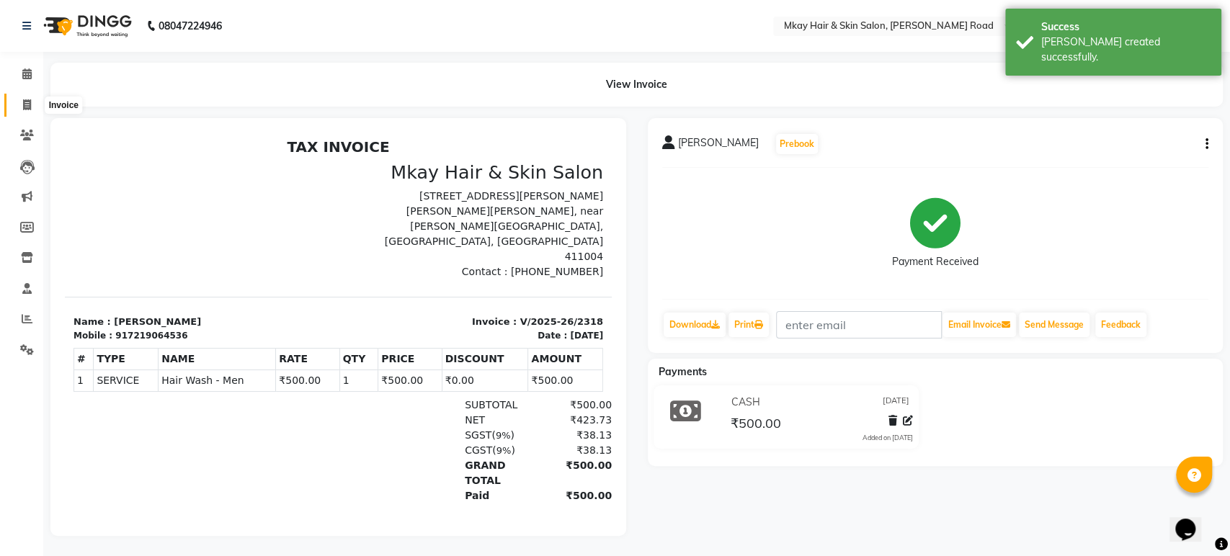
select select "service"
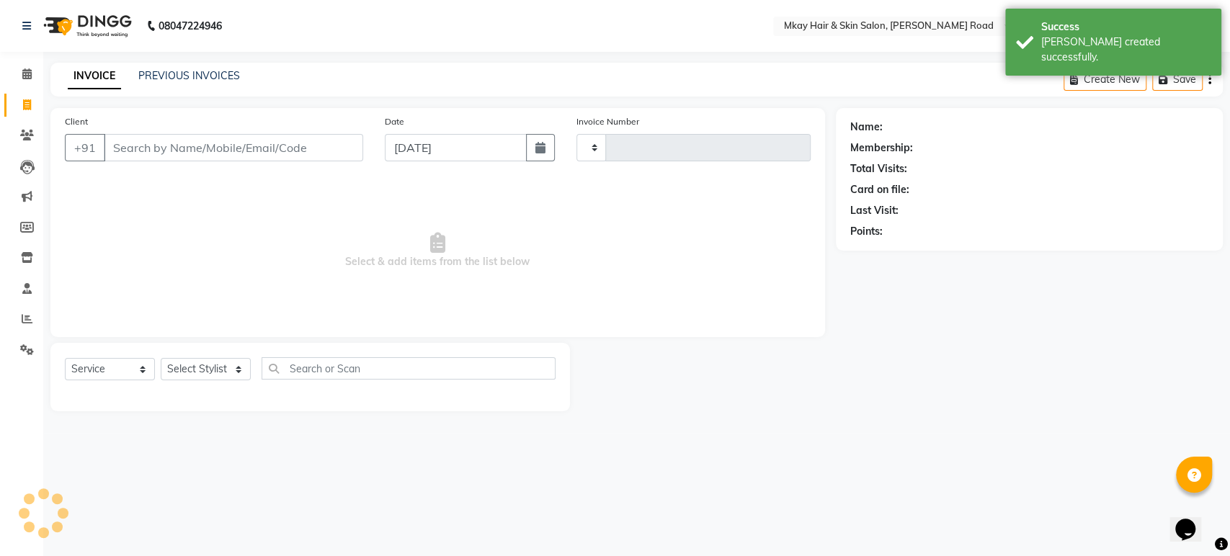
type input "2319"
select select "5258"
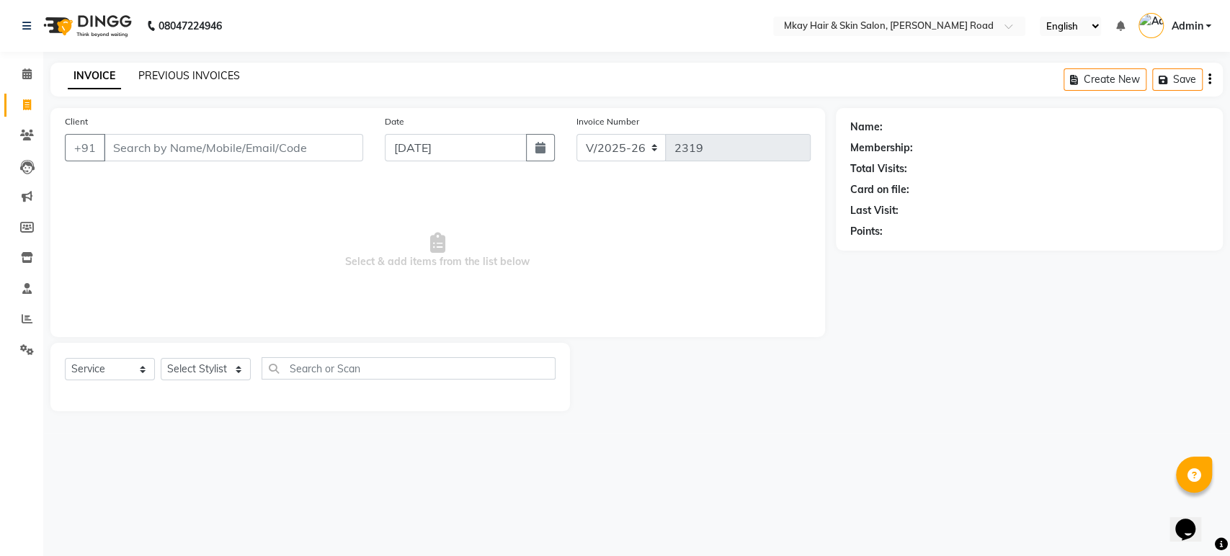
click at [190, 73] on link "PREVIOUS INVOICES" at bounding box center [189, 75] width 102 height 13
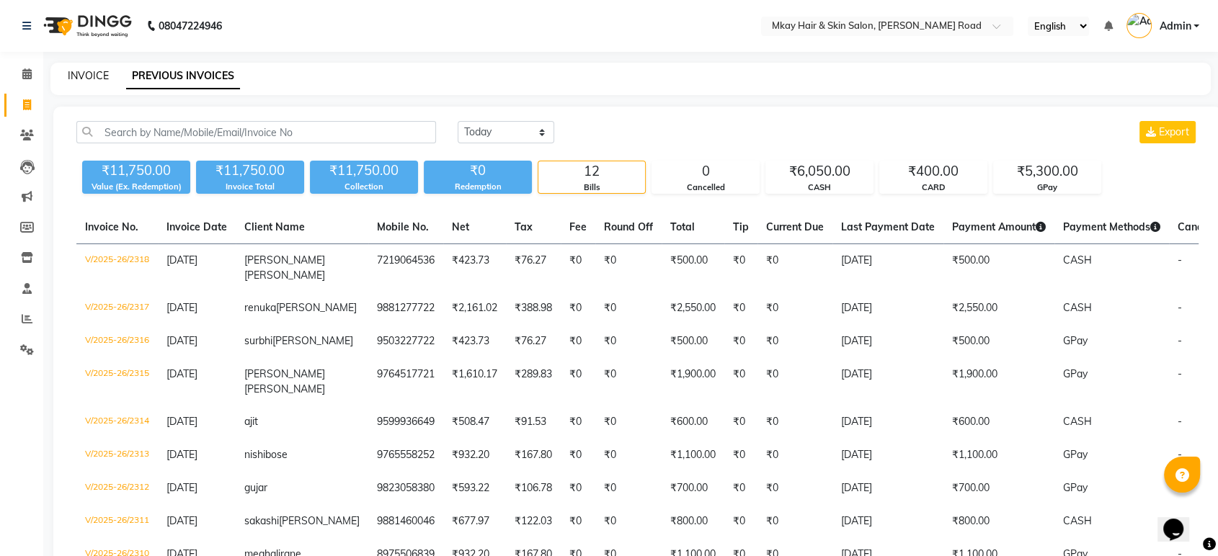
click at [95, 73] on link "INVOICE" at bounding box center [88, 75] width 41 height 13
select select "service"
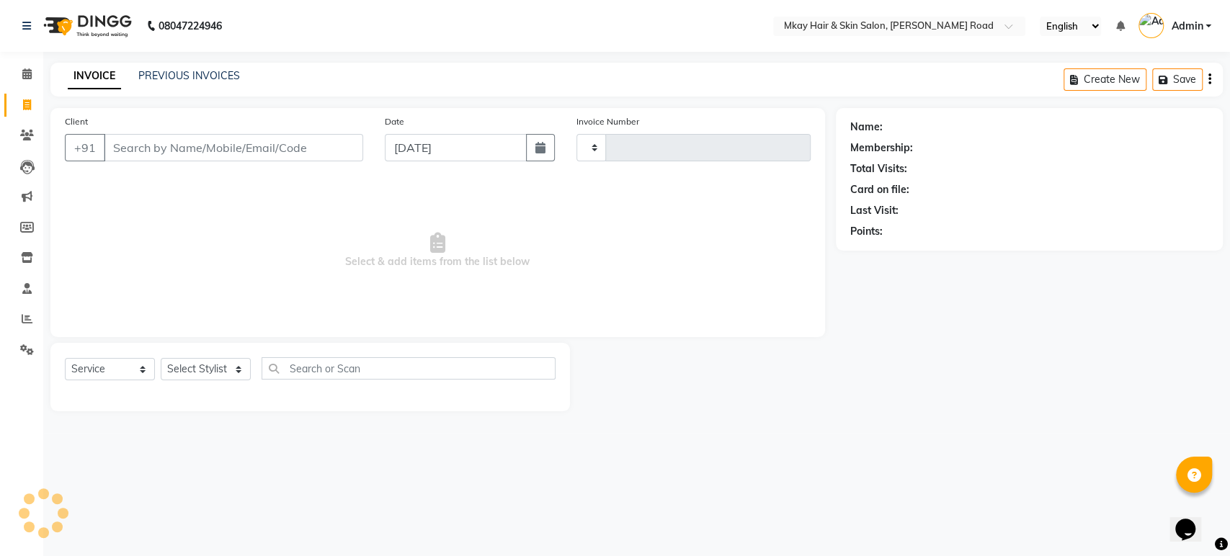
type input "2319"
select select "5258"
click at [126, 153] on input "Client" at bounding box center [233, 147] width 259 height 27
click at [187, 79] on link "PREVIOUS INVOICES" at bounding box center [189, 75] width 102 height 13
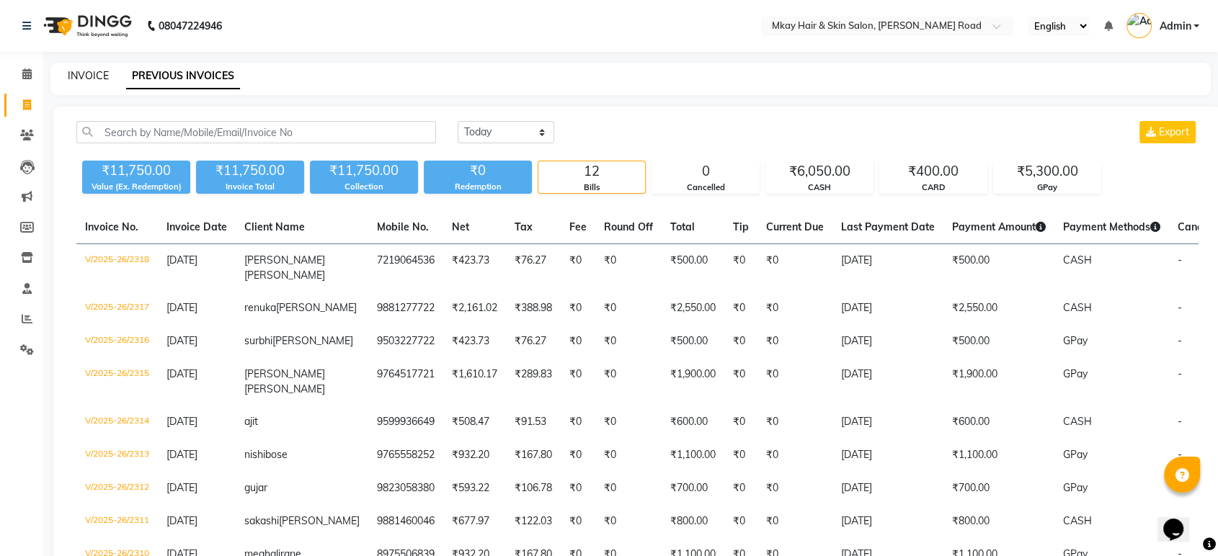
click at [89, 74] on link "INVOICE" at bounding box center [88, 75] width 41 height 13
select select "service"
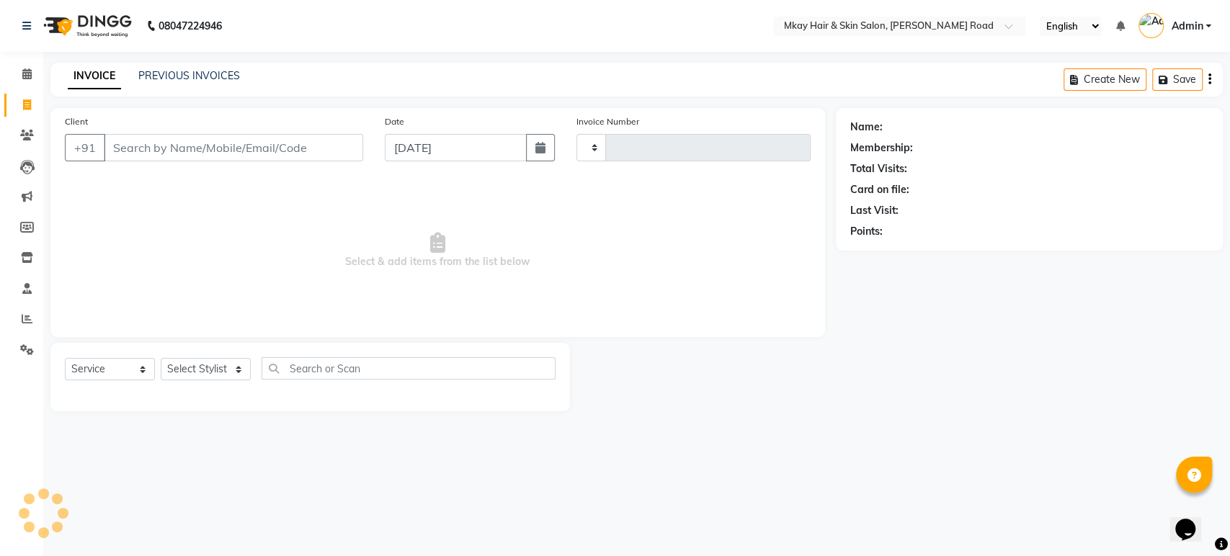
type input "2319"
select select "5258"
click at [138, 146] on input "Client" at bounding box center [233, 147] width 259 height 27
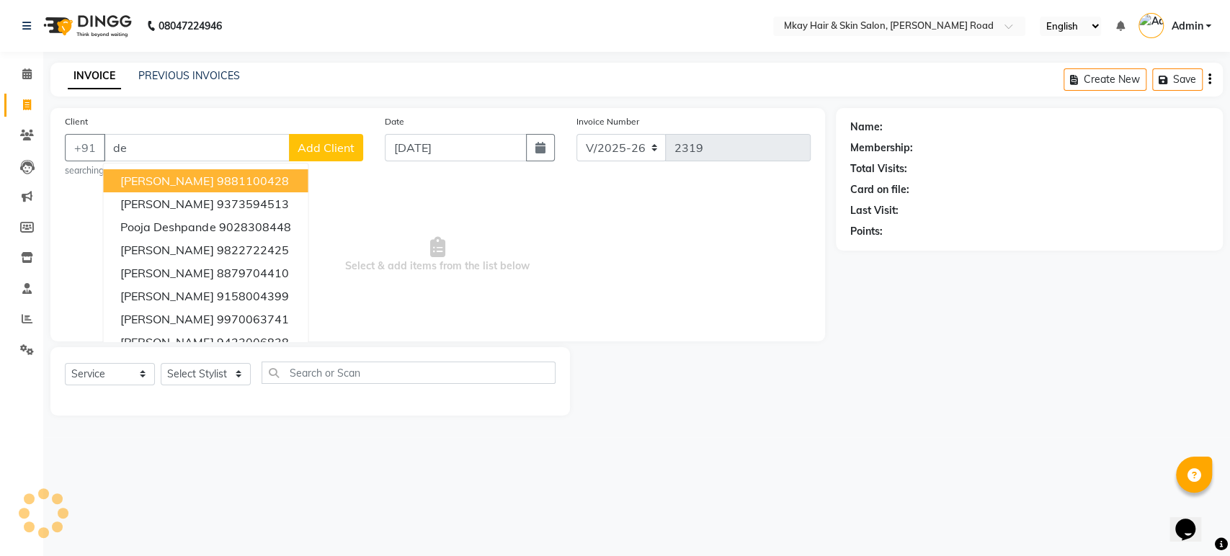
type input "d"
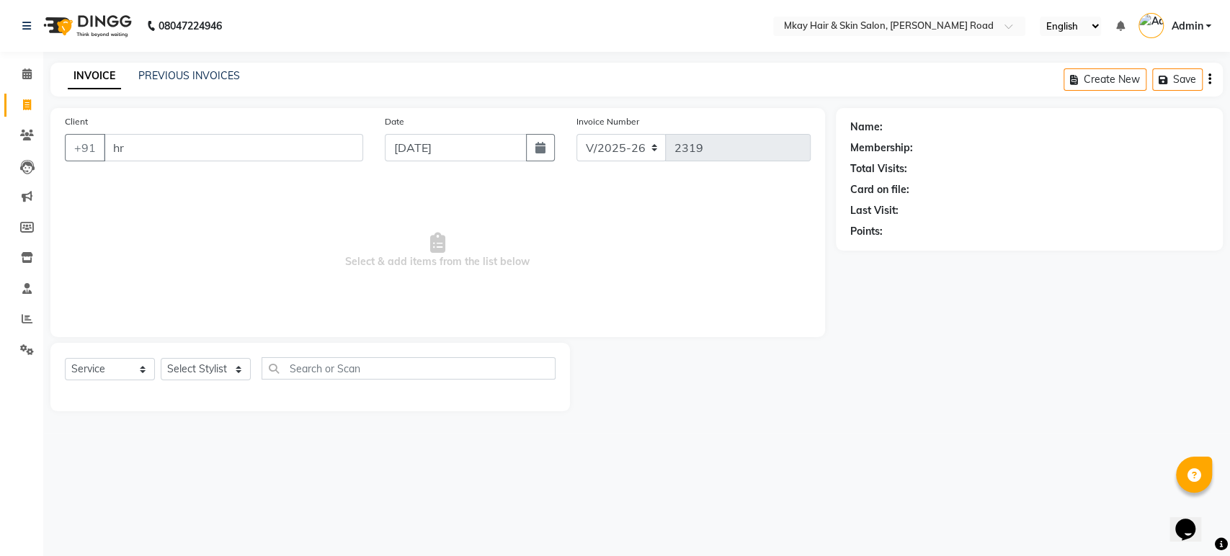
type input "h"
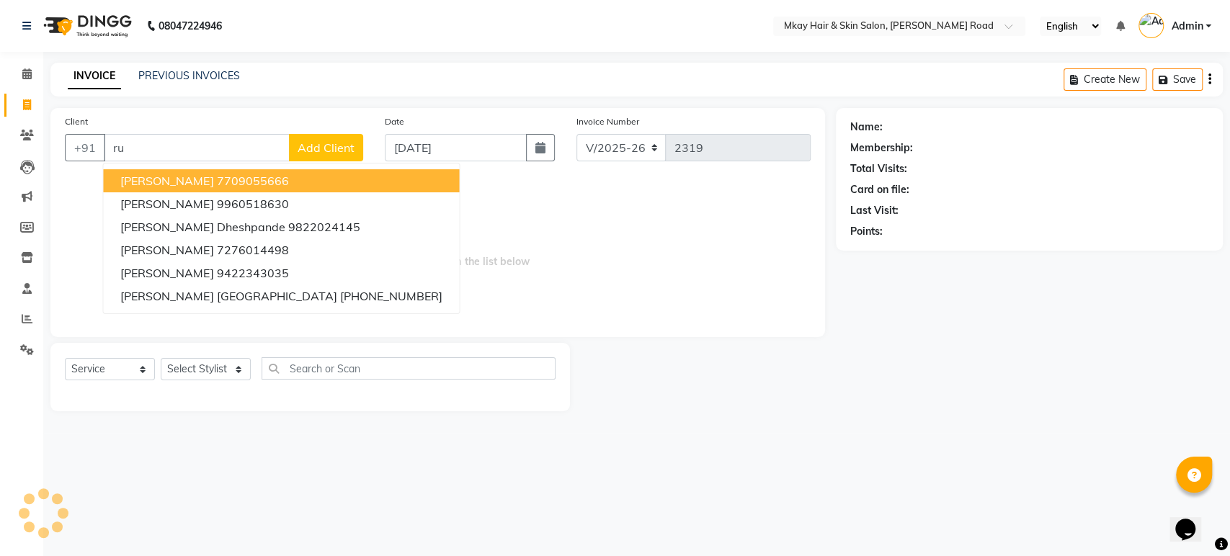
type input "r"
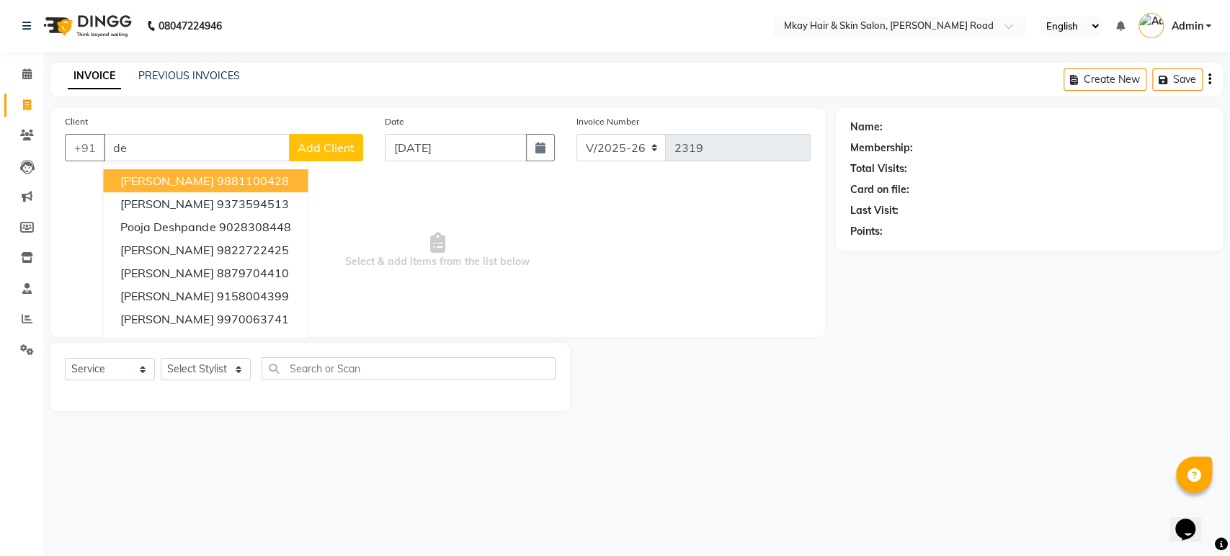
type input "d"
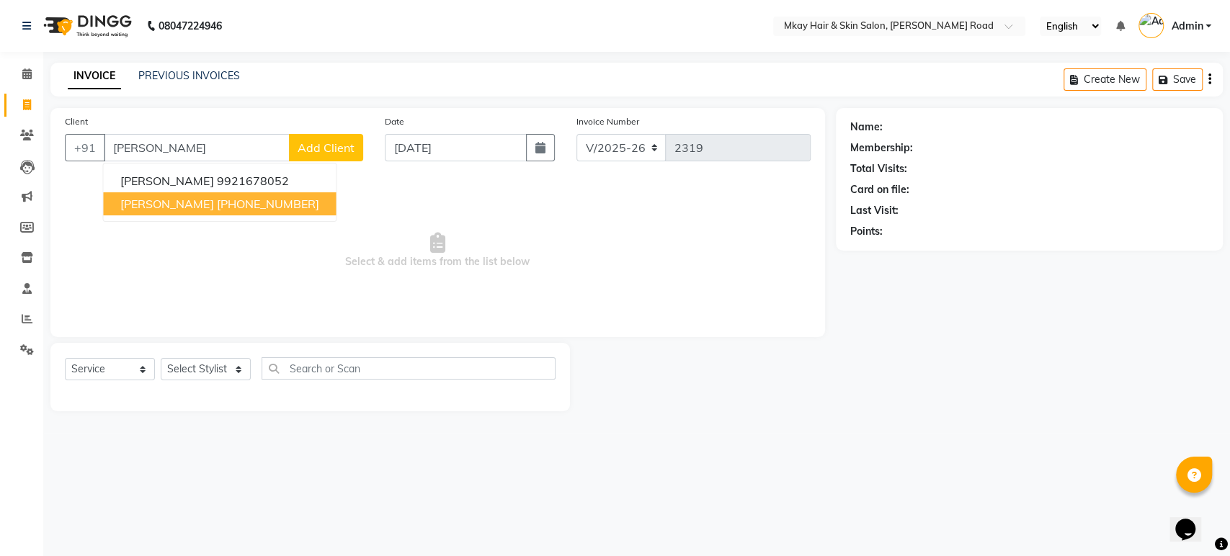
click at [167, 202] on span "vibhavari deshpande" at bounding box center [166, 204] width 93 height 14
type input "9822032665"
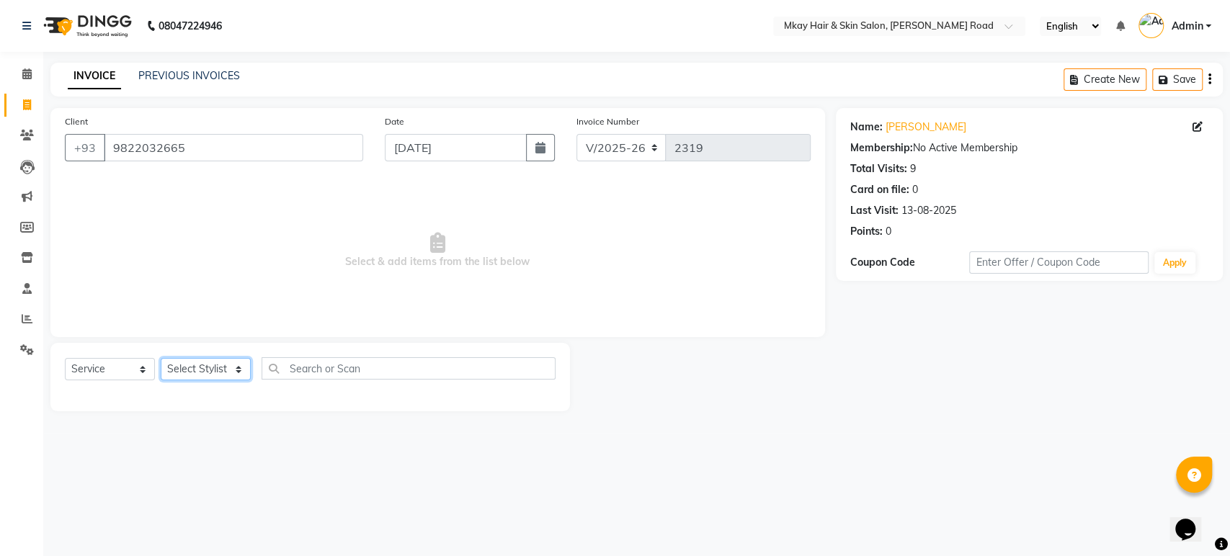
click at [219, 372] on select "Select Stylist [PERSON_NAME] Isha [PERSON_NAME] [PERSON_NAME] Shyam [PERSON_NAM…" at bounding box center [206, 369] width 90 height 22
select select "38226"
click at [161, 358] on select "Select Stylist [PERSON_NAME] Isha [PERSON_NAME] [PERSON_NAME] Shyam [PERSON_NAM…" at bounding box center [206, 369] width 90 height 22
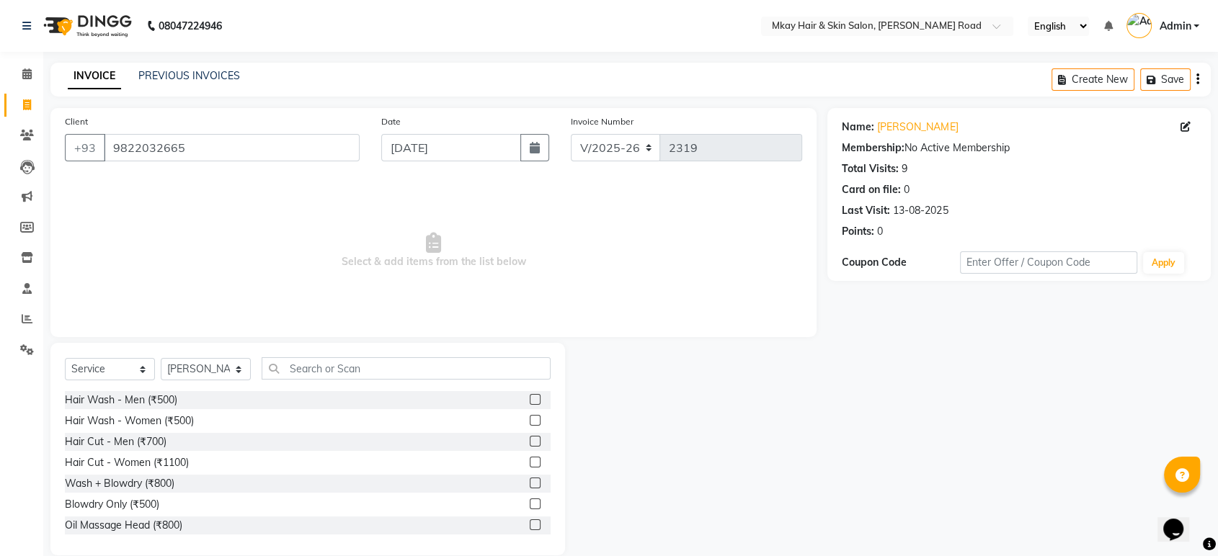
click at [530, 442] on label at bounding box center [535, 441] width 11 height 11
click at [530, 442] on input "checkbox" at bounding box center [534, 441] width 9 height 9
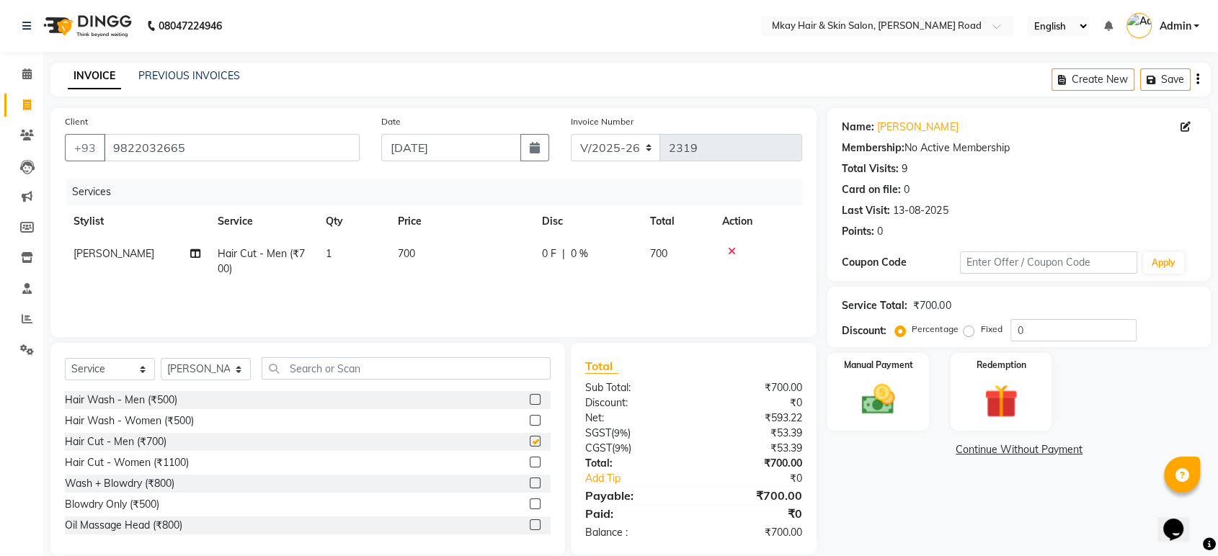
checkbox input "false"
click at [869, 402] on img at bounding box center [877, 400] width 56 height 40
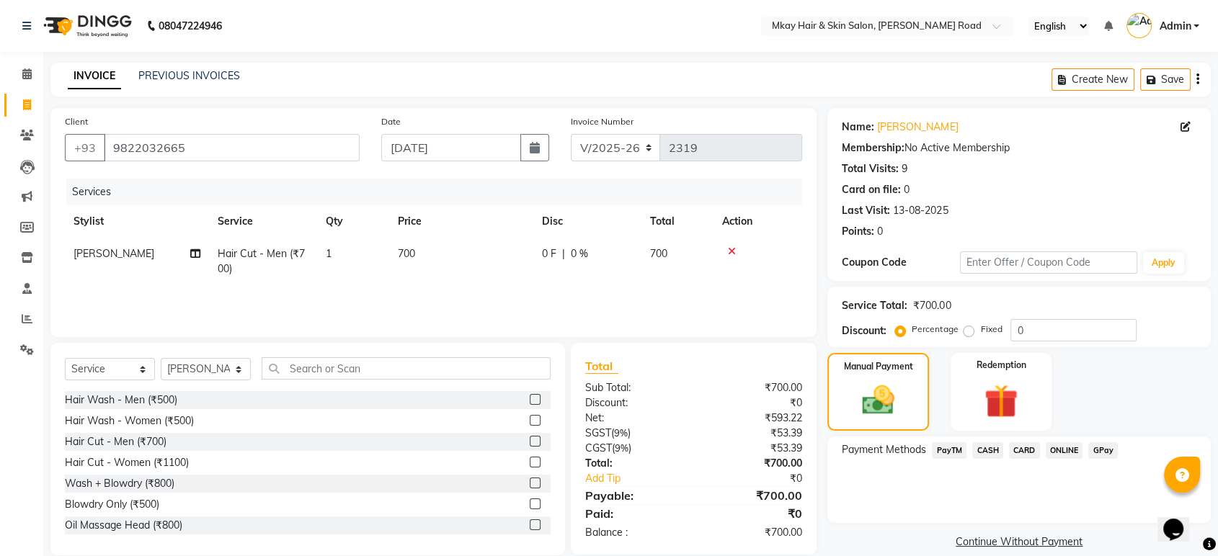
click at [1102, 454] on span "GPay" at bounding box center [1103, 450] width 30 height 17
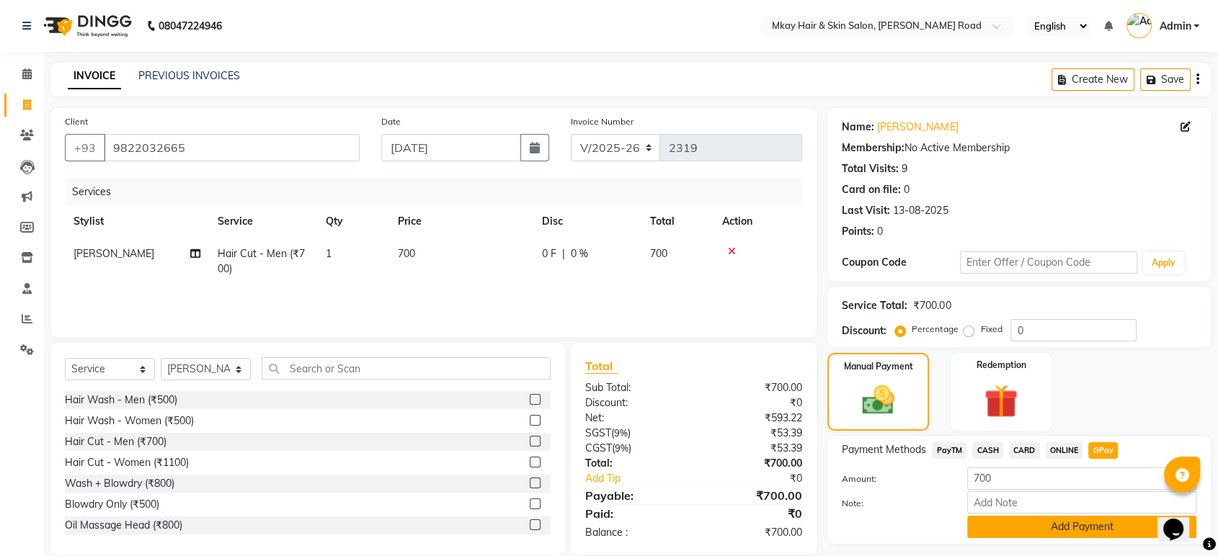
click at [1037, 527] on button "Add Payment" at bounding box center [1081, 527] width 229 height 22
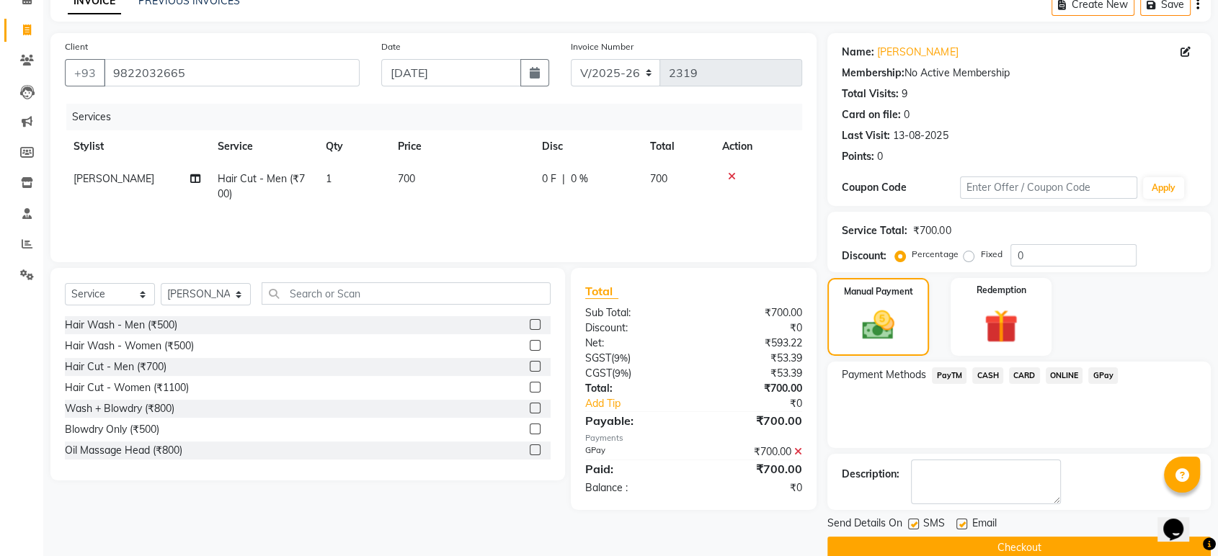
scroll to position [98, 0]
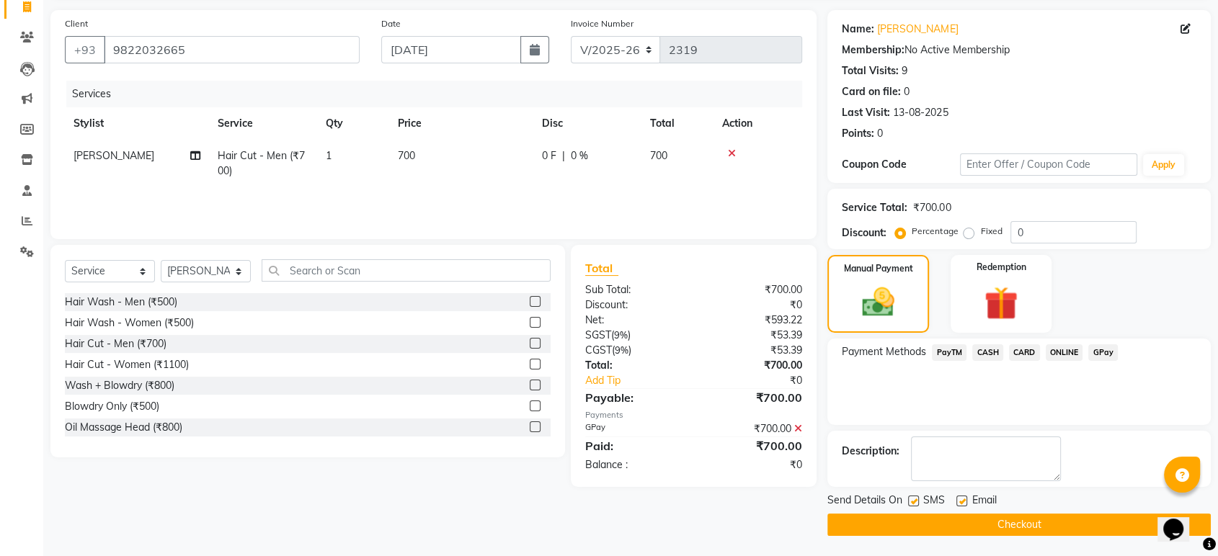
click at [916, 497] on label at bounding box center [913, 501] width 11 height 11
click at [916, 497] on input "checkbox" at bounding box center [912, 501] width 9 height 9
checkbox input "false"
click at [963, 497] on label at bounding box center [961, 501] width 11 height 11
click at [963, 497] on input "checkbox" at bounding box center [960, 501] width 9 height 9
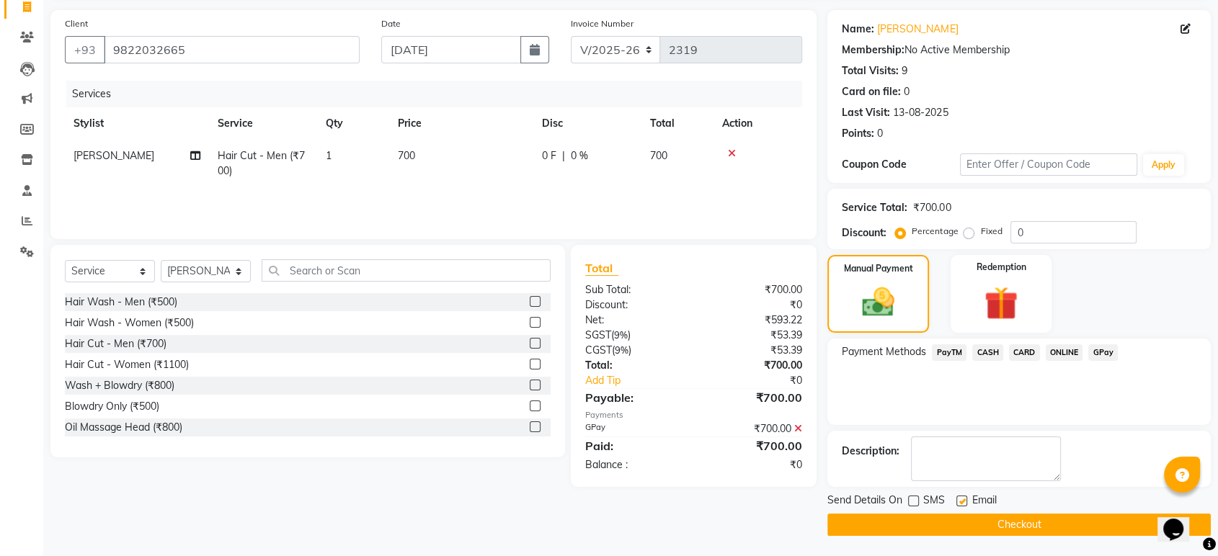
checkbox input "false"
click at [964, 522] on button "Checkout" at bounding box center [1018, 525] width 383 height 22
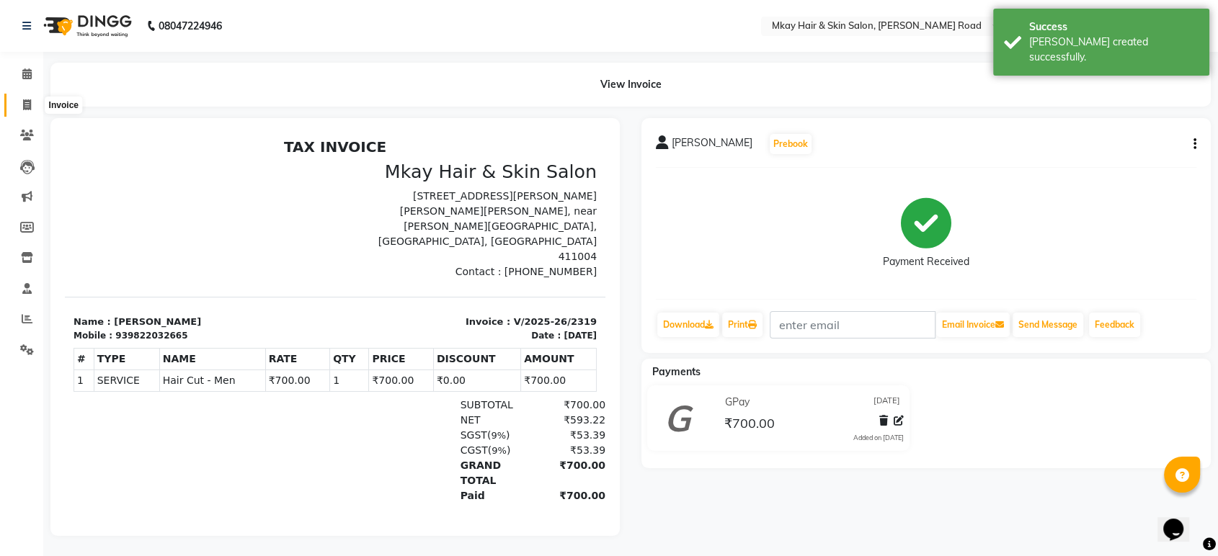
click at [27, 104] on icon at bounding box center [27, 104] width 8 height 11
select select "service"
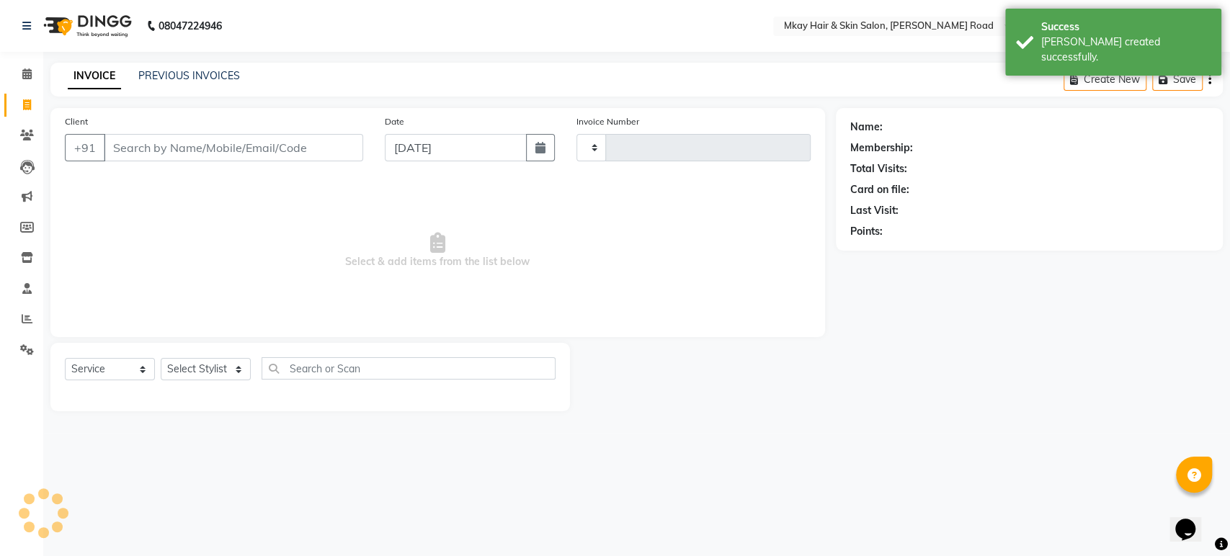
type input "2320"
select select "5258"
click at [167, 78] on link "PREVIOUS INVOICES" at bounding box center [189, 75] width 102 height 13
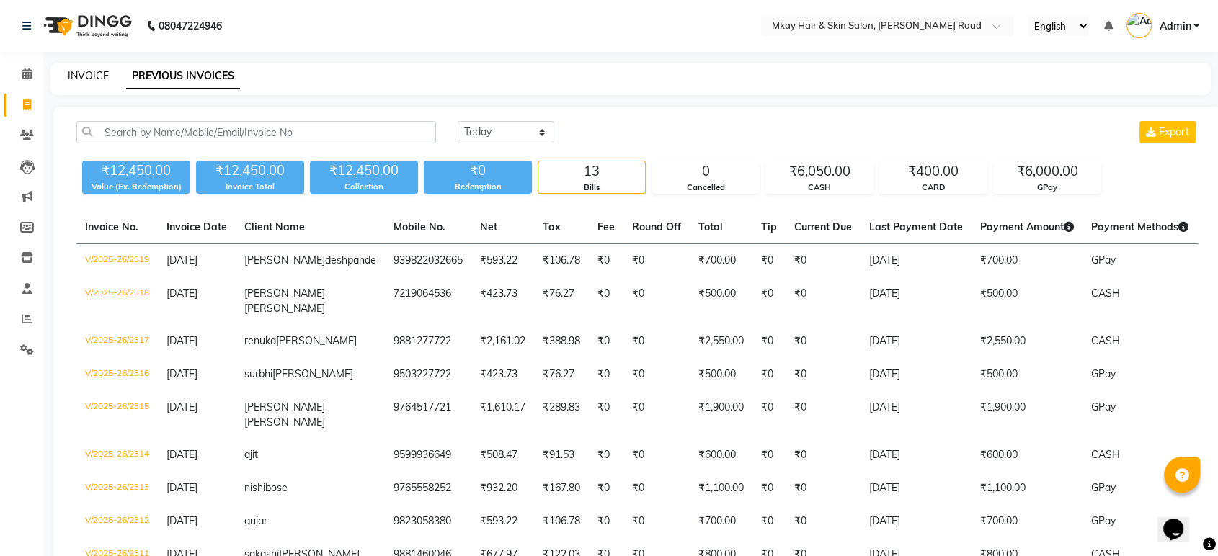
click at [92, 73] on link "INVOICE" at bounding box center [88, 75] width 41 height 13
select select "service"
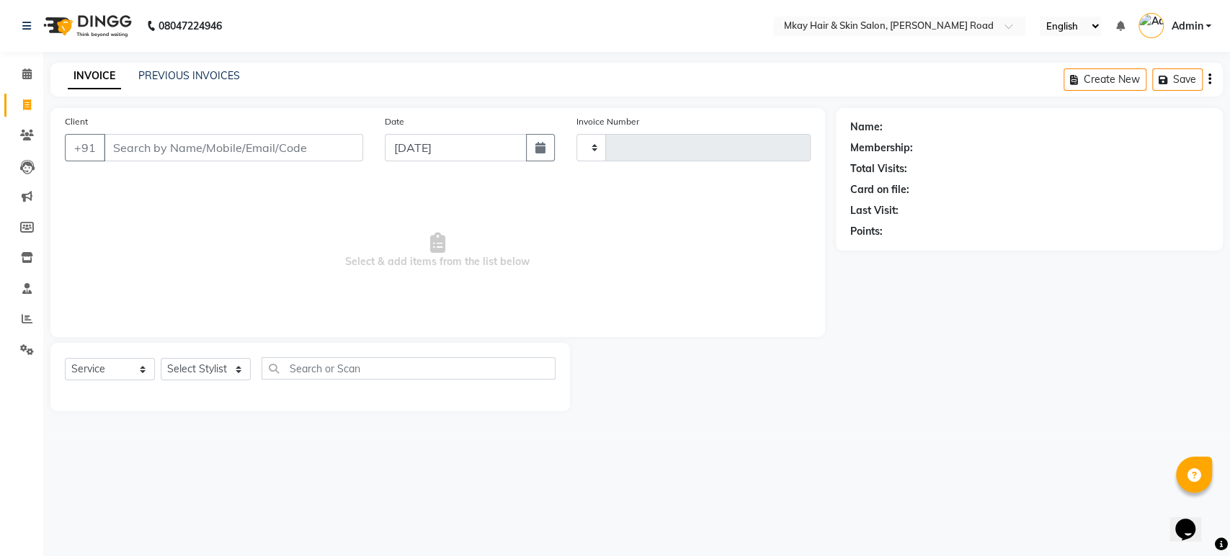
type input "2320"
select select "5258"
